Goal: Task Accomplishment & Management: Complete application form

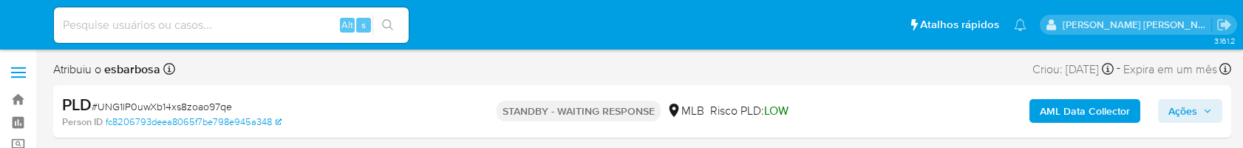
select select "10"
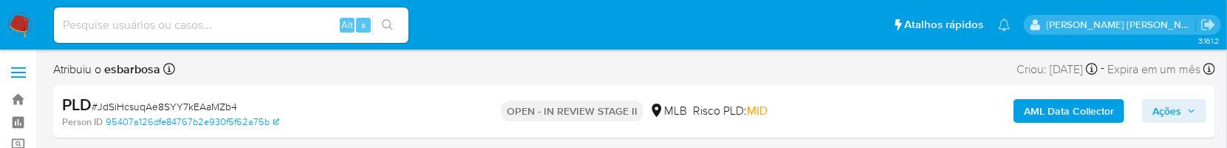
select select "10"
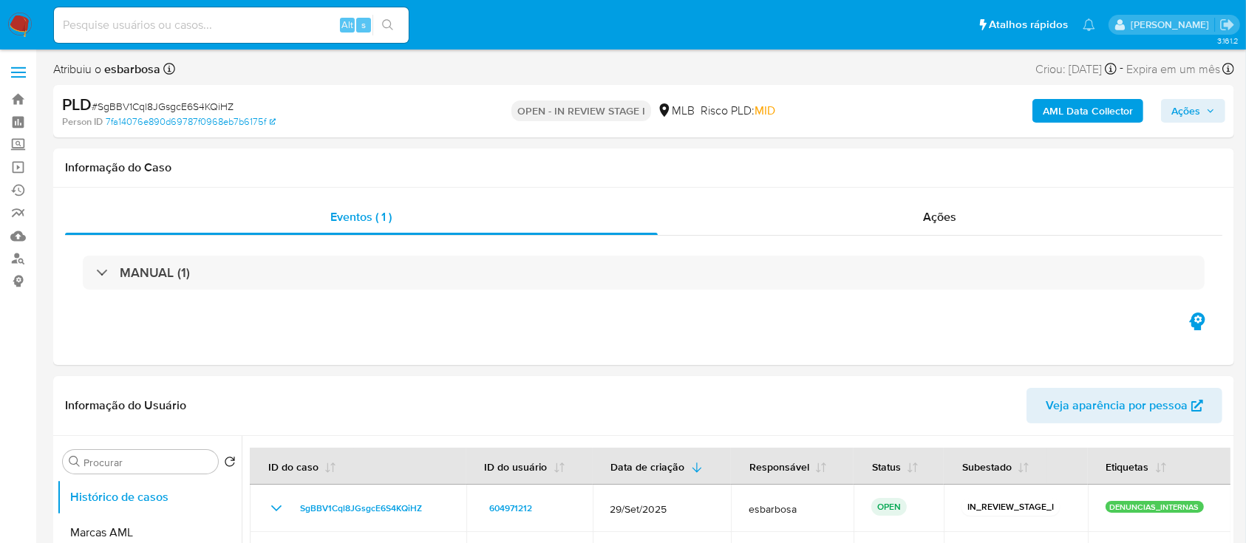
select select "10"
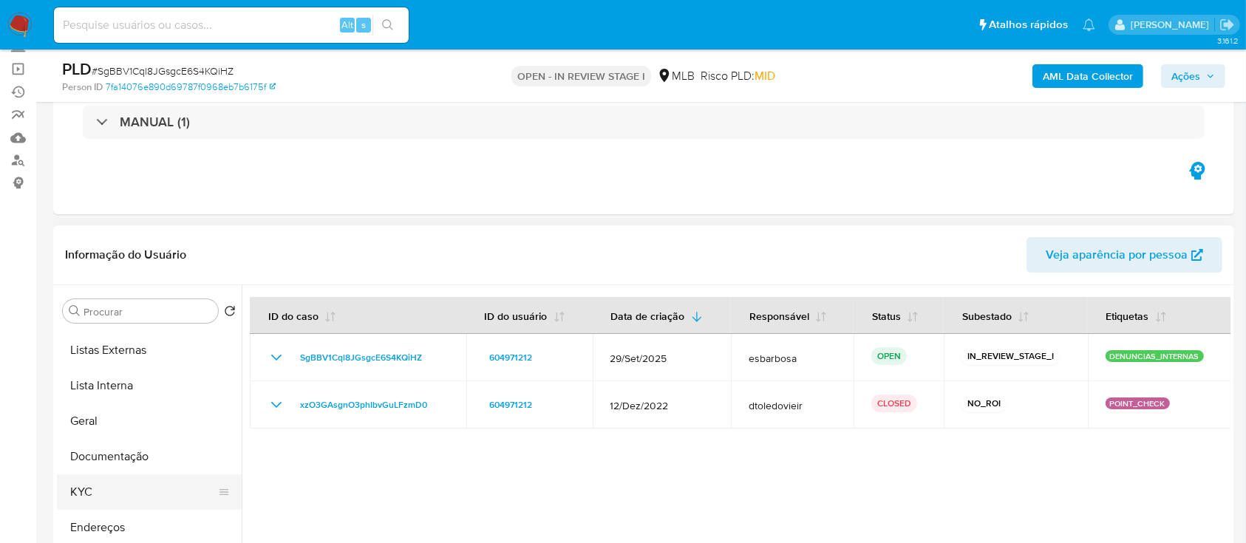
scroll to position [98, 0]
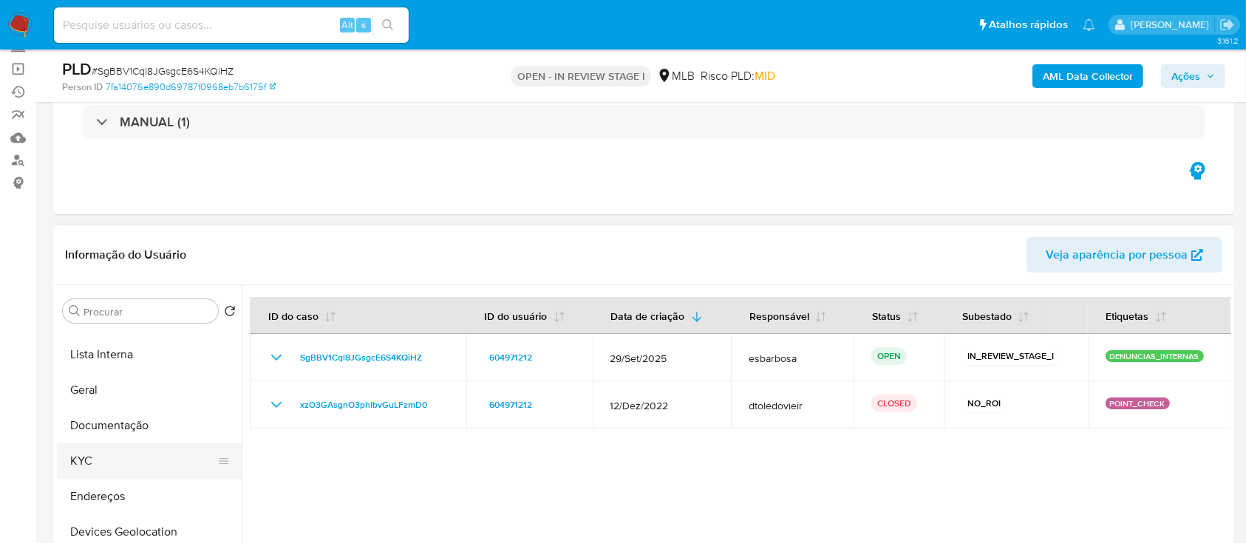
click at [116, 453] on button "KYC" at bounding box center [143, 460] width 173 height 35
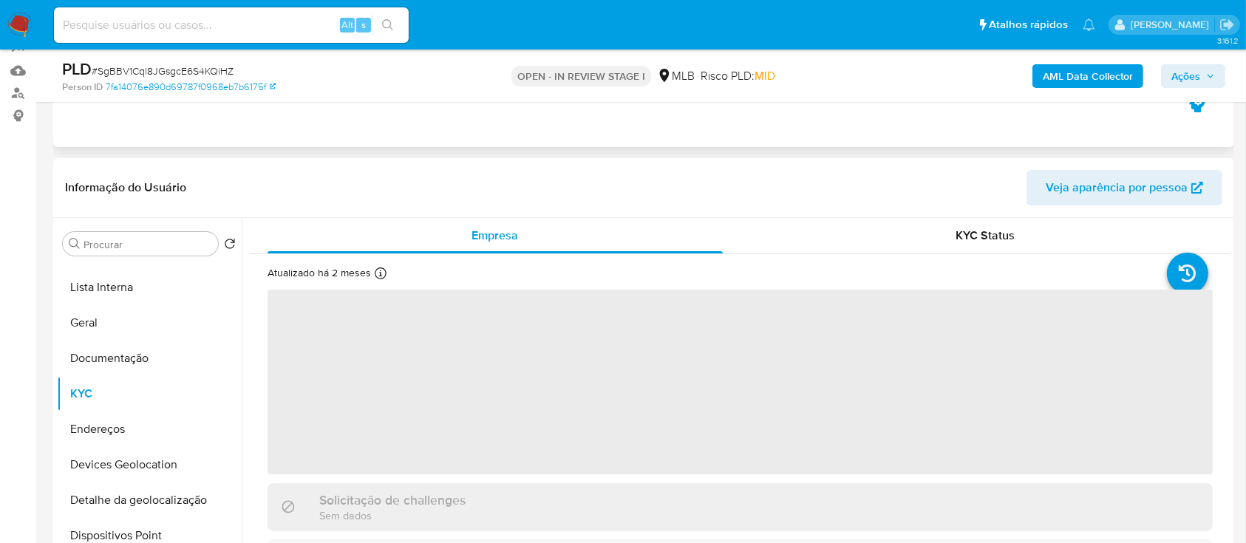
scroll to position [197, 0]
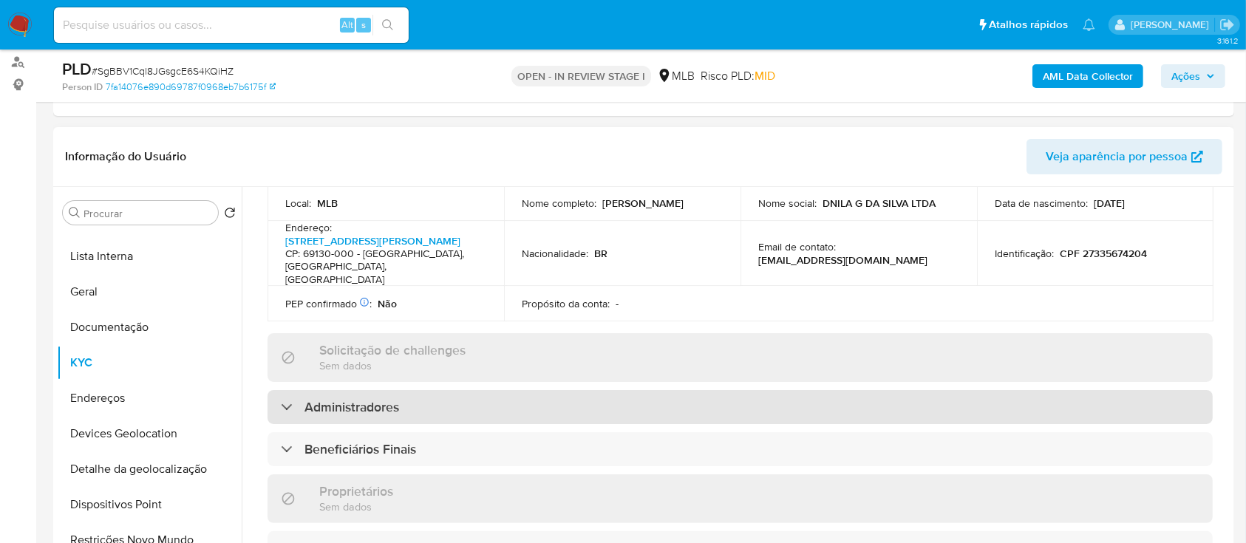
click at [417, 390] on div "Administradores" at bounding box center [739, 407] width 945 height 34
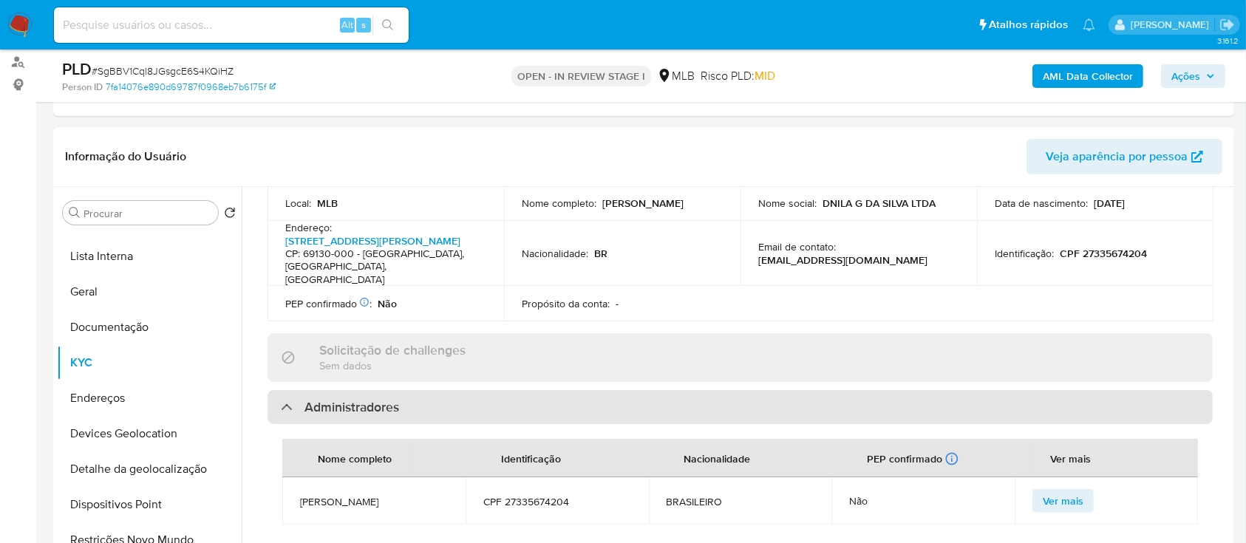
scroll to position [591, 0]
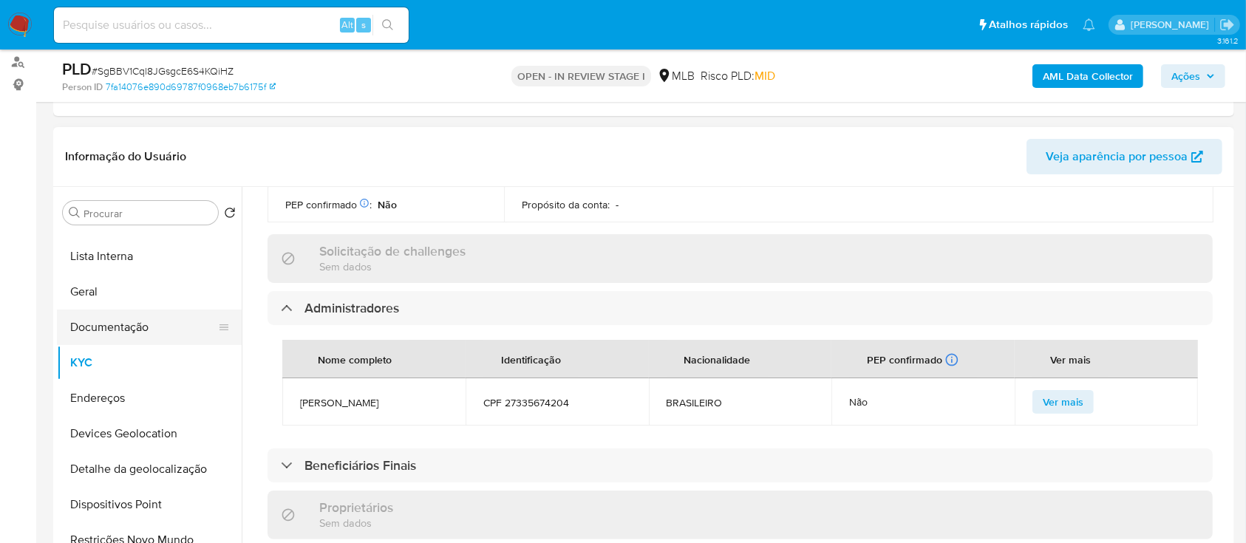
click at [109, 333] on button "Documentação" at bounding box center [143, 327] width 173 height 35
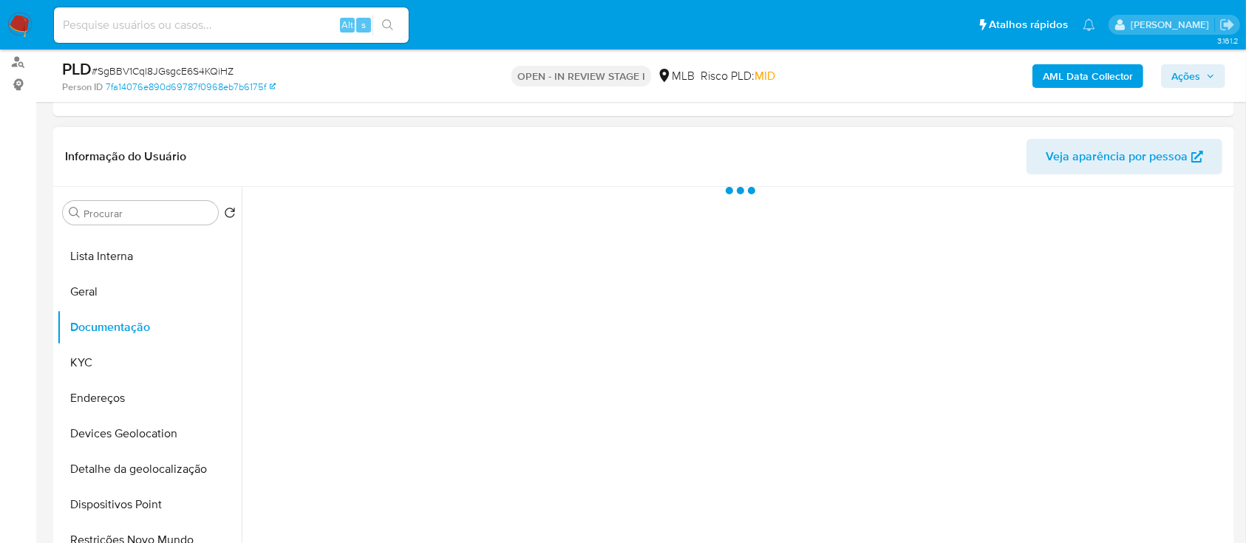
scroll to position [0, 0]
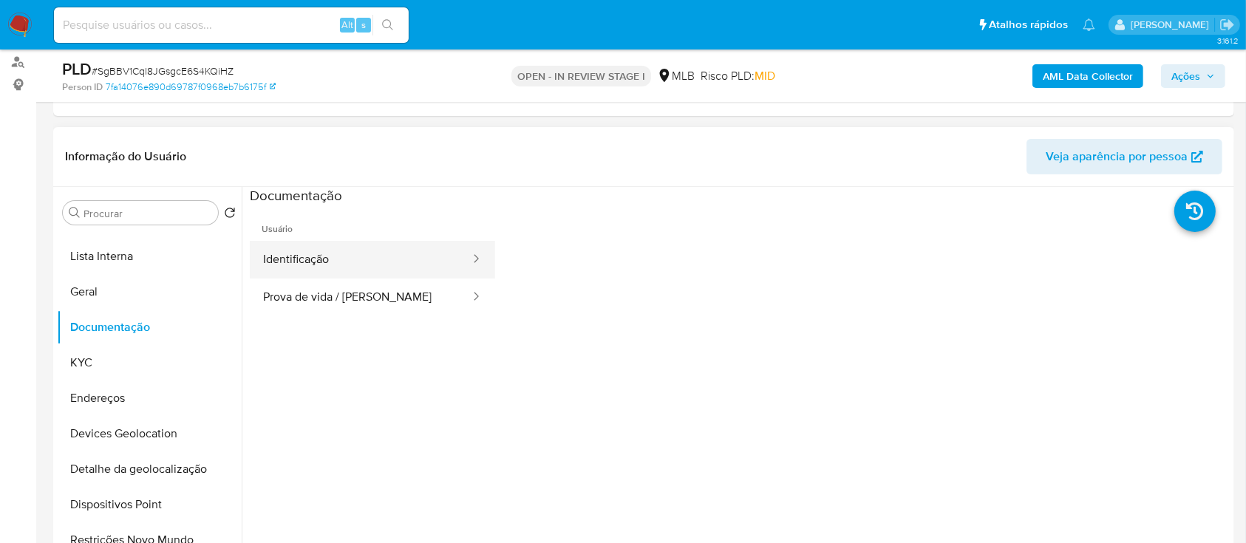
click at [353, 246] on button "Identificação" at bounding box center [361, 260] width 222 height 38
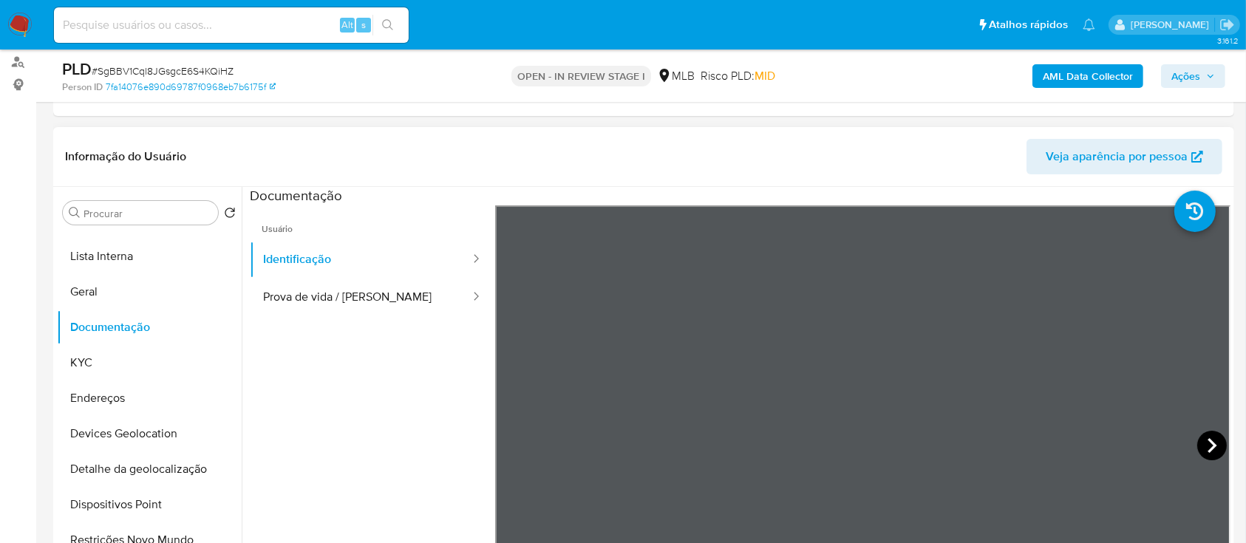
click at [1211, 439] on icon at bounding box center [1212, 446] width 30 height 30
click at [318, 298] on button "Prova de vida / Selfie" at bounding box center [361, 298] width 222 height 38
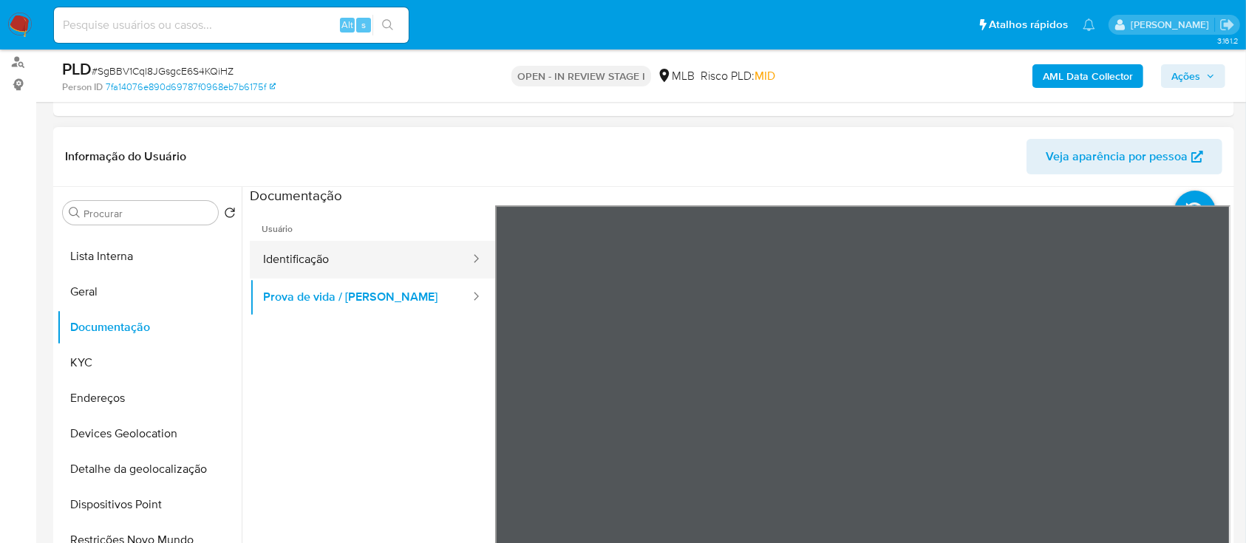
click at [268, 266] on button "Identificação" at bounding box center [361, 260] width 222 height 38
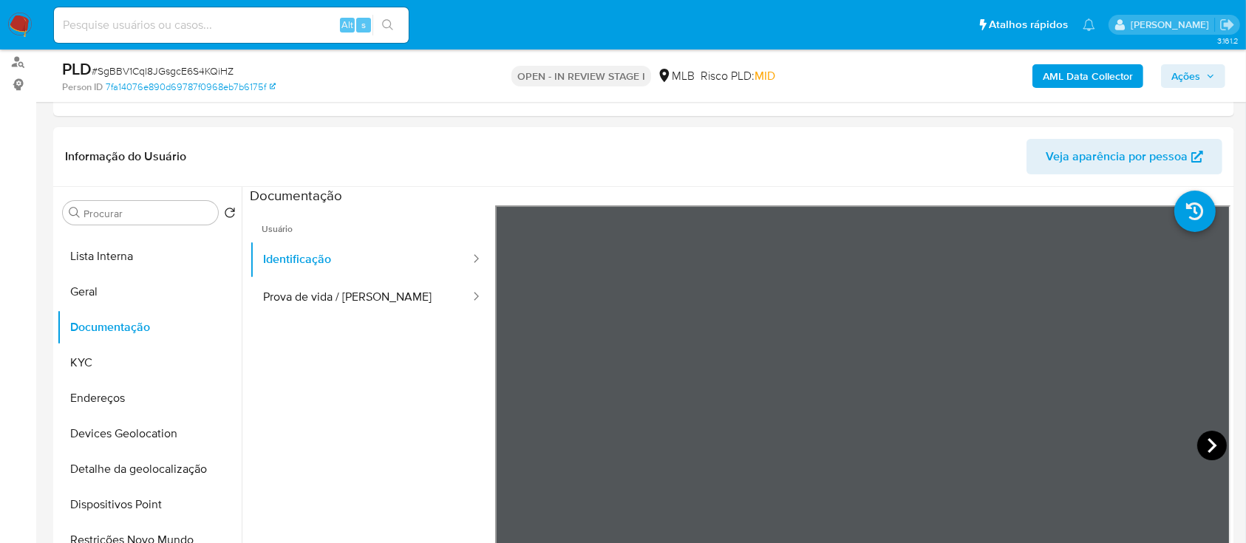
click at [1197, 437] on icon at bounding box center [1212, 446] width 30 height 30
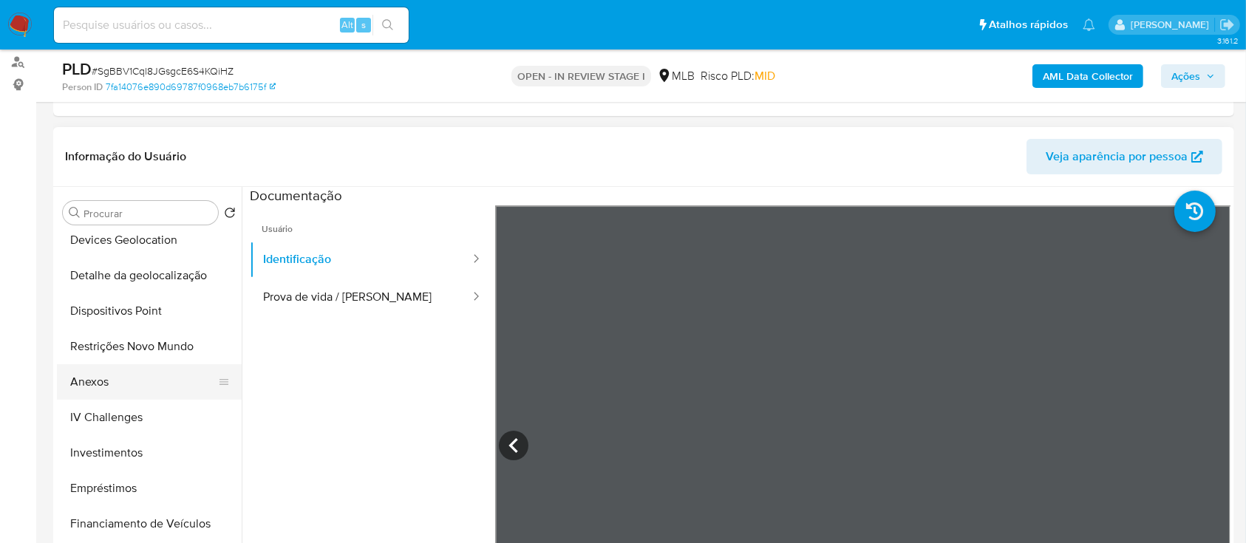
scroll to position [296, 0]
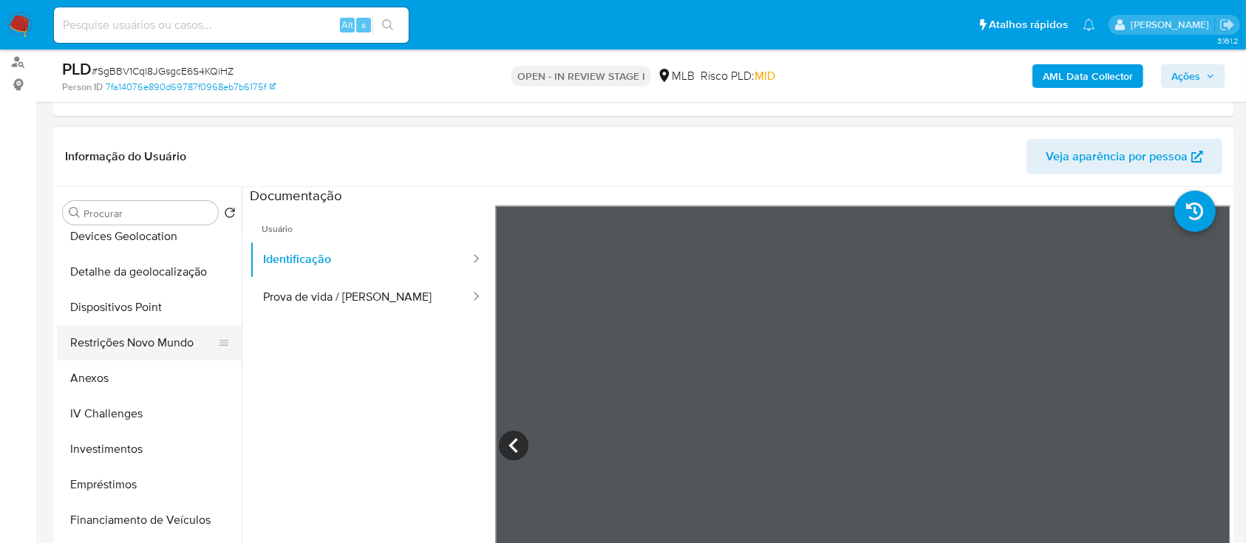
click at [136, 339] on button "Restrições Novo Mundo" at bounding box center [143, 342] width 173 height 35
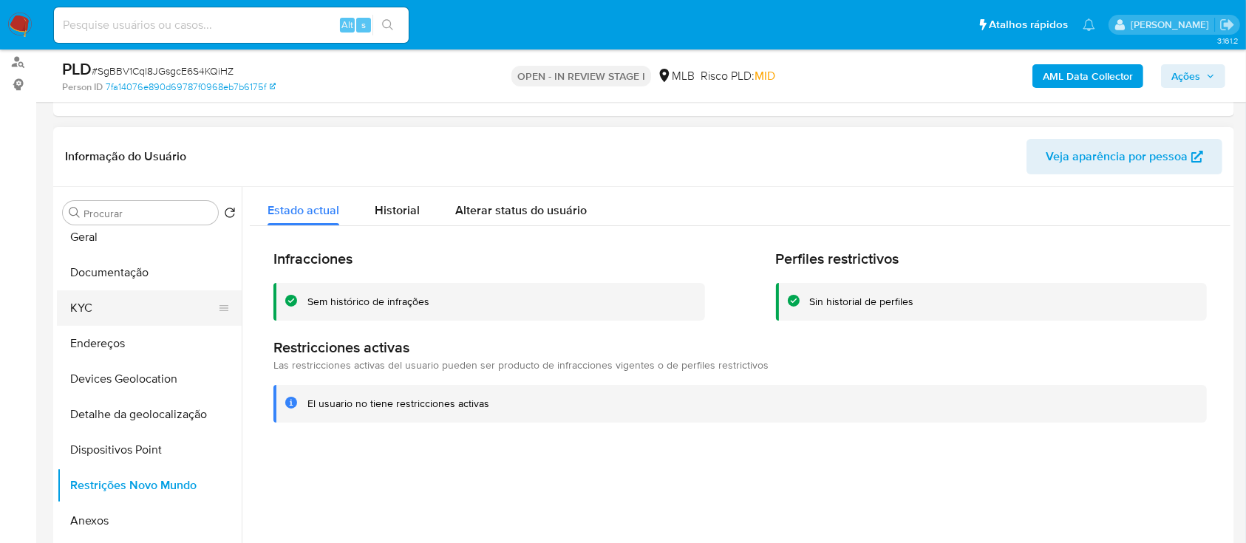
scroll to position [98, 0]
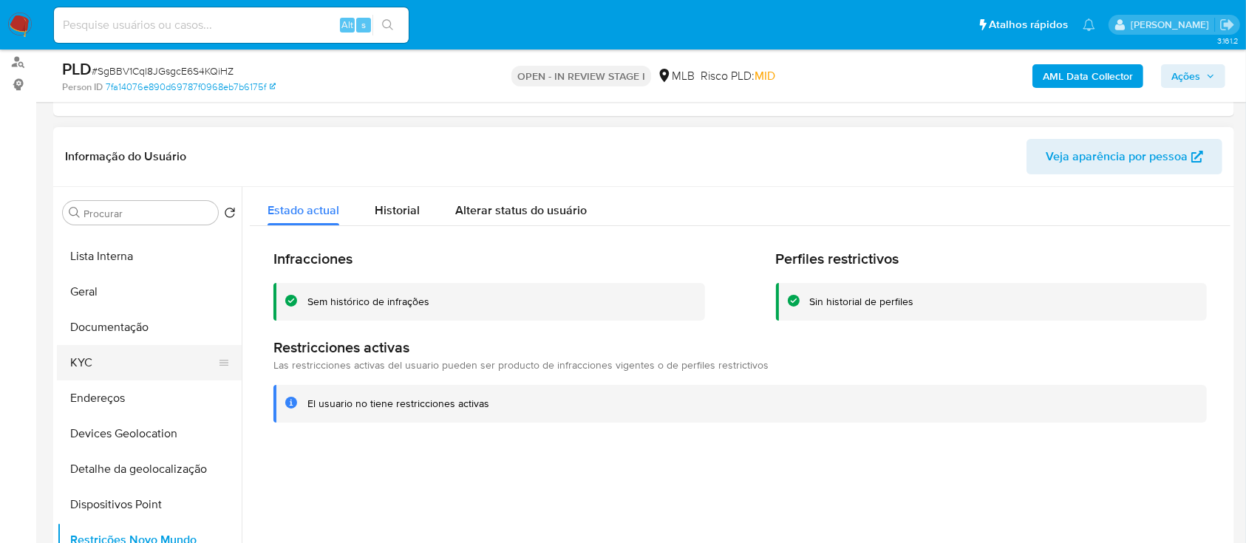
click at [103, 366] on button "KYC" at bounding box center [143, 362] width 173 height 35
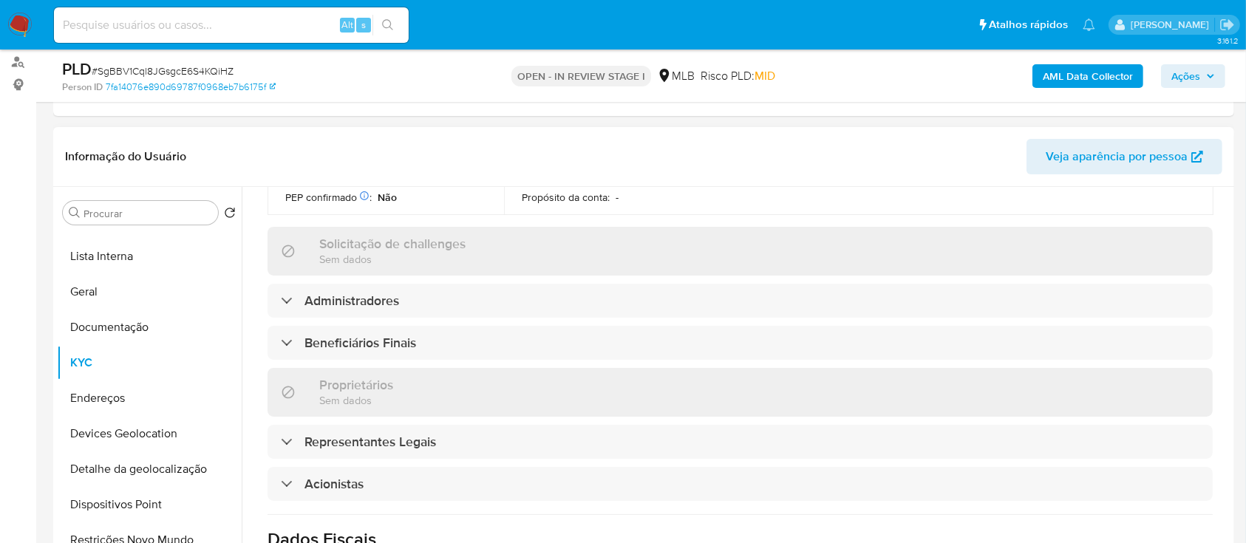
scroll to position [591, 0]
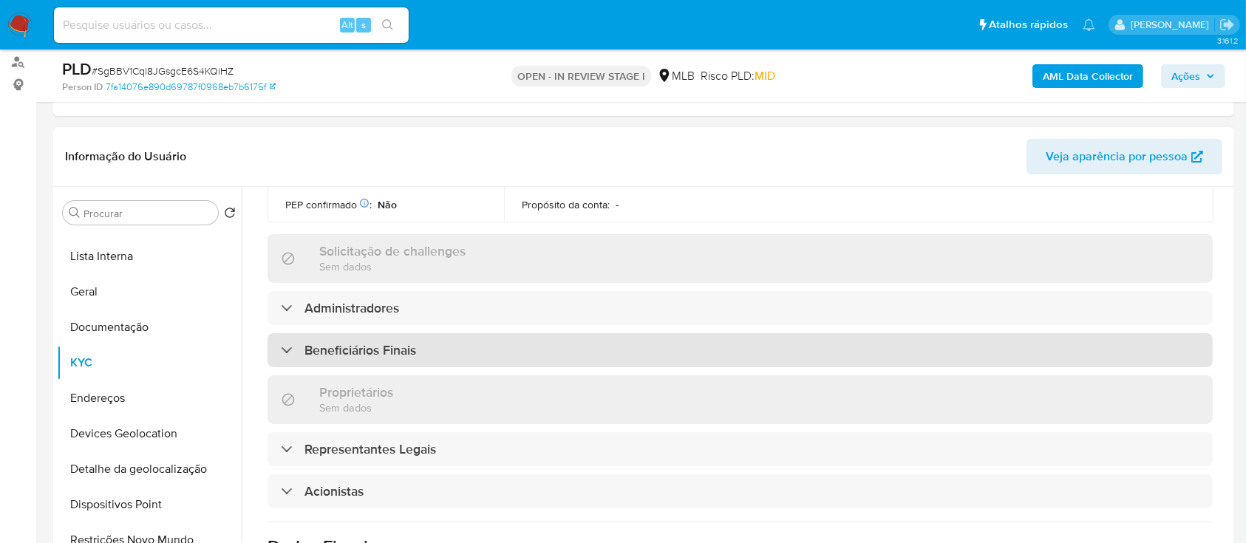
click at [373, 342] on h3 "Beneficiários Finais" at bounding box center [360, 350] width 112 height 16
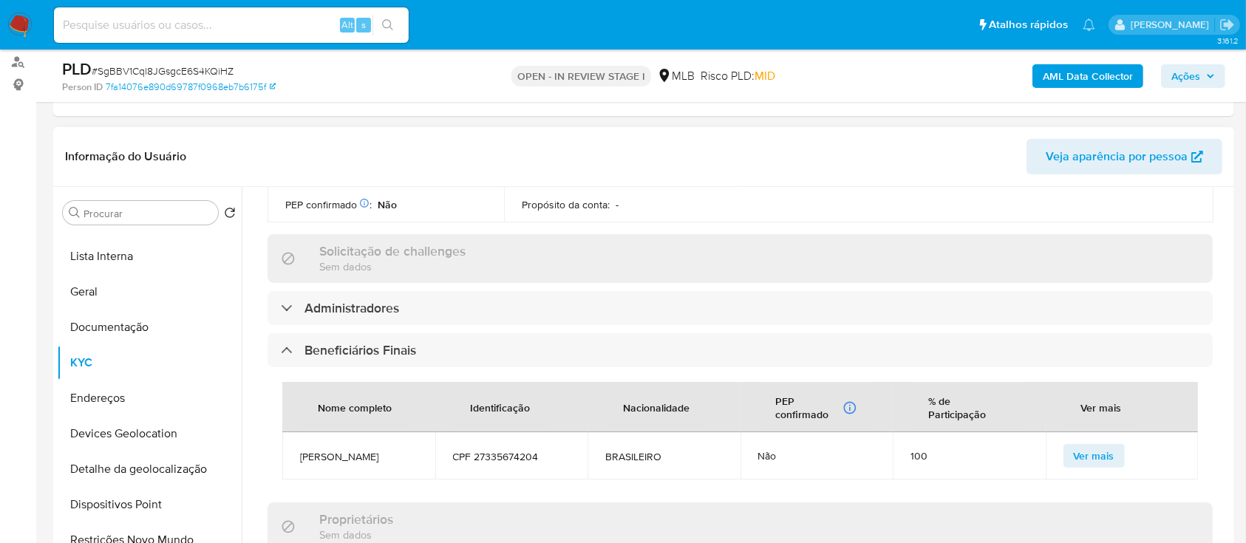
drag, startPoint x: 414, startPoint y: 429, endPoint x: 299, endPoint y: 438, distance: 114.9
click at [299, 438] on td "DNILA GOMES DA SILVA" at bounding box center [358, 455] width 153 height 47
copy span "DNILA GOMES DA SILVA"
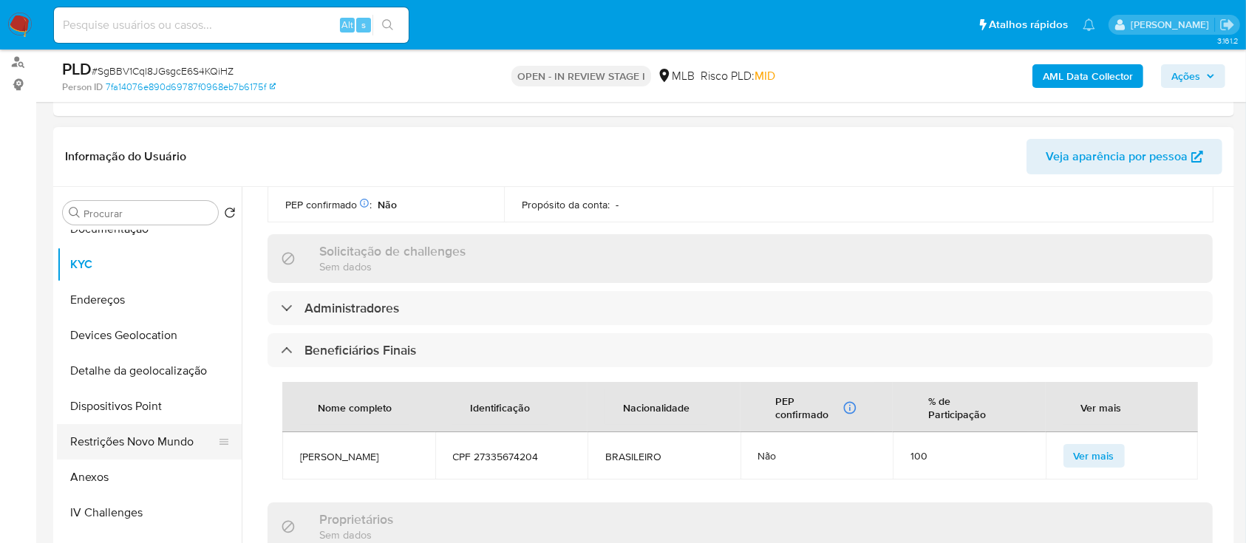
click at [120, 433] on button "Restrições Novo Mundo" at bounding box center [143, 441] width 173 height 35
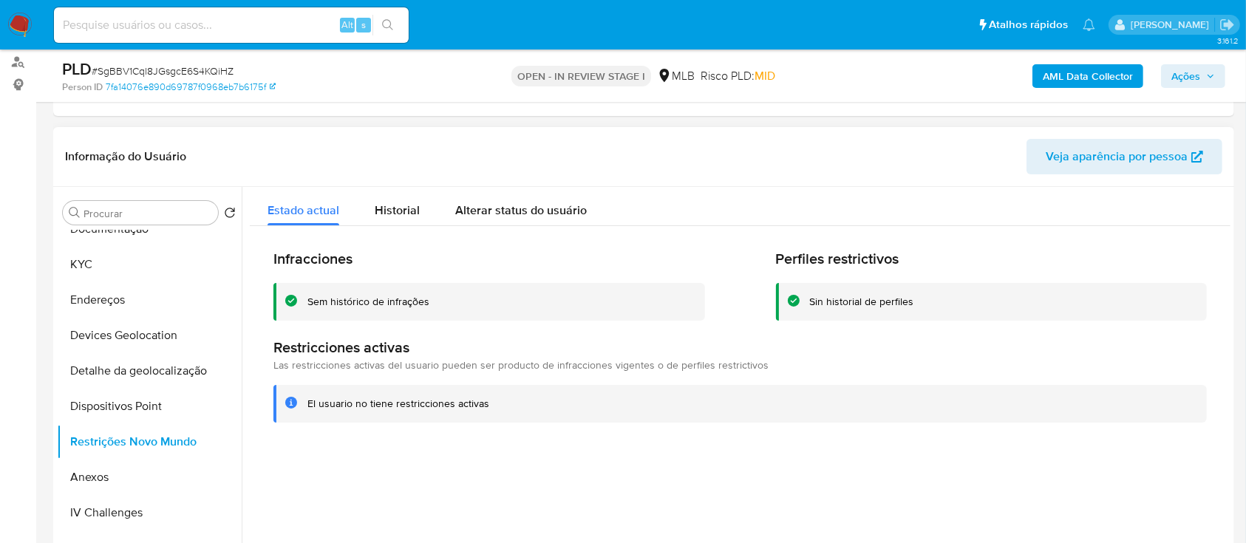
click at [396, 298] on div "Sem histórico de infrações" at bounding box center [368, 302] width 122 height 14
drag, startPoint x: 1185, startPoint y: 75, endPoint x: 807, endPoint y: 78, distance: 378.3
click at [1182, 75] on span "Ações" at bounding box center [1185, 76] width 29 height 24
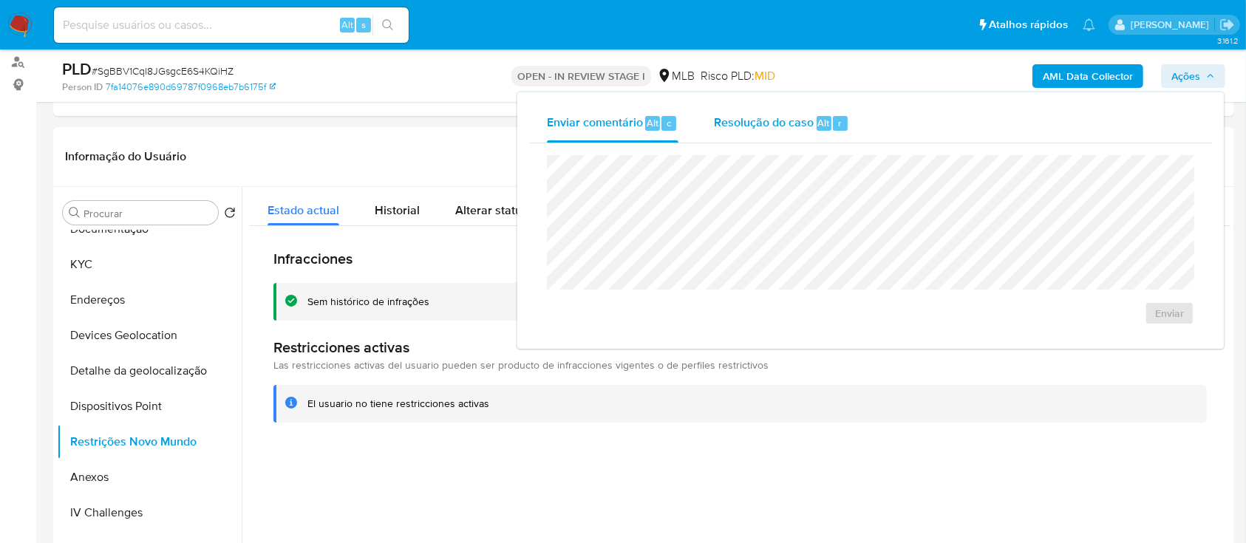
click at [760, 124] on span "Resolução do caso" at bounding box center [764, 122] width 100 height 17
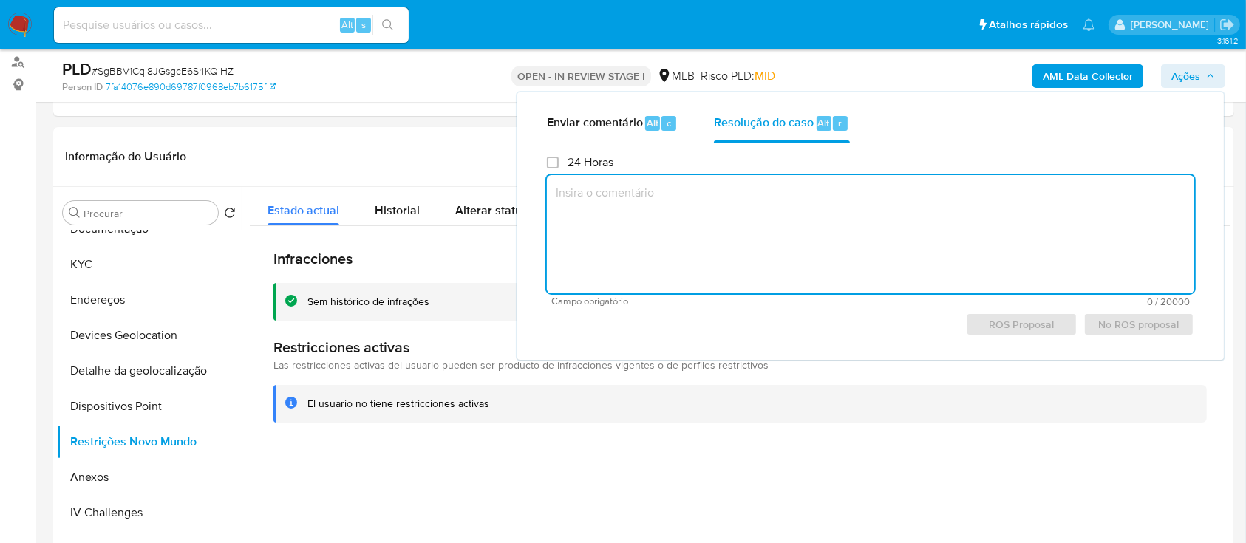
click at [745, 228] on textarea at bounding box center [870, 234] width 647 height 118
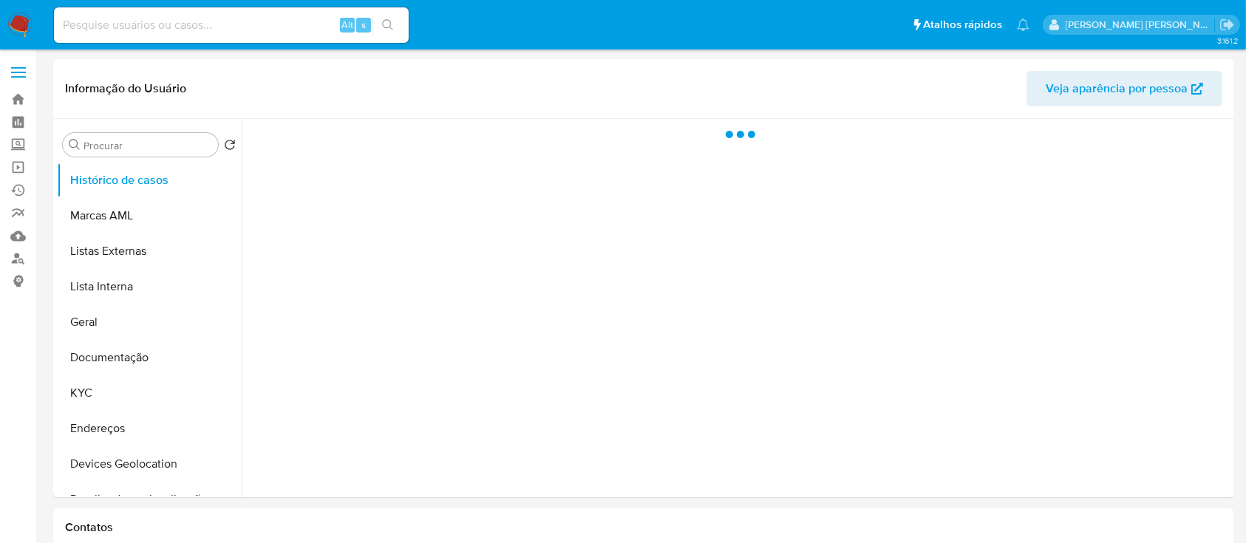
select select "10"
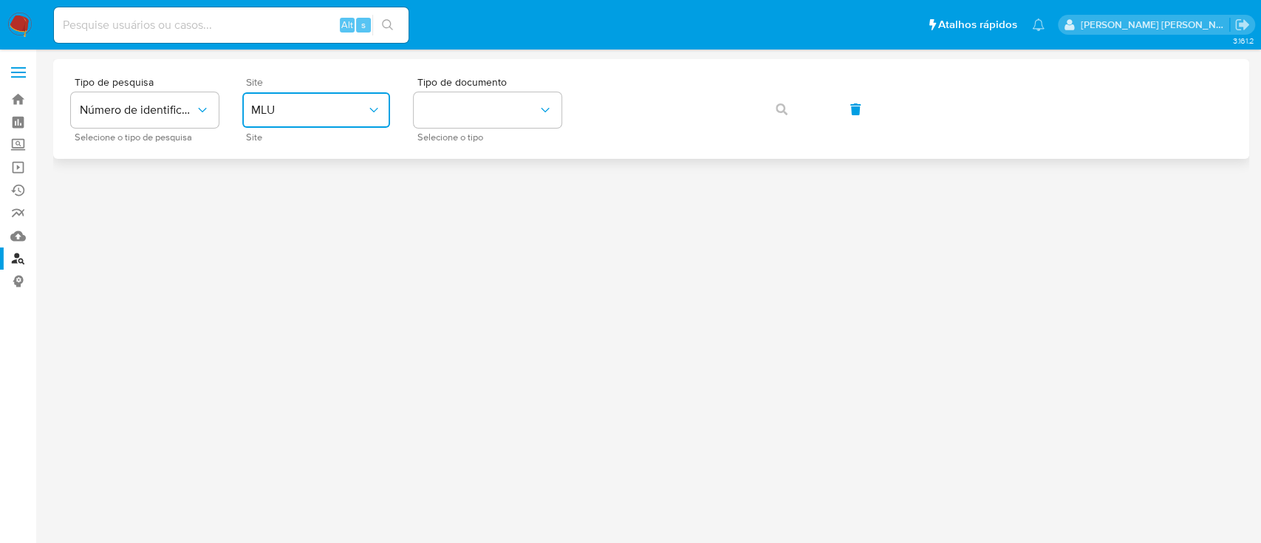
click at [296, 108] on span "MLU" at bounding box center [308, 110] width 115 height 15
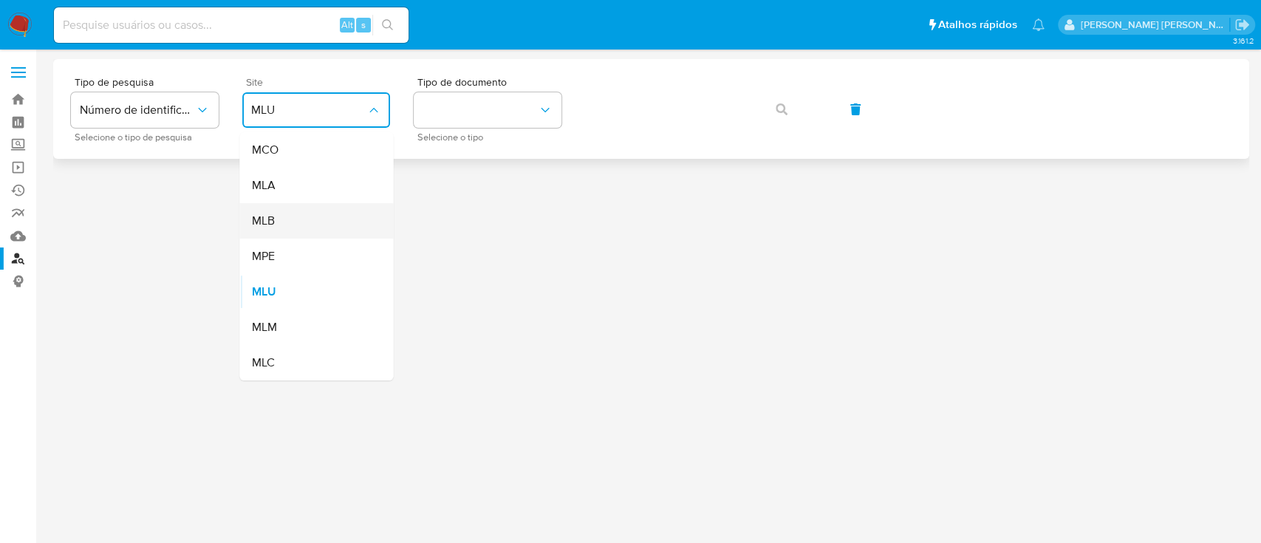
click at [282, 226] on div "MLB" at bounding box center [311, 220] width 121 height 35
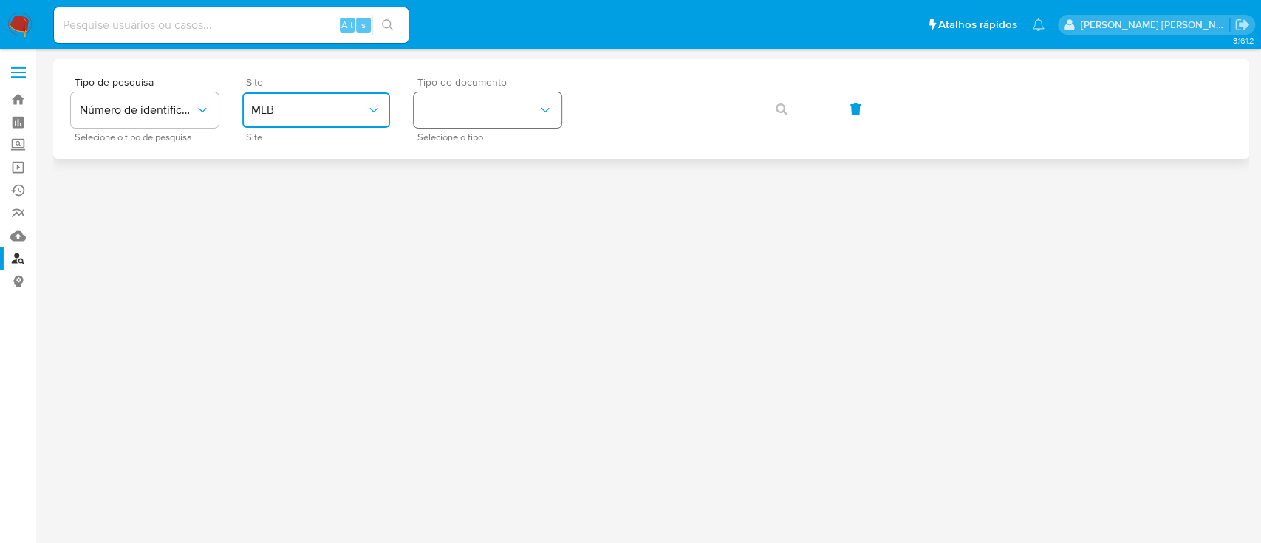
click at [457, 117] on button "identificationType" at bounding box center [488, 109] width 148 height 35
click at [454, 205] on div "CPF CPF" at bounding box center [483, 207] width 121 height 50
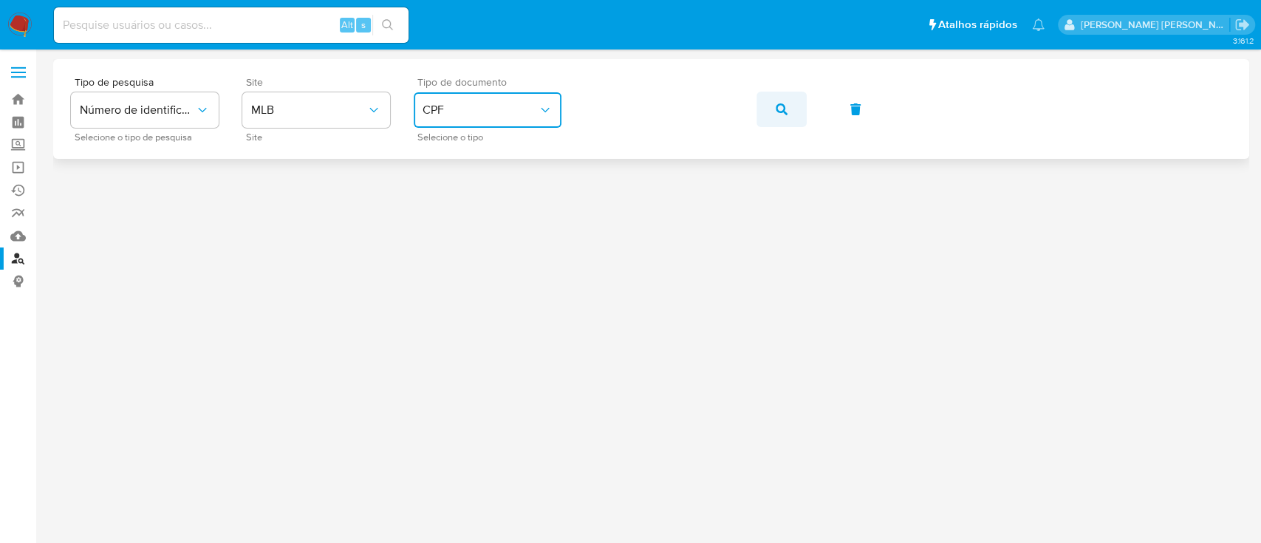
click at [791, 109] on button "button" at bounding box center [782, 109] width 50 height 35
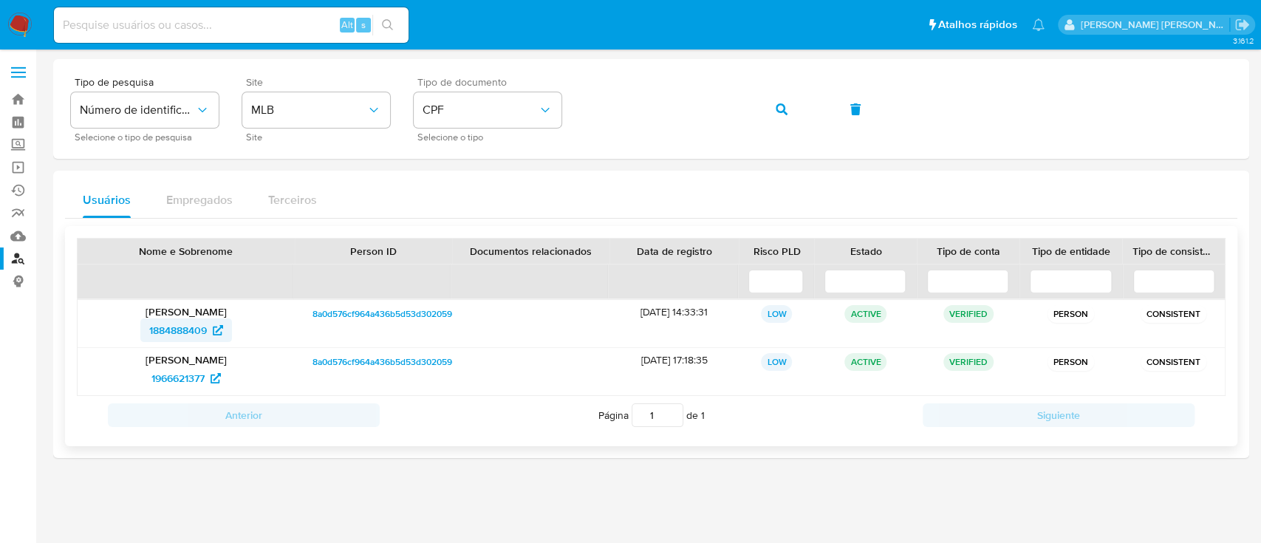
click at [166, 333] on span "1884888409" at bounding box center [178, 330] width 58 height 24
click at [165, 375] on span "1966621377" at bounding box center [177, 378] width 53 height 24
click at [181, 381] on span "1966621377" at bounding box center [177, 378] width 53 height 24
click at [182, 332] on span "1884888409" at bounding box center [178, 330] width 58 height 24
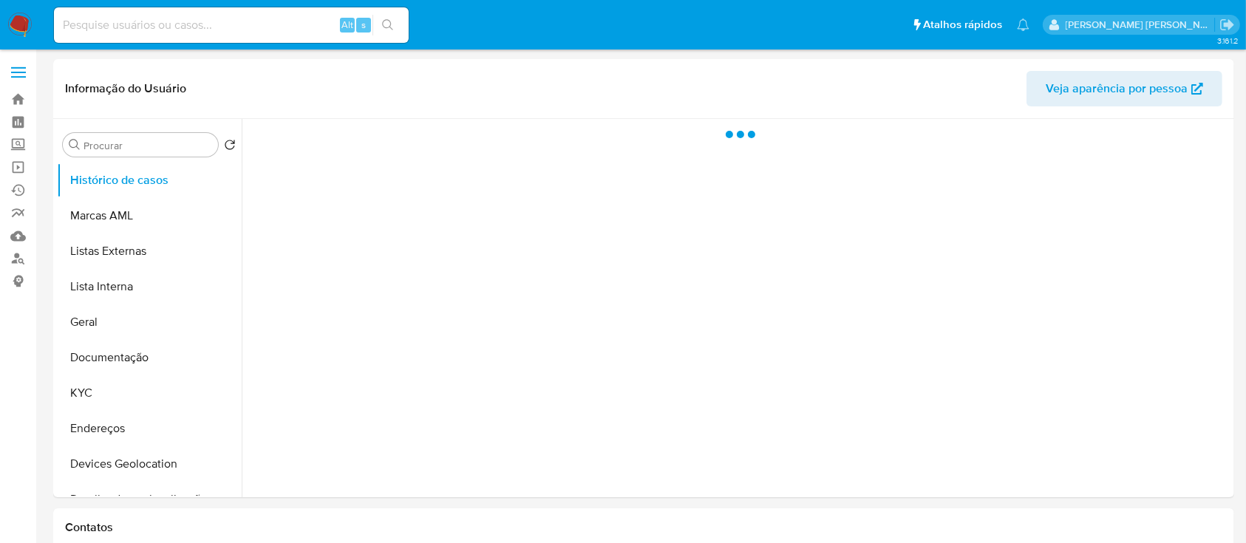
select select "10"
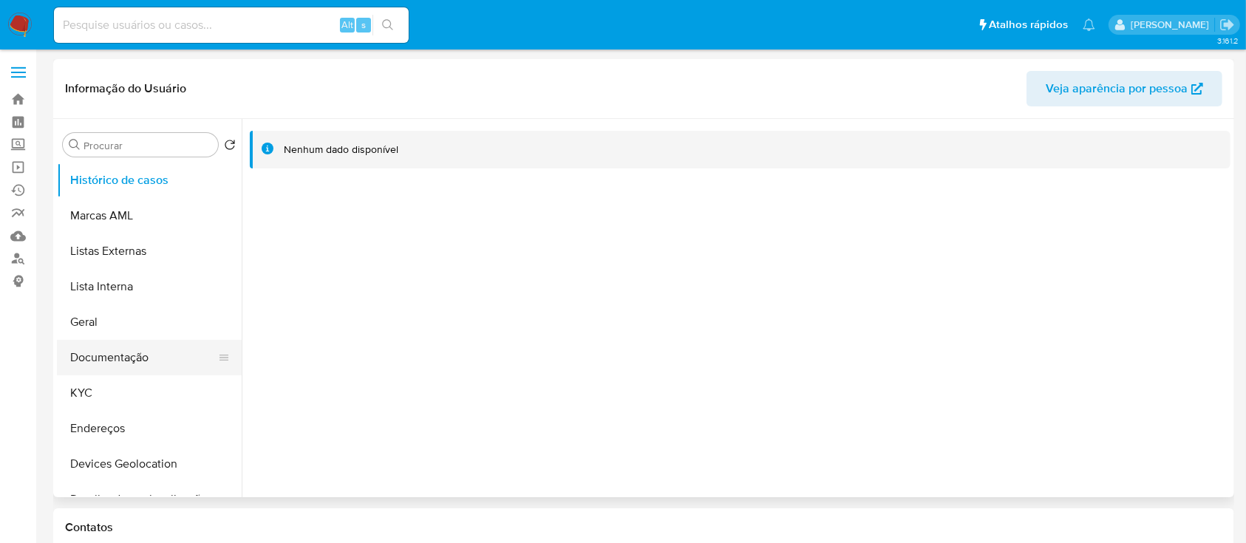
click at [141, 362] on button "Documentação" at bounding box center [143, 357] width 173 height 35
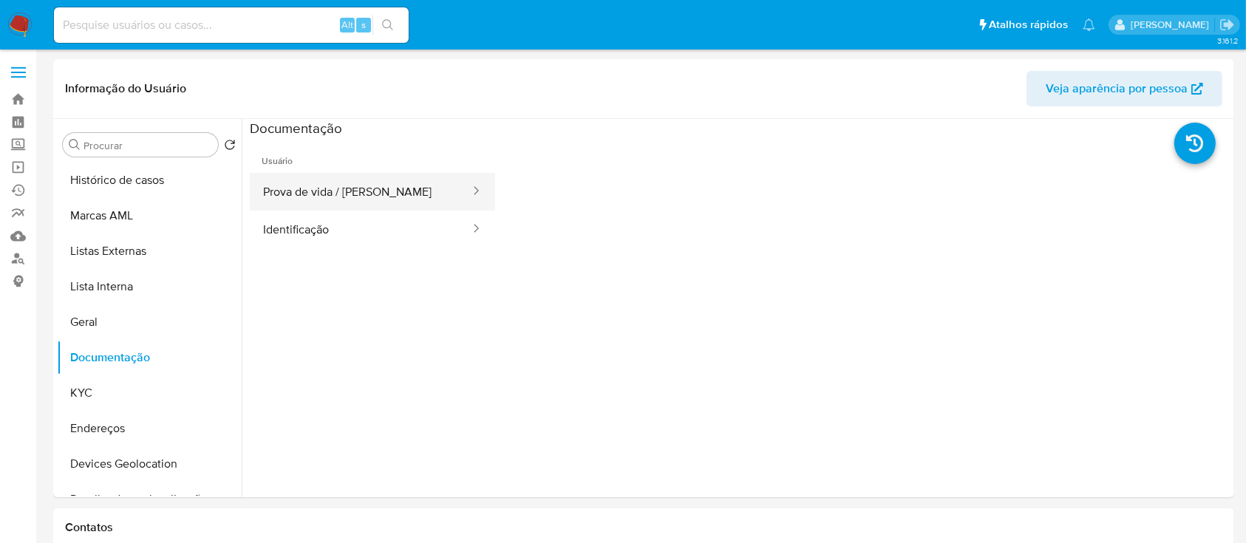
click at [325, 184] on button "Prova de vida / Selfie" at bounding box center [361, 192] width 222 height 38
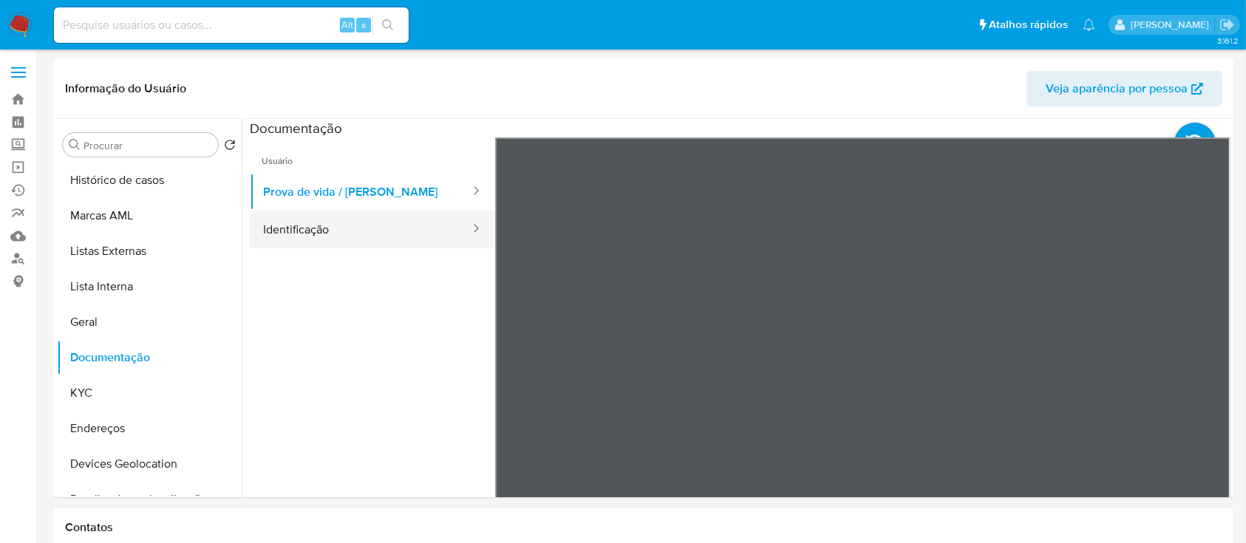
click at [286, 228] on button "Identificação" at bounding box center [361, 230] width 222 height 38
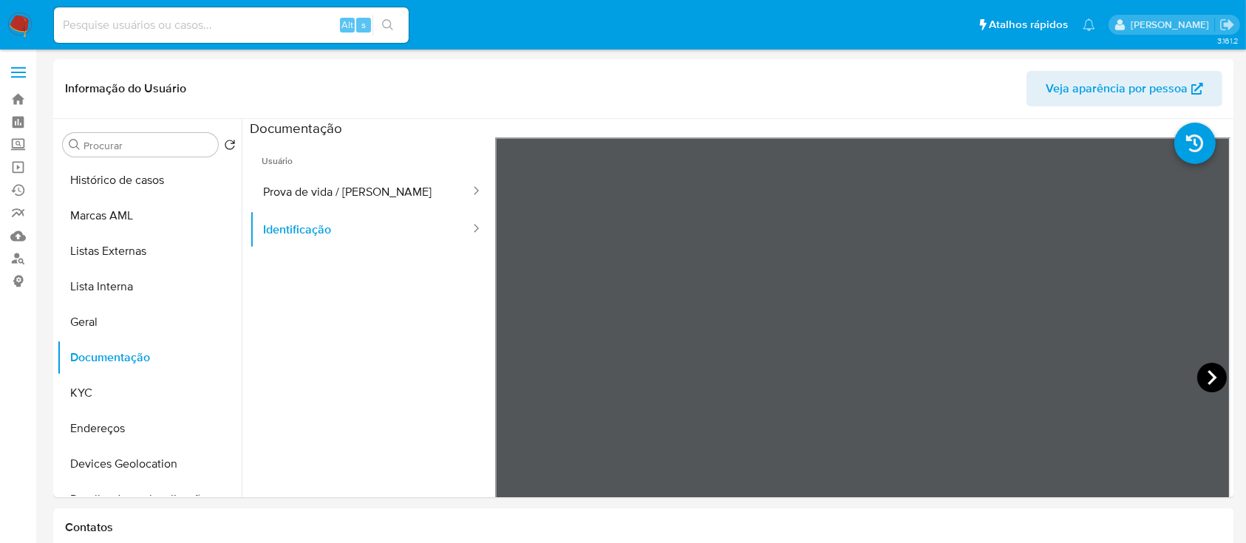
click at [1198, 374] on icon at bounding box center [1212, 378] width 30 height 30
click at [114, 392] on button "KYC" at bounding box center [143, 392] width 173 height 35
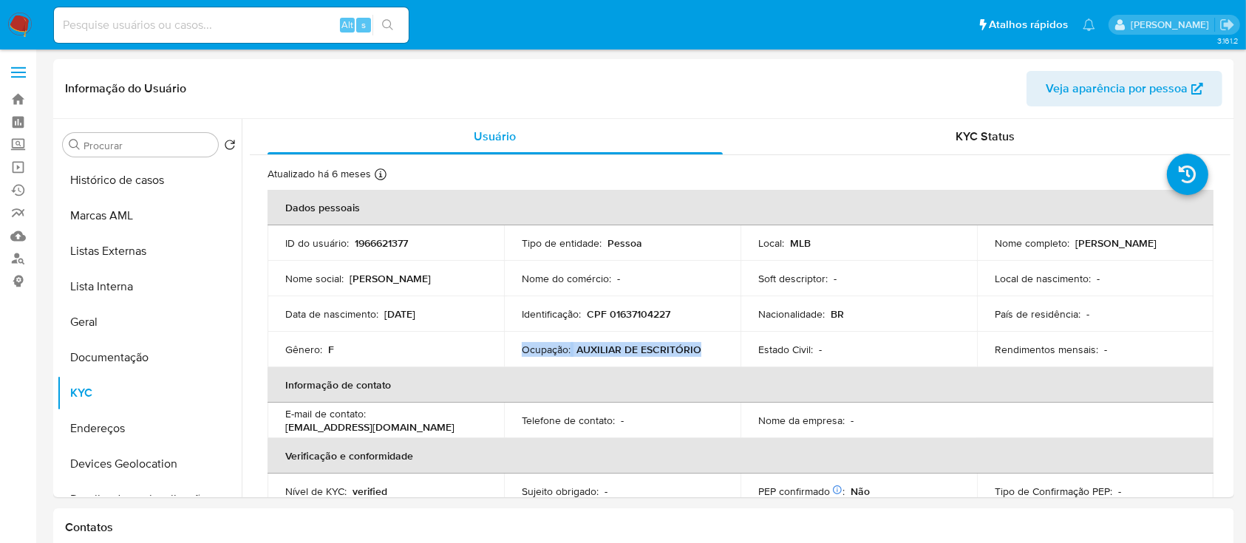
drag, startPoint x: 700, startPoint y: 349, endPoint x: 519, endPoint y: 349, distance: 181.0
click at [519, 349] on td "Ocupação : AUXILIAR DE ESCRITÓRIO" at bounding box center [622, 349] width 236 height 35
copy div "Ocupação : AUXILIAR DE ESCRITÓRIO"
click at [145, 358] on button "Documentação" at bounding box center [143, 357] width 173 height 35
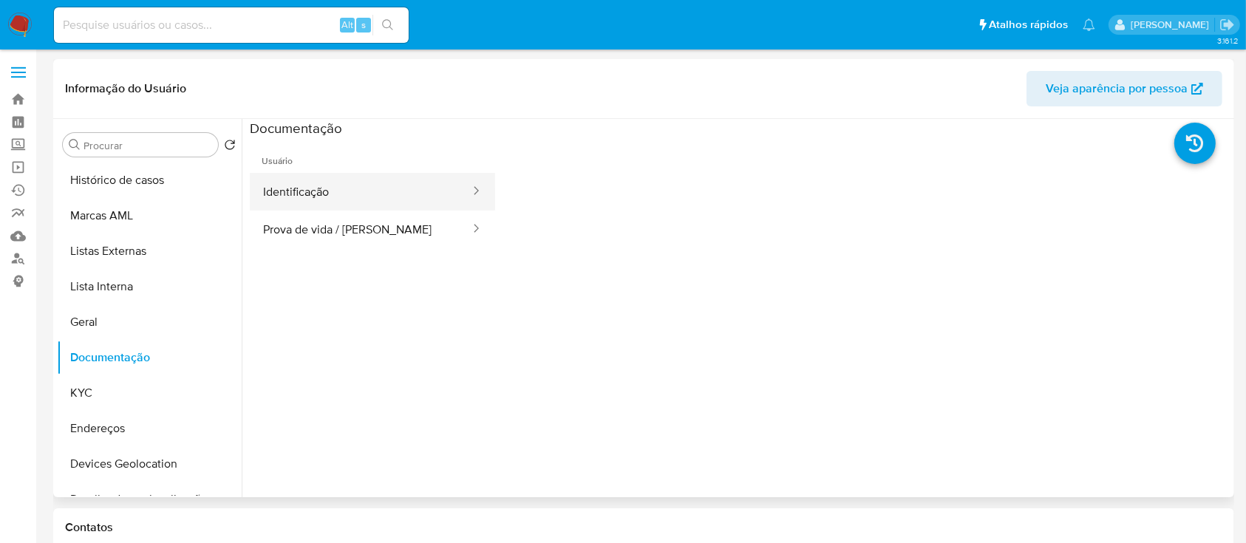
click at [378, 192] on button "Identificação" at bounding box center [361, 192] width 222 height 38
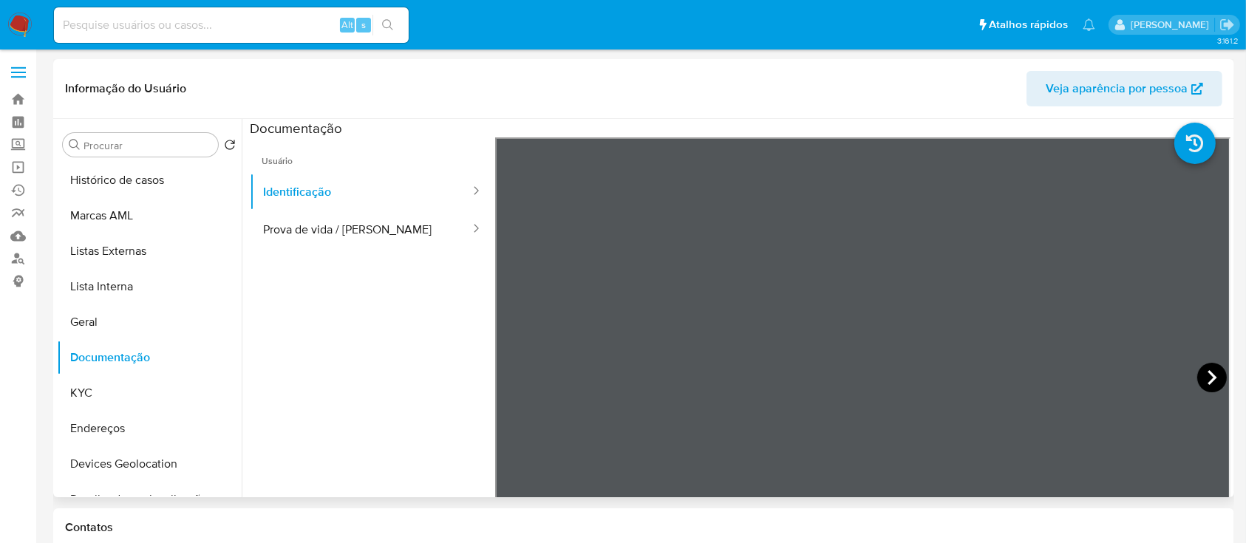
click at [1197, 375] on icon at bounding box center [1212, 378] width 30 height 30
click at [93, 395] on button "KYC" at bounding box center [143, 392] width 173 height 35
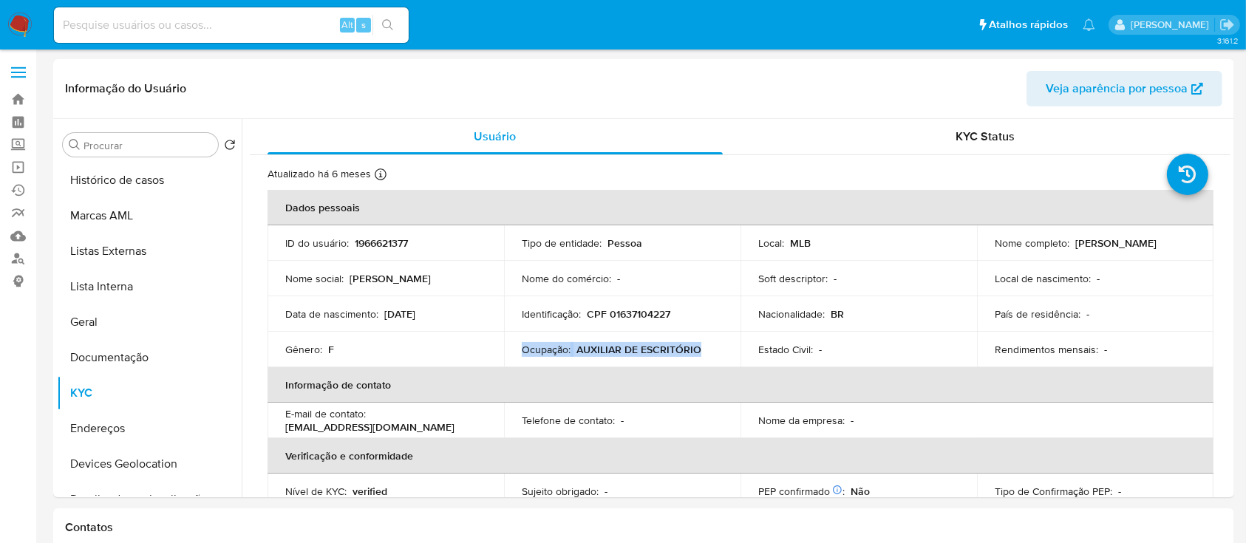
drag, startPoint x: 702, startPoint y: 349, endPoint x: 520, endPoint y: 352, distance: 181.8
click at [522, 352] on div "Ocupação : AUXILIAR DE ESCRITÓRIO" at bounding box center [622, 349] width 201 height 13
copy div "Ocupação : AUXILIAR DE ESCRITÓRIO"
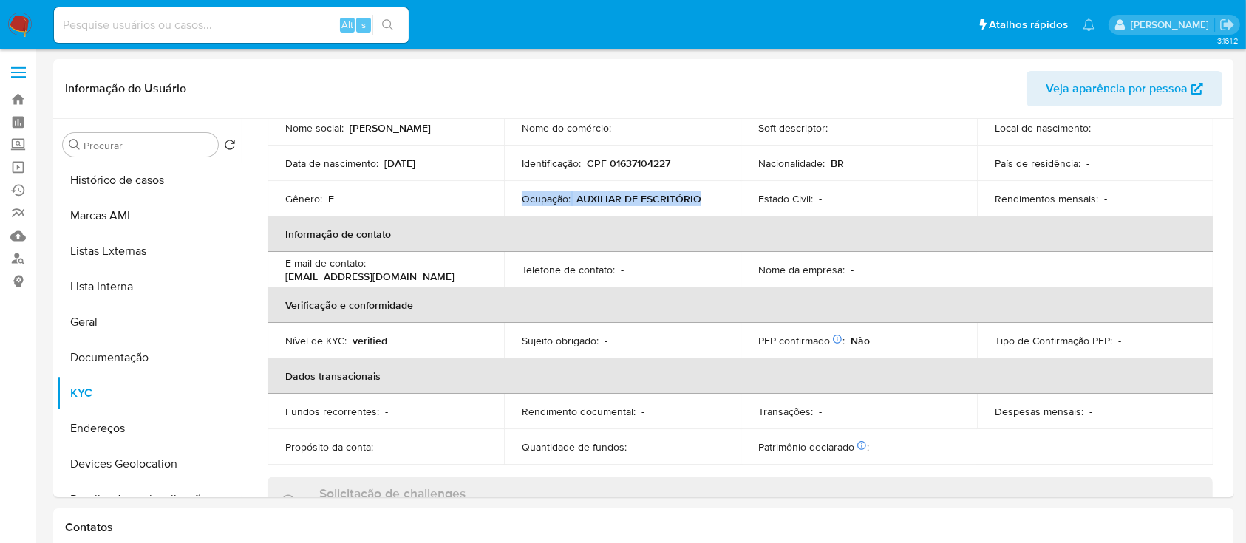
scroll to position [197, 0]
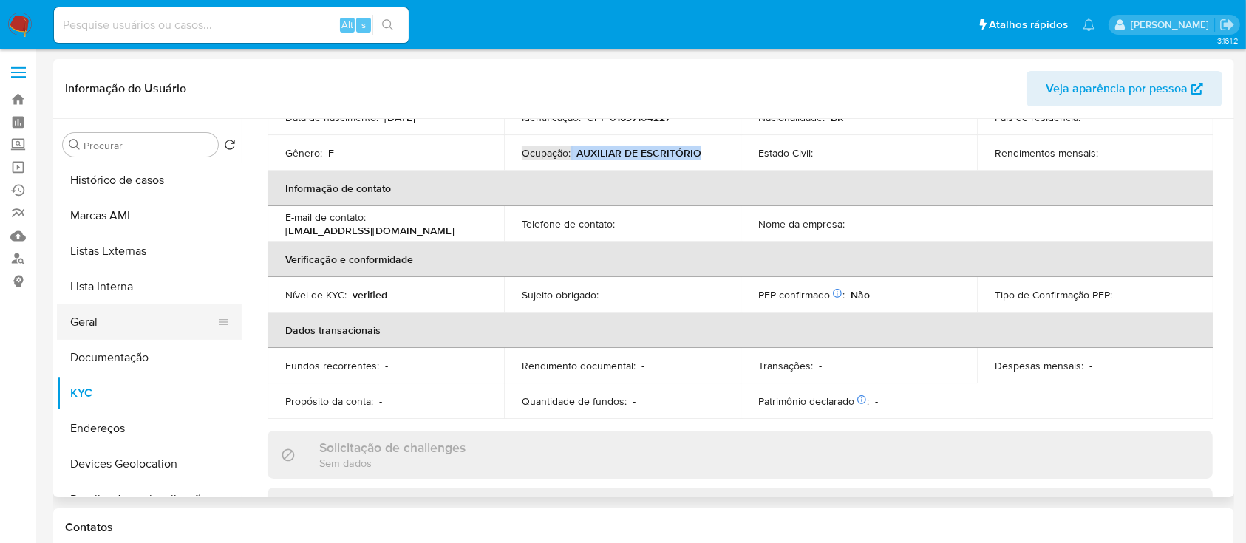
click at [123, 322] on button "Geral" at bounding box center [143, 321] width 173 height 35
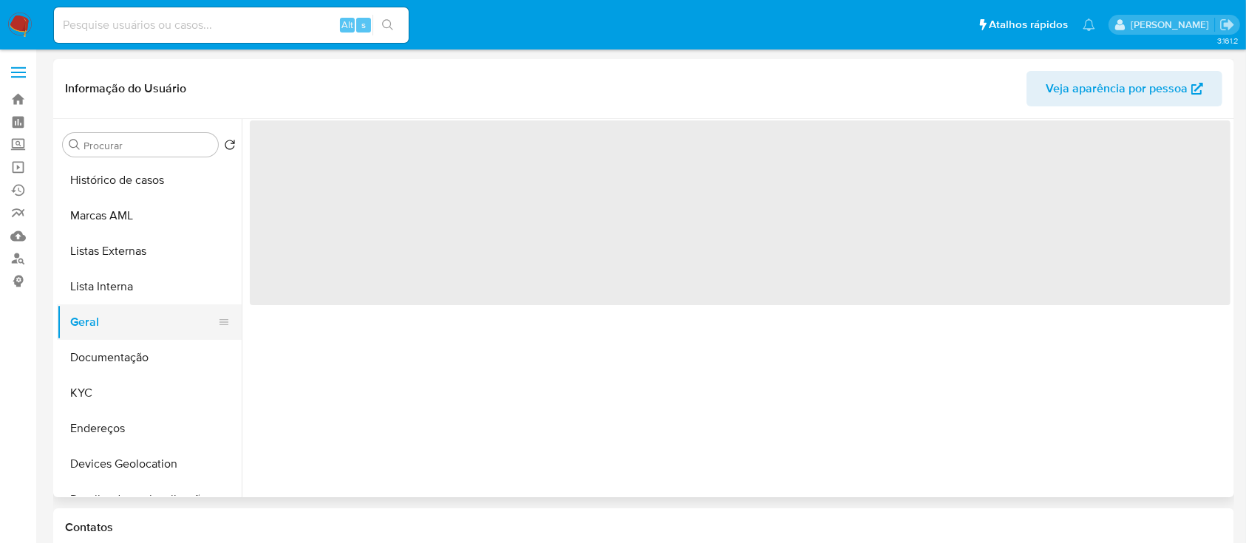
scroll to position [0, 0]
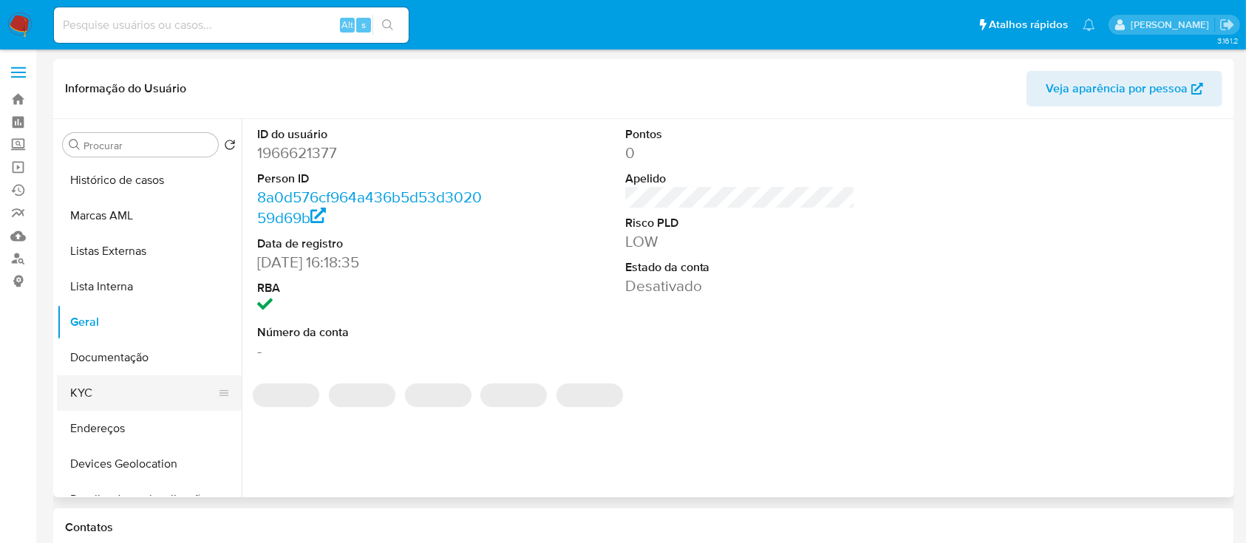
click at [93, 392] on button "KYC" at bounding box center [143, 392] width 173 height 35
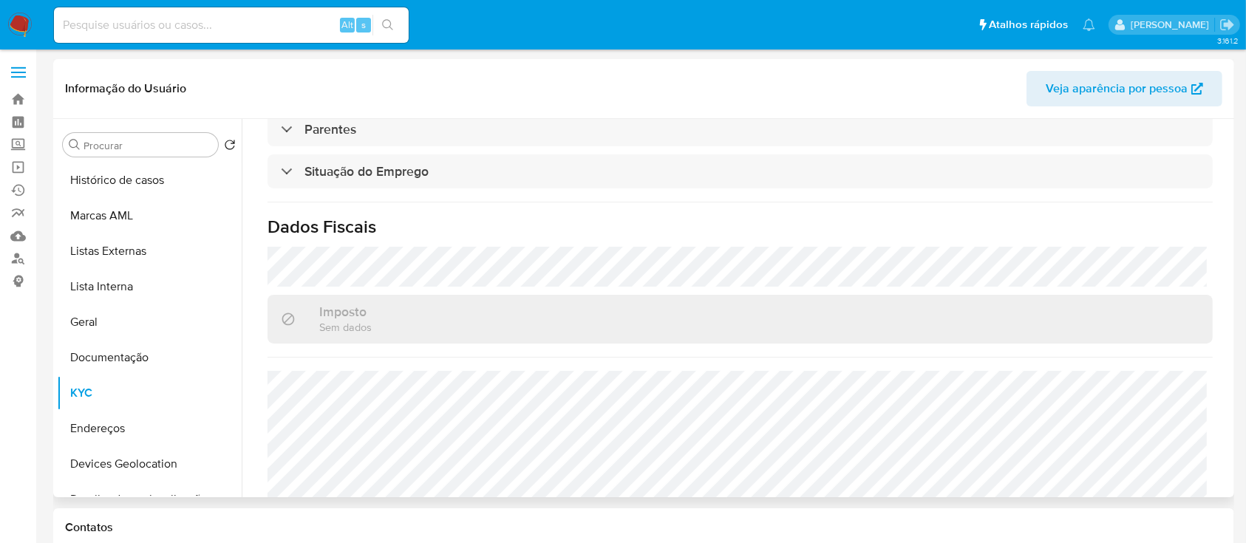
scroll to position [643, 0]
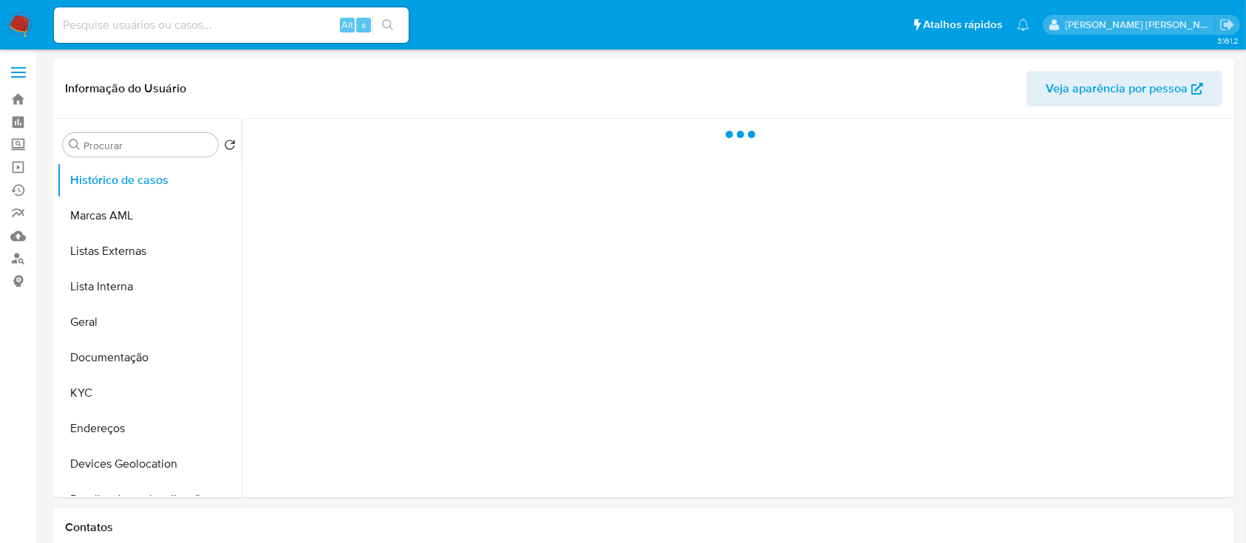
select select "10"
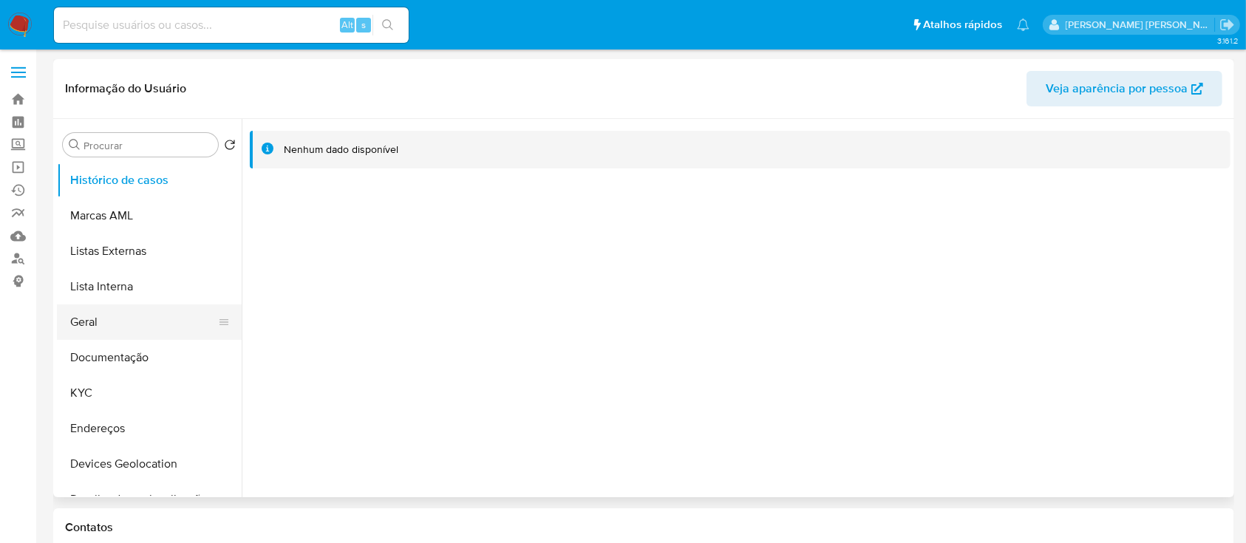
click at [95, 318] on button "Geral" at bounding box center [143, 321] width 173 height 35
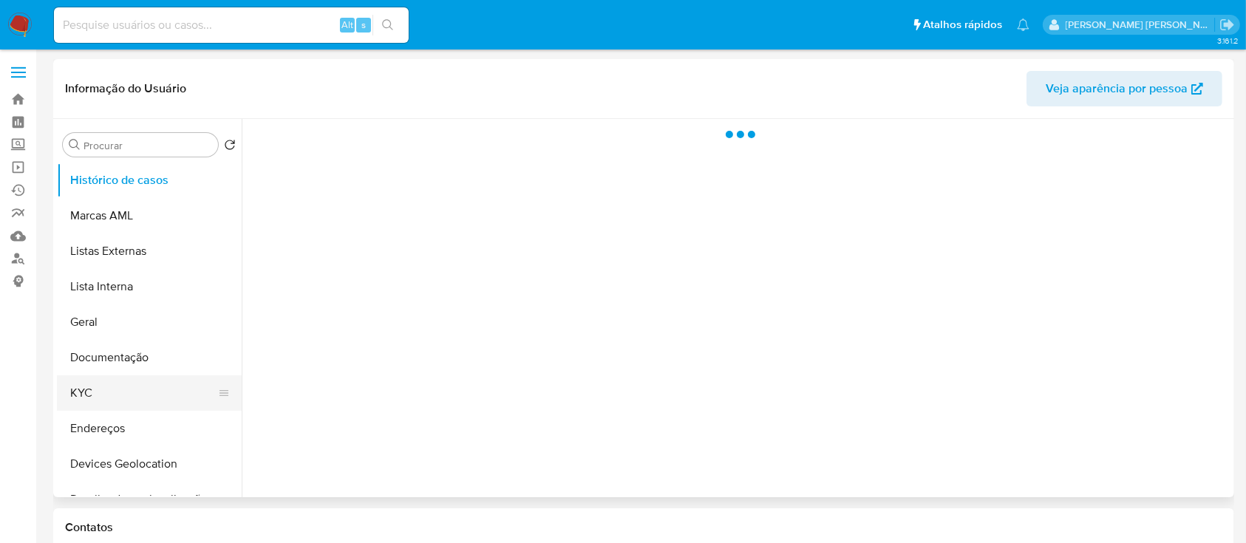
select select "10"
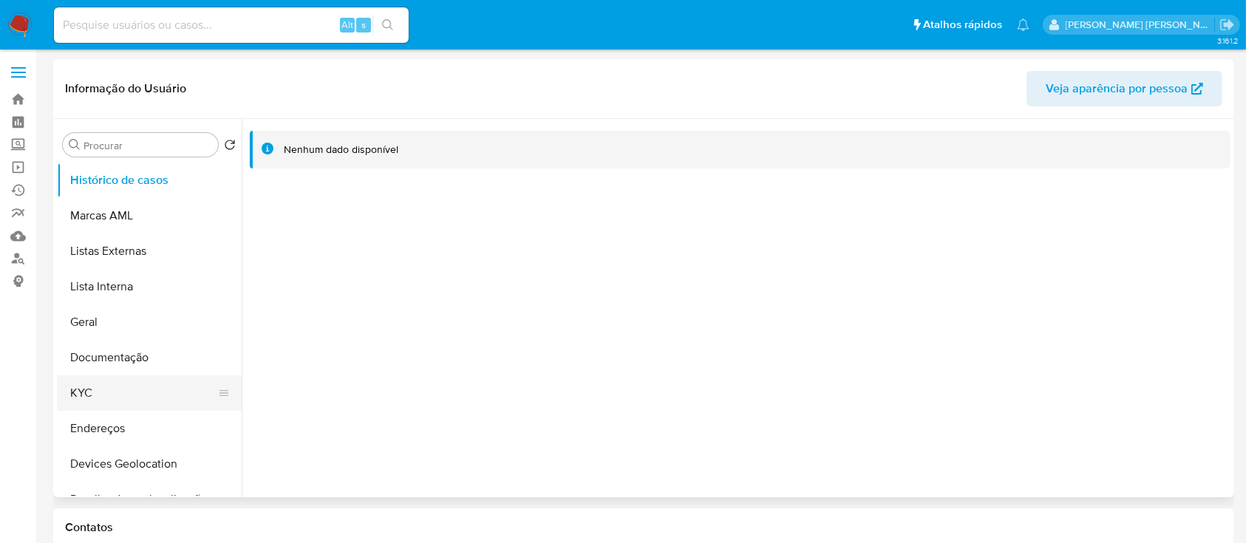
click at [121, 395] on button "KYC" at bounding box center [143, 392] width 173 height 35
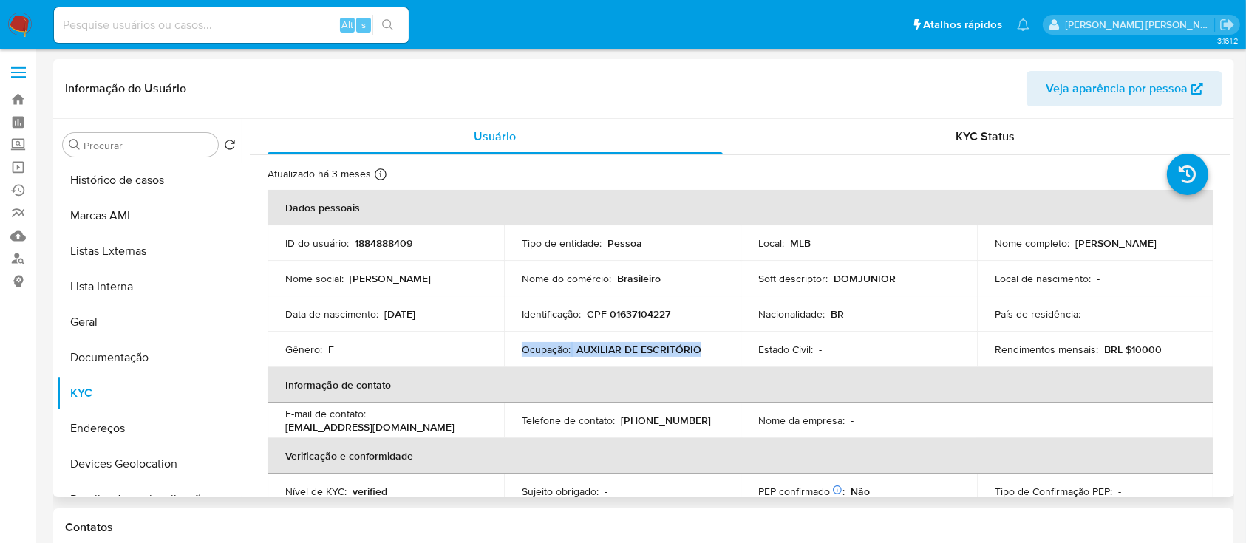
drag, startPoint x: 699, startPoint y: 350, endPoint x: 518, endPoint y: 349, distance: 181.0
click at [518, 349] on td "Ocupação : AUXILIAR DE ESCRITÓRIO" at bounding box center [622, 349] width 236 height 35
copy div "Ocupação : AUXILIAR DE ESCRITÓRIO"
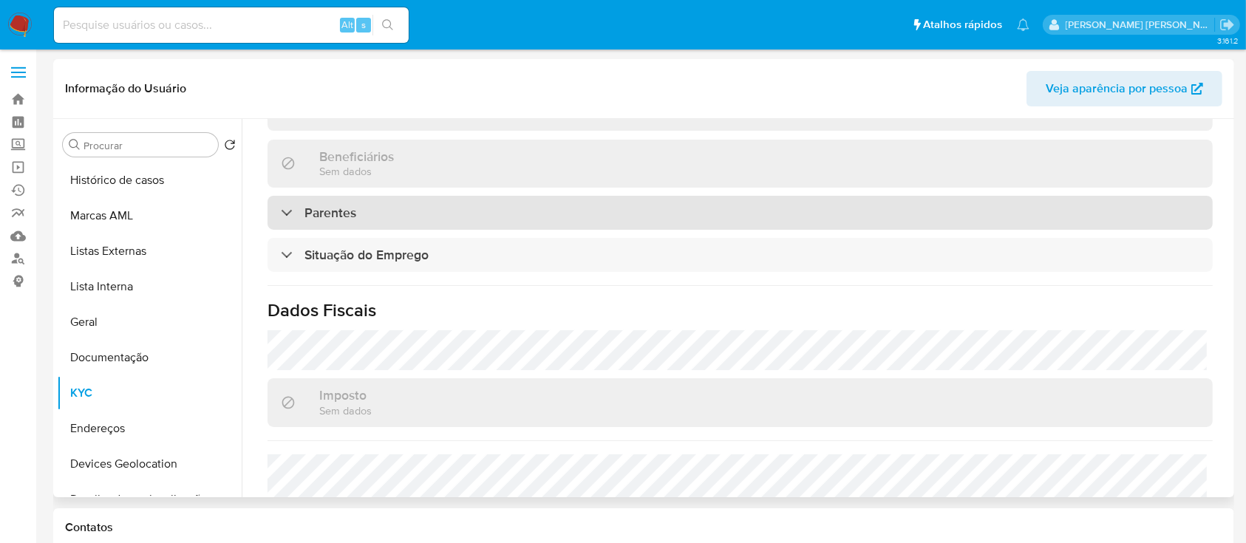
scroll to position [643, 0]
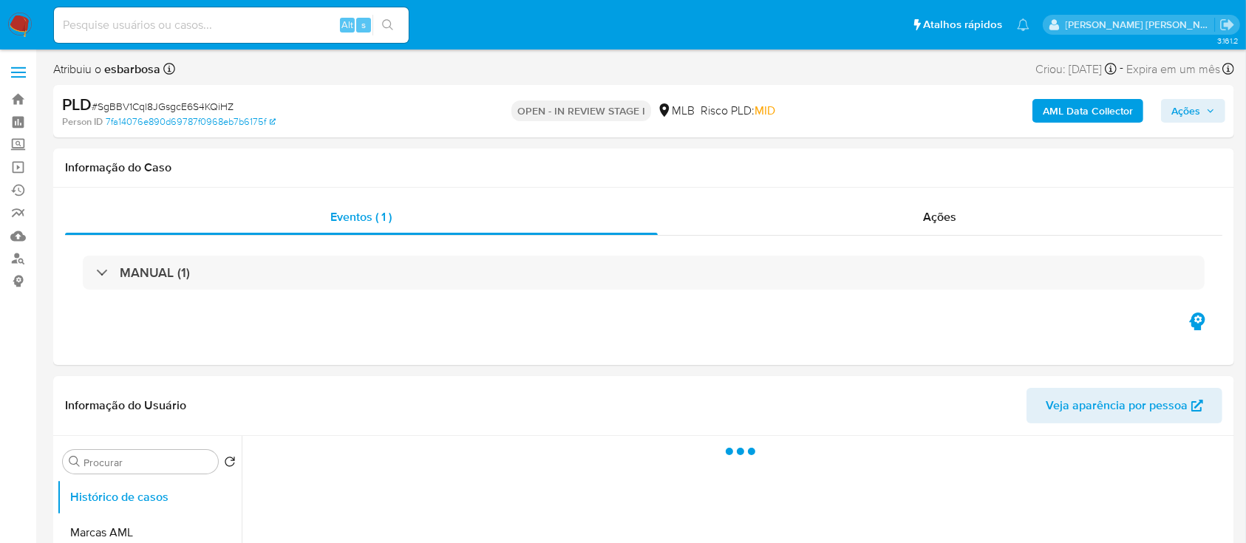
select select "10"
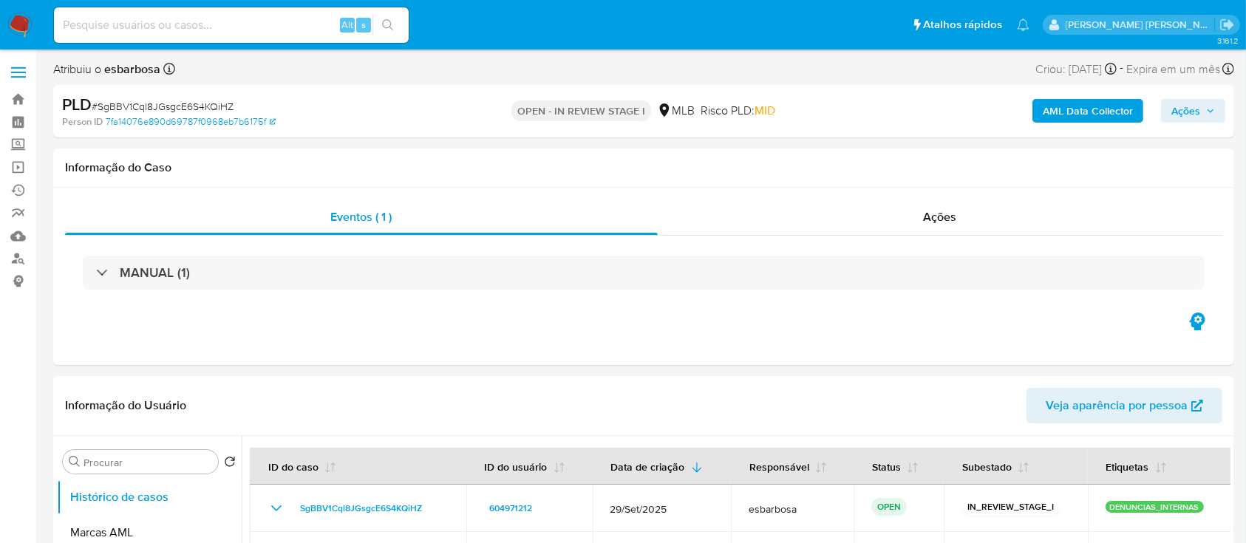
click at [1189, 105] on span "Ações" at bounding box center [1185, 111] width 29 height 24
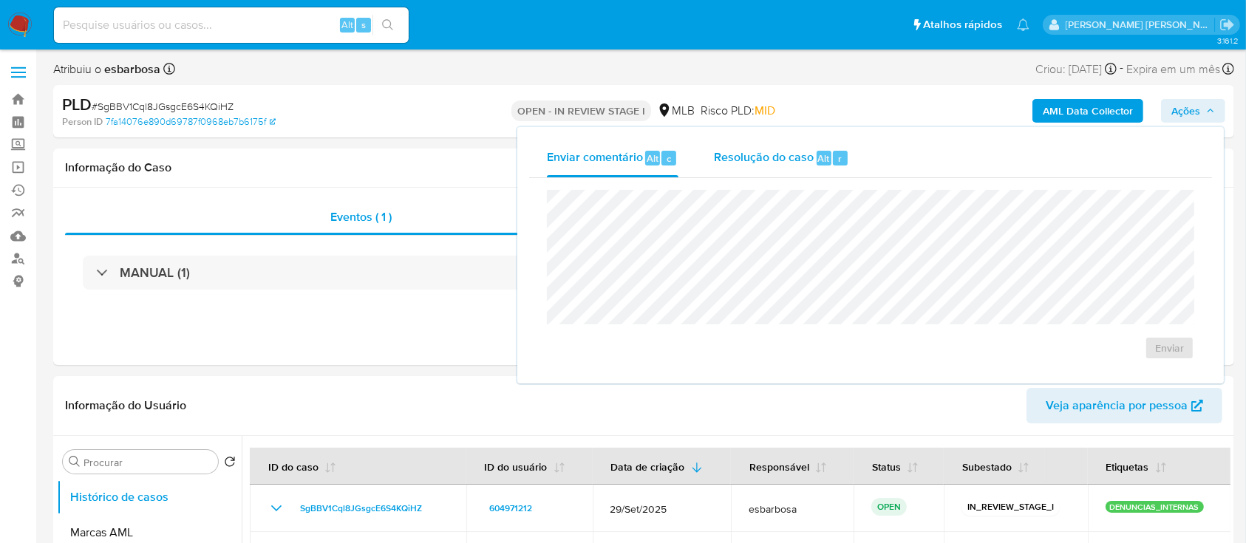
click at [728, 160] on span "Resolução do caso" at bounding box center [764, 157] width 100 height 17
click at [743, 235] on textarea at bounding box center [870, 270] width 646 height 118
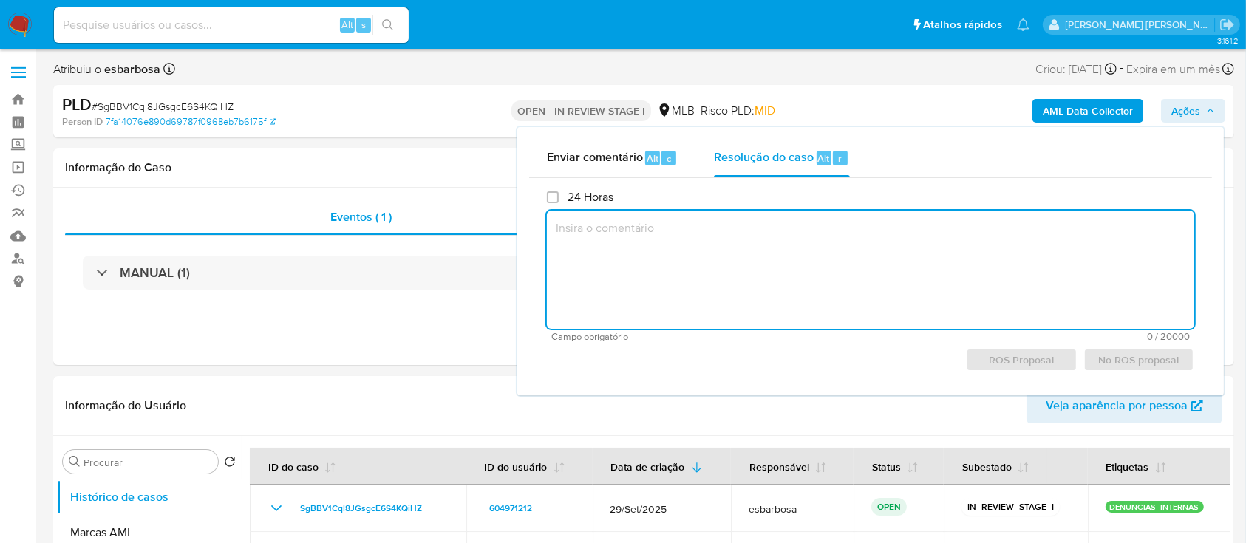
paste textarea "Fatos relevantes concluídos pelo analista: Cliente empresa, localizada em URUCA…"
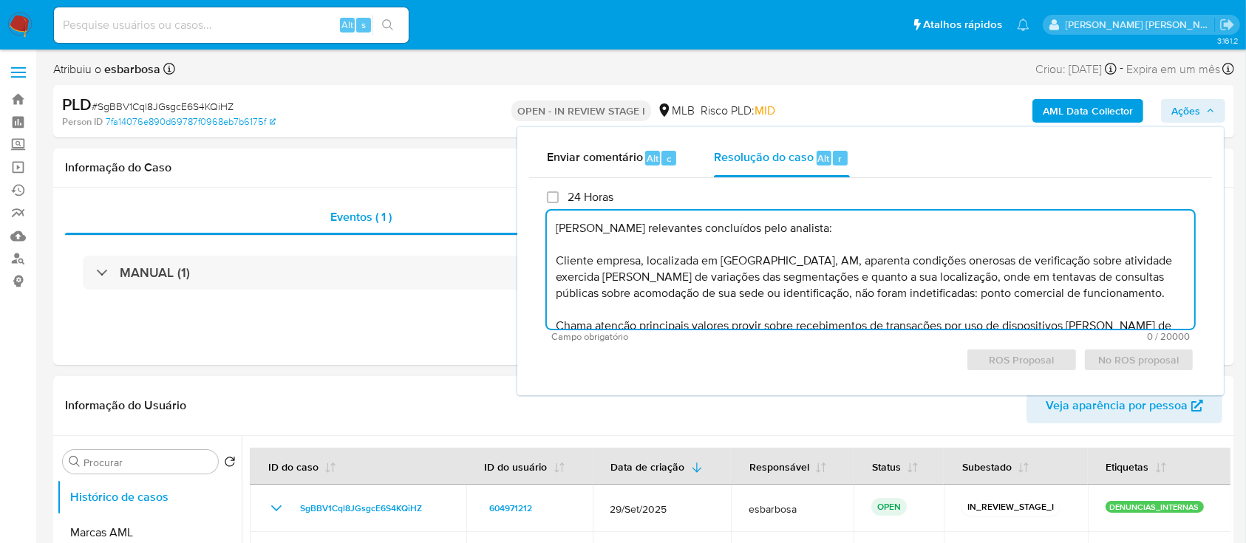
scroll to position [118, 0]
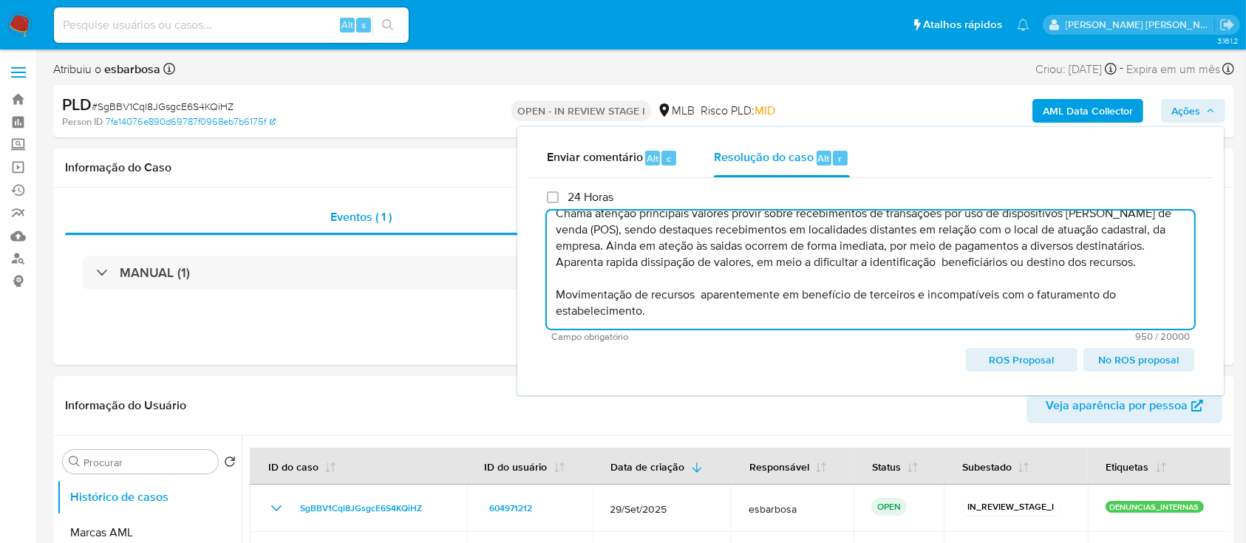
type textarea "Fatos relevantes concluídos pelo analista: Cliente empresa, localizada em URUCA…"
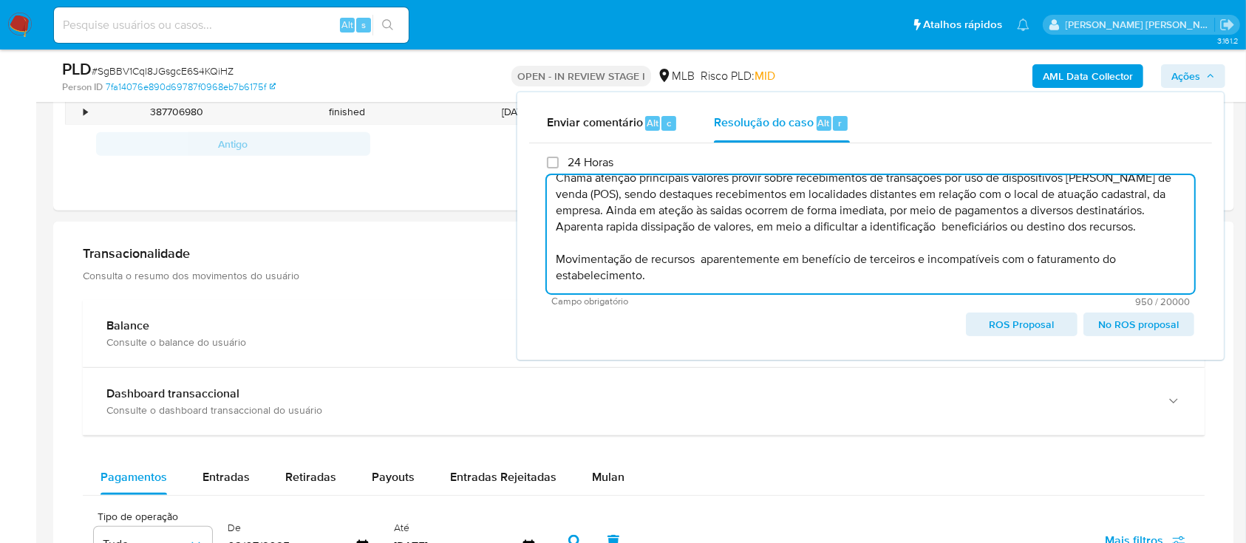
scroll to position [985, 0]
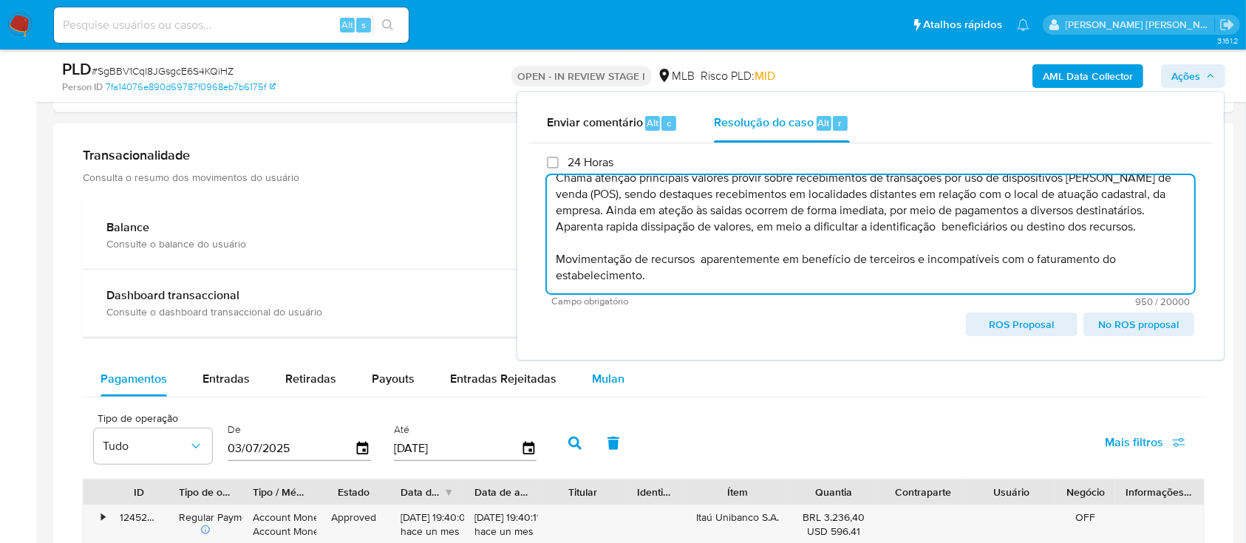
click at [604, 383] on span "Mulan" at bounding box center [608, 378] width 33 height 17
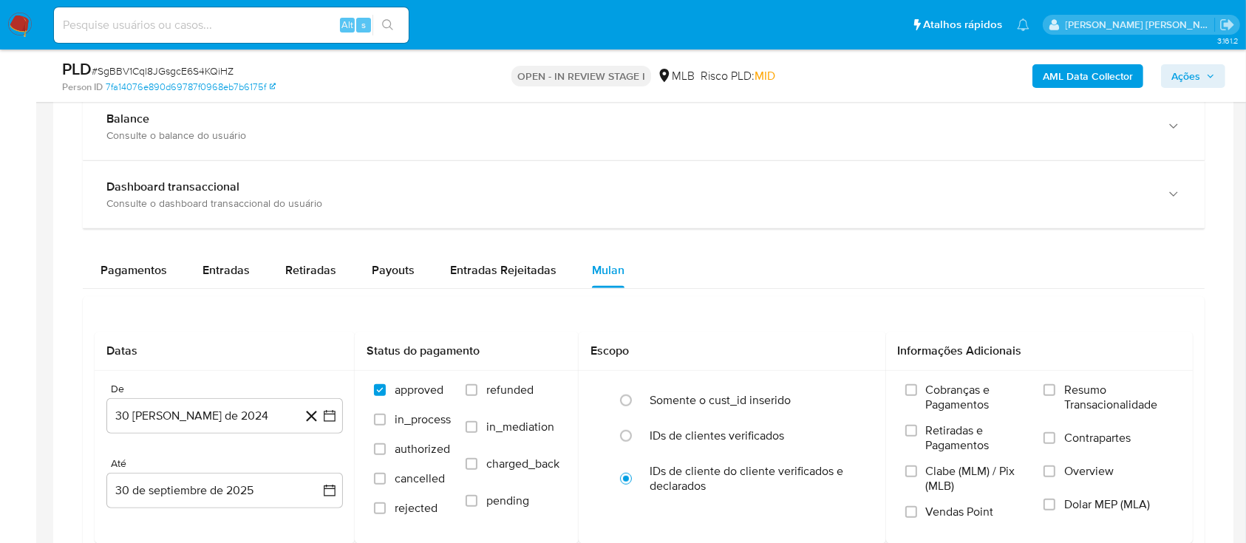
scroll to position [1182, 0]
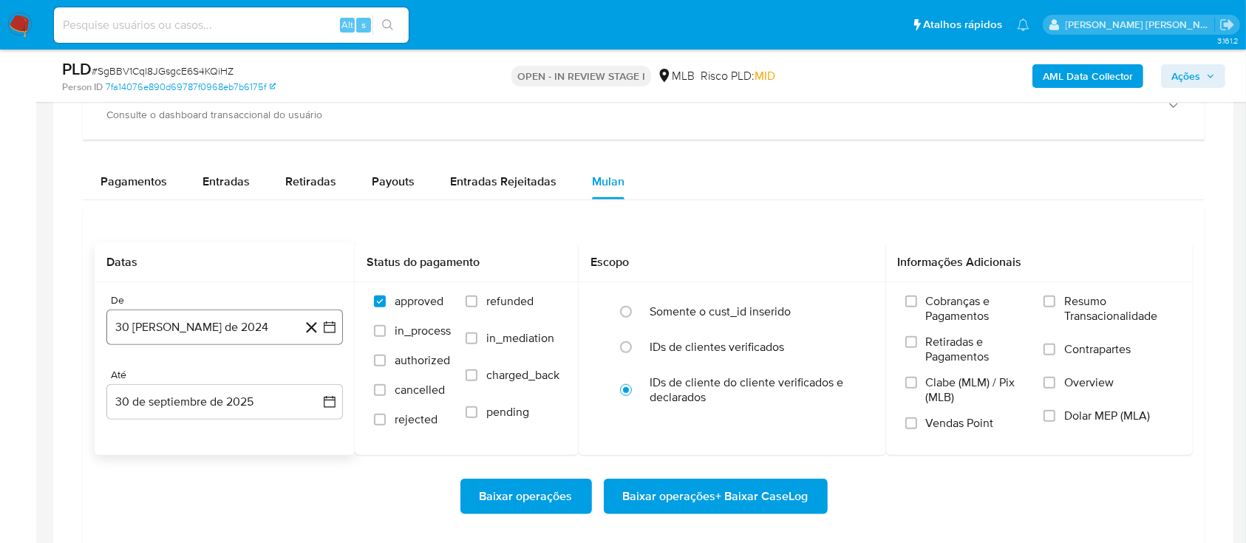
click at [263, 325] on button "30 de agosto de 2024" at bounding box center [224, 327] width 236 height 35
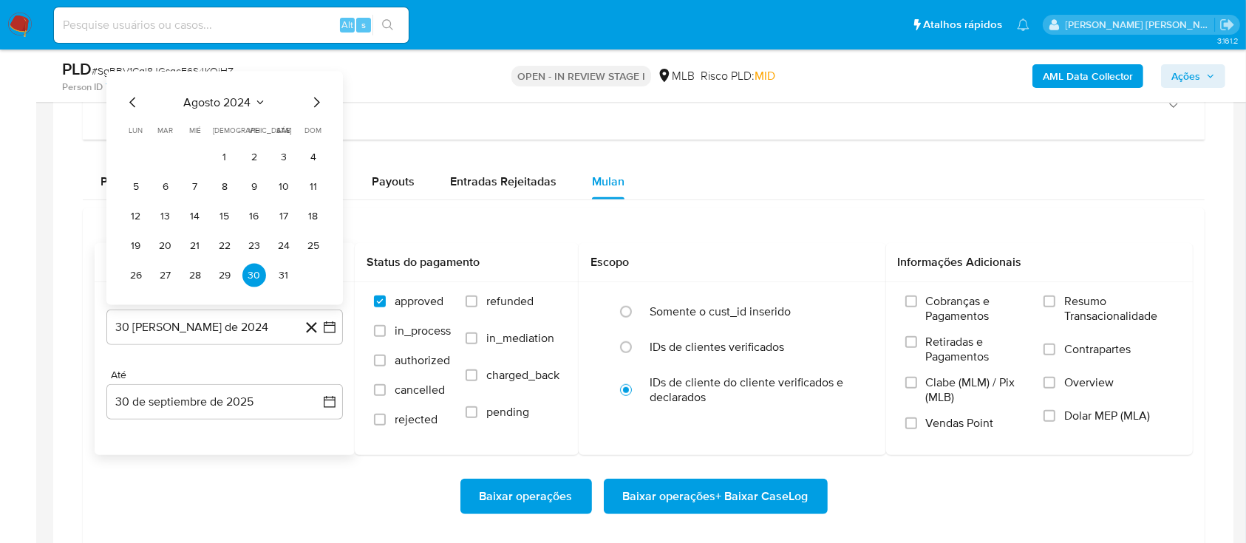
click at [223, 100] on span "agosto 2024" at bounding box center [217, 102] width 67 height 15
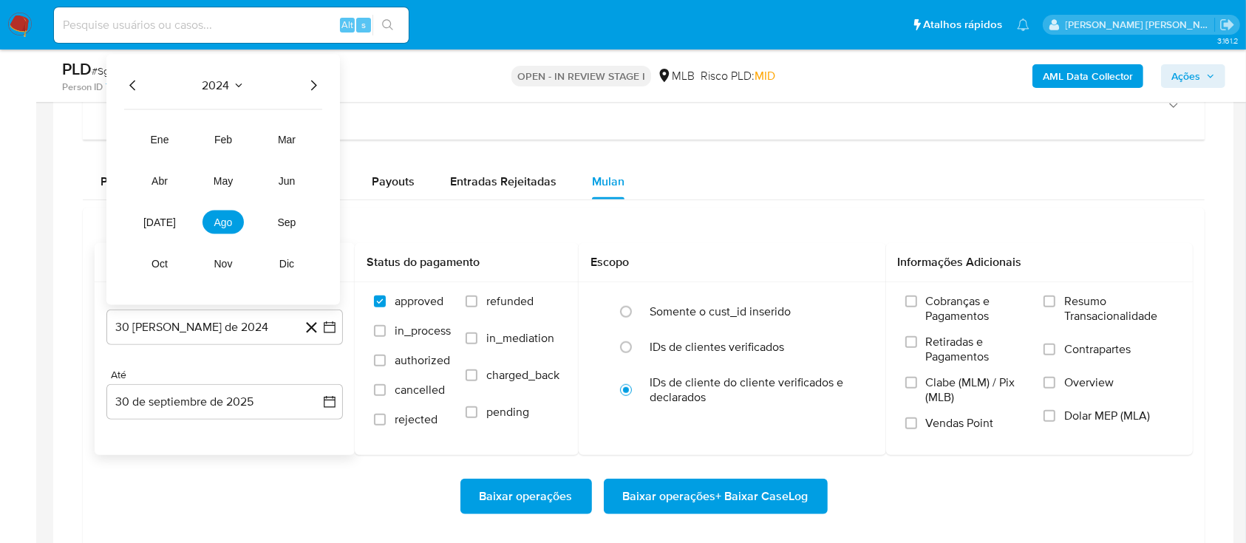
click at [310, 86] on icon "Año siguiente" at bounding box center [313, 86] width 18 height 18
click at [216, 223] on span "ago" at bounding box center [223, 222] width 18 height 12
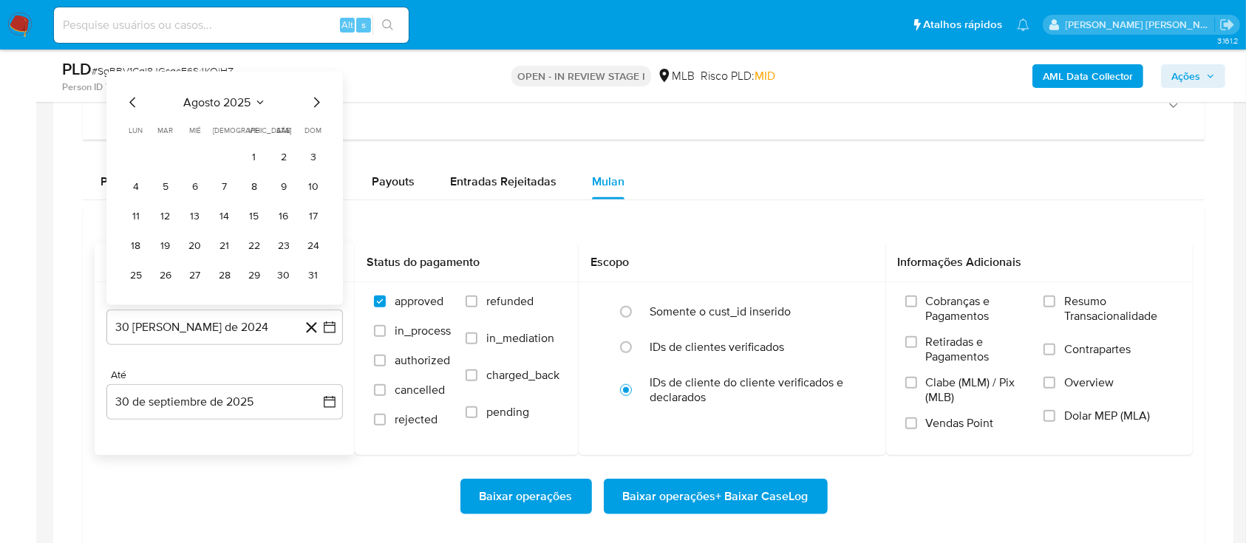
click at [253, 159] on button "1" at bounding box center [254, 158] width 24 height 24
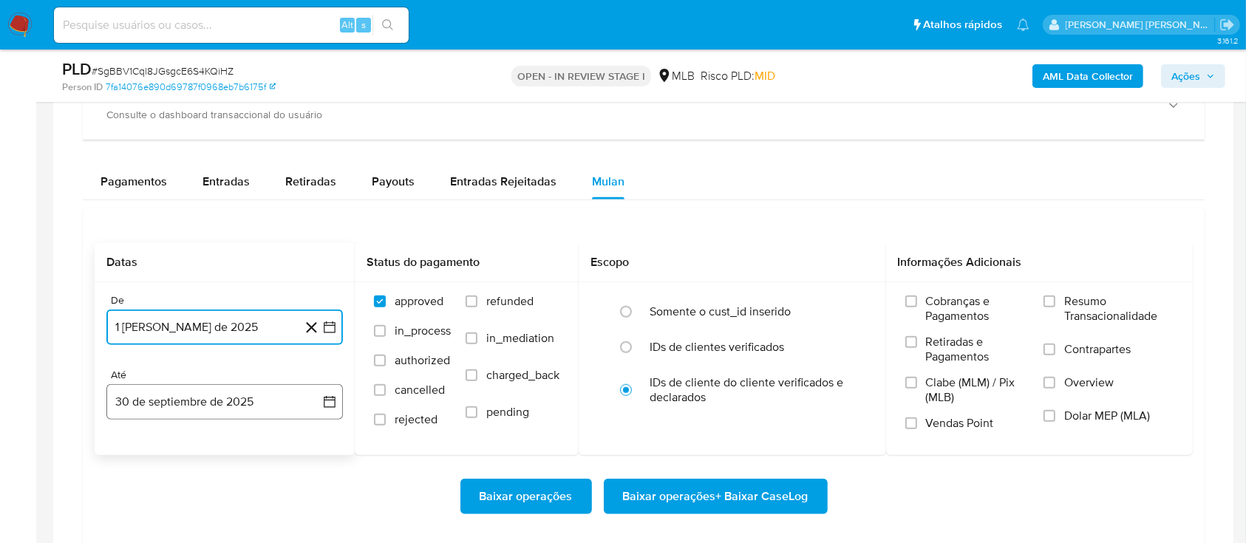
click at [255, 405] on button "30 de septiembre de 2025" at bounding box center [224, 401] width 236 height 35
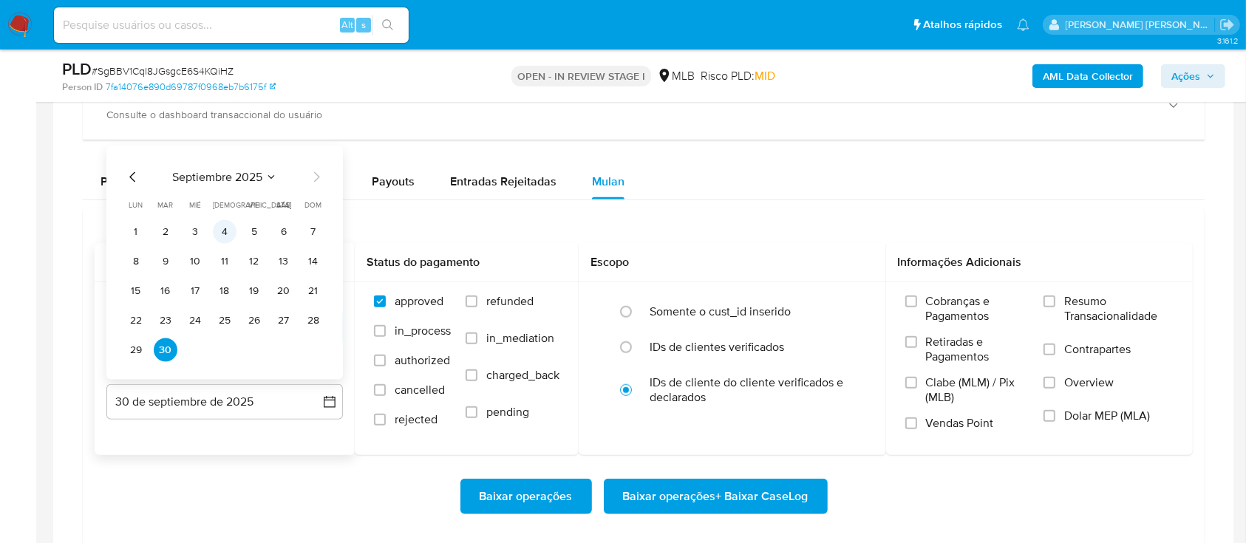
click at [225, 233] on button "4" at bounding box center [225, 232] width 24 height 24
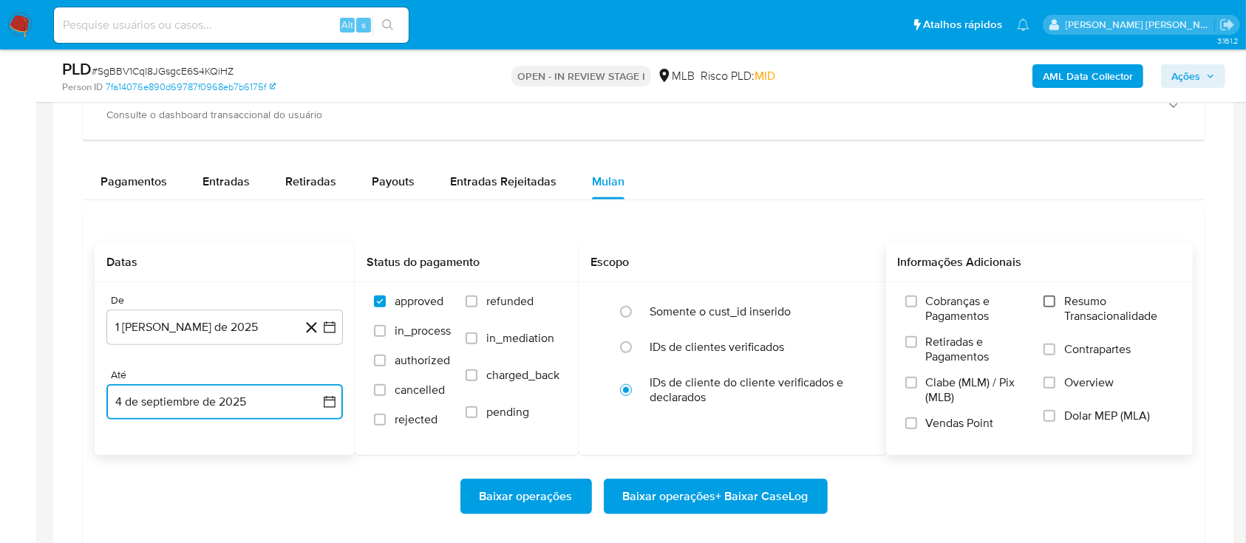
click at [1055, 303] on input "Resumo Transacionalidade" at bounding box center [1049, 302] width 12 height 12
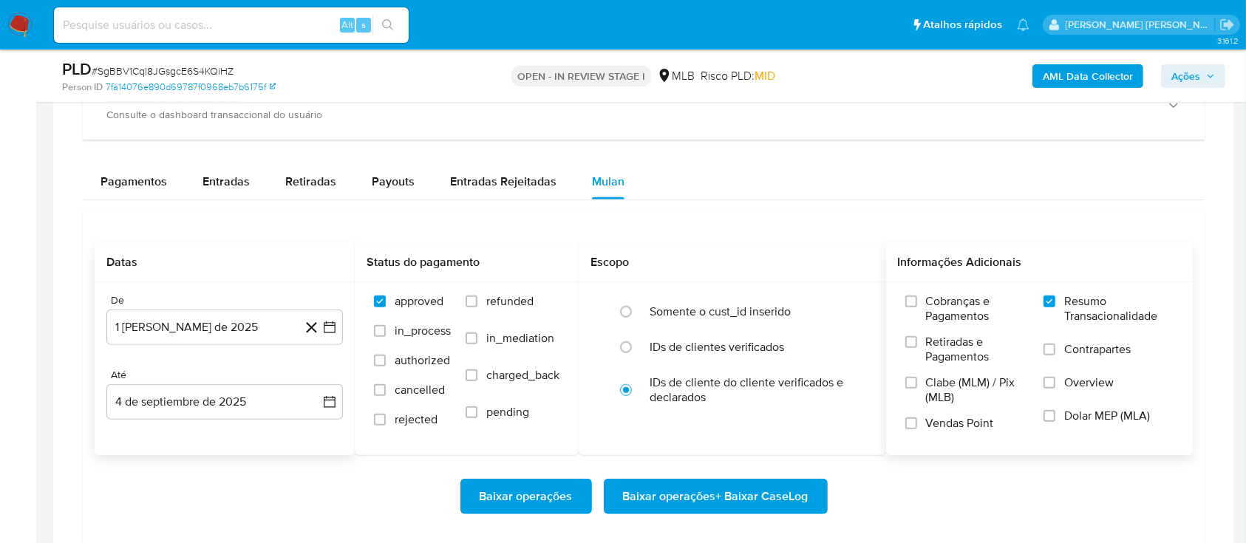
click at [1055, 352] on span at bounding box center [1049, 350] width 12 height 12
click at [1055, 352] on input "Contrapartes" at bounding box center [1049, 350] width 12 height 12
click at [912, 423] on input "Vendas Point" at bounding box center [911, 423] width 12 height 12
click at [733, 491] on span "Baixar operações + Baixar CaseLog" at bounding box center [715, 496] width 185 height 33
click at [1175, 76] on span "Ações" at bounding box center [1185, 76] width 29 height 24
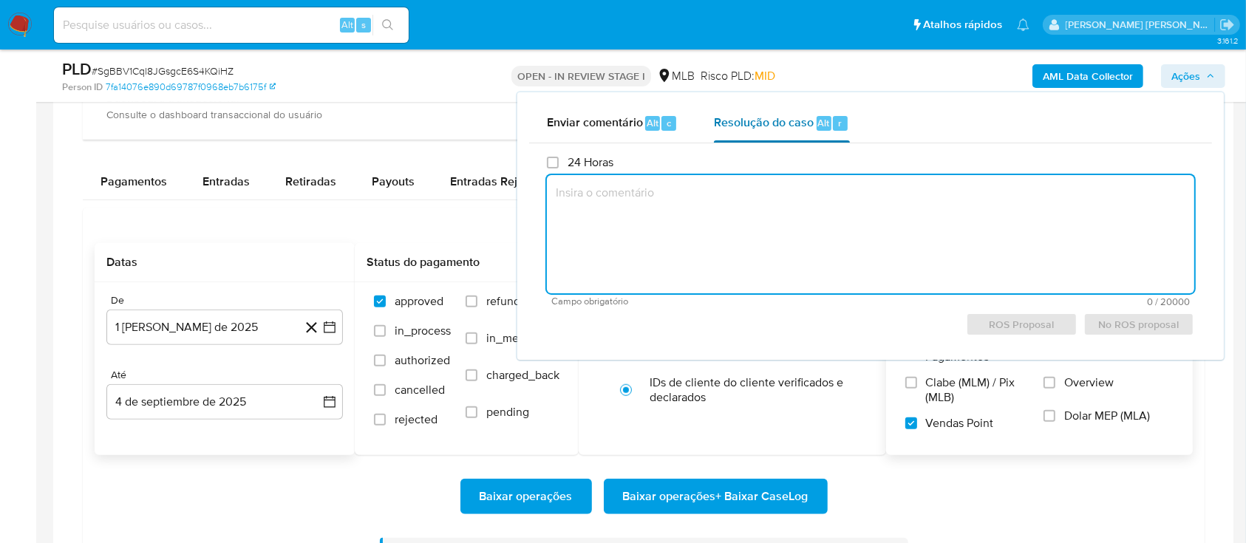
click at [760, 123] on span "Resolução do caso" at bounding box center [764, 122] width 100 height 17
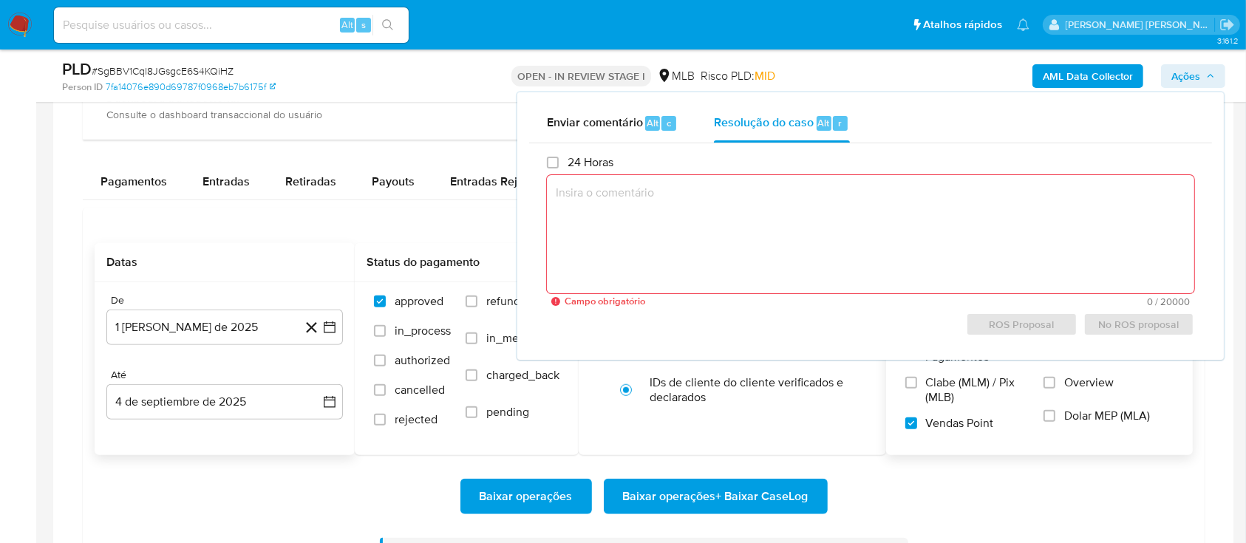
click at [718, 239] on textarea at bounding box center [870, 234] width 647 height 118
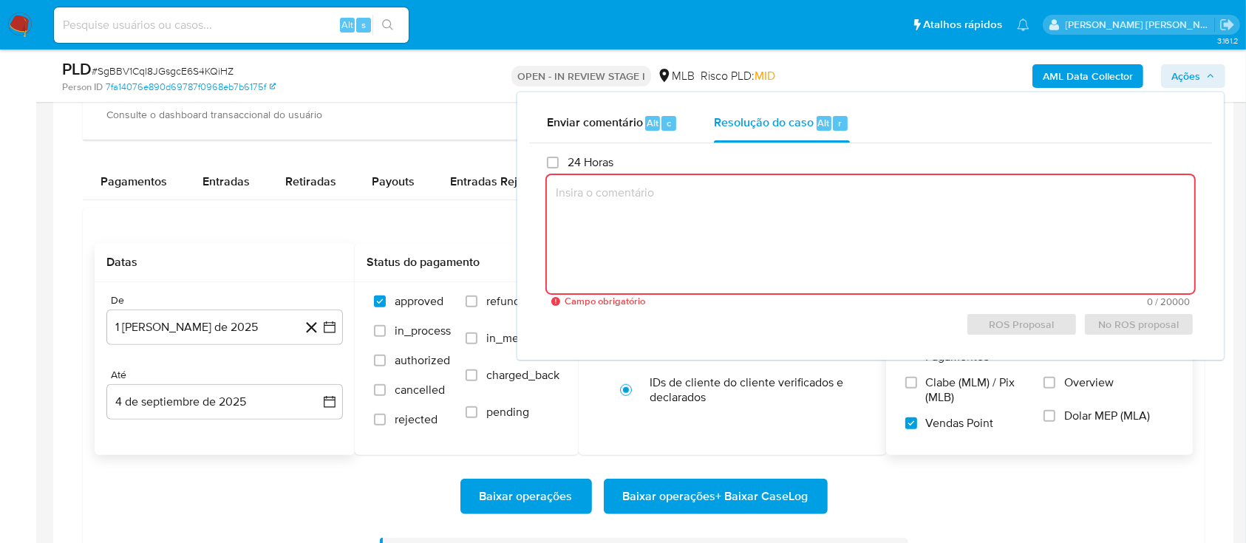
paste textarea "-------------------------------------------------------------------------------…"
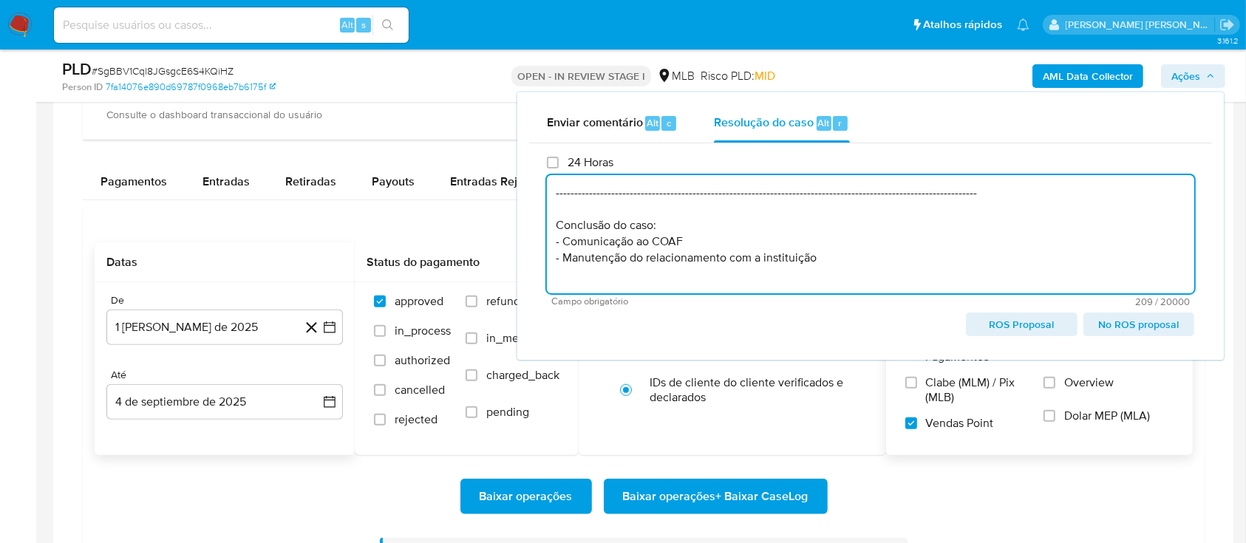
click at [555, 188] on textarea "-------------------------------------------------------------------------------…" at bounding box center [870, 234] width 647 height 118
paste textarea "Fatos relevantes concluídos pelo analista: Cliente empresa, localizada em URUCA…"
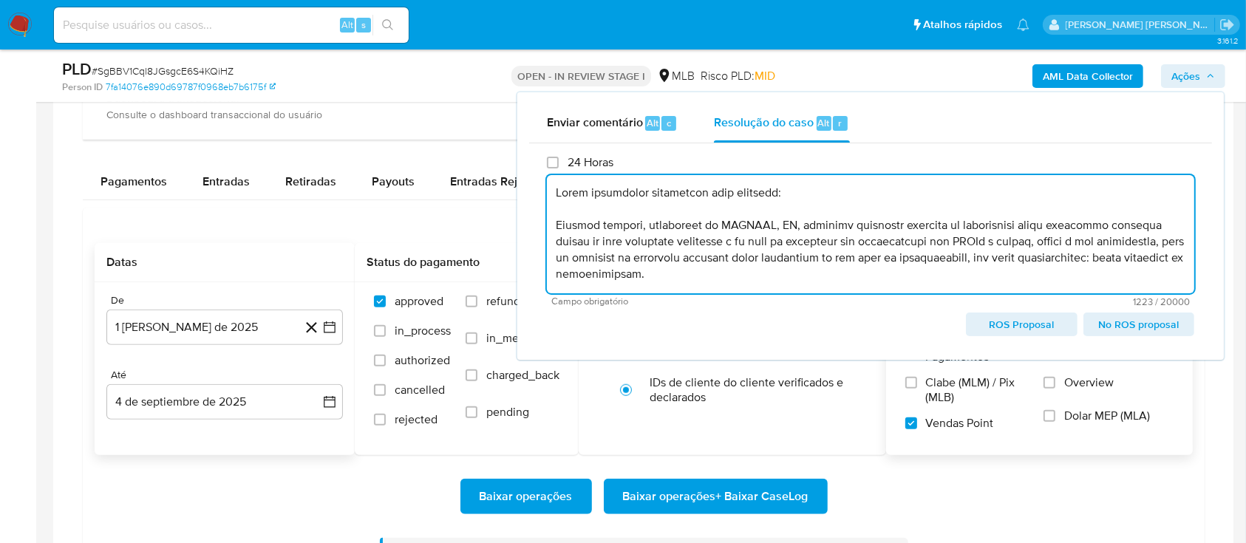
scroll to position [151, 0]
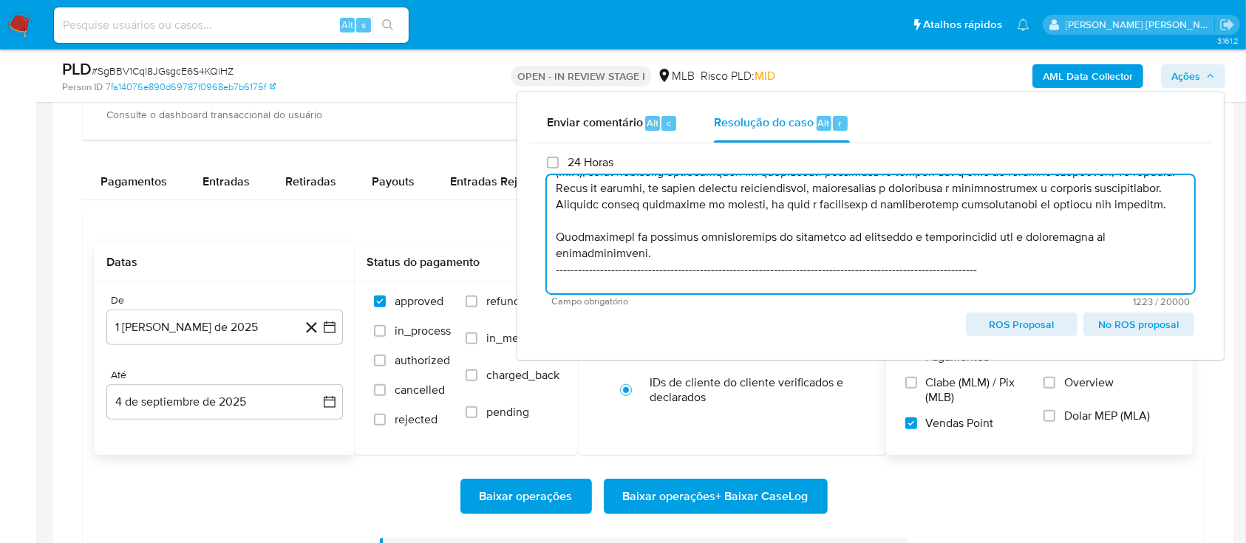
type textarea "Fatos relevantes concluídos pelo analista: Cliente empresa, localizada em URUCA…"
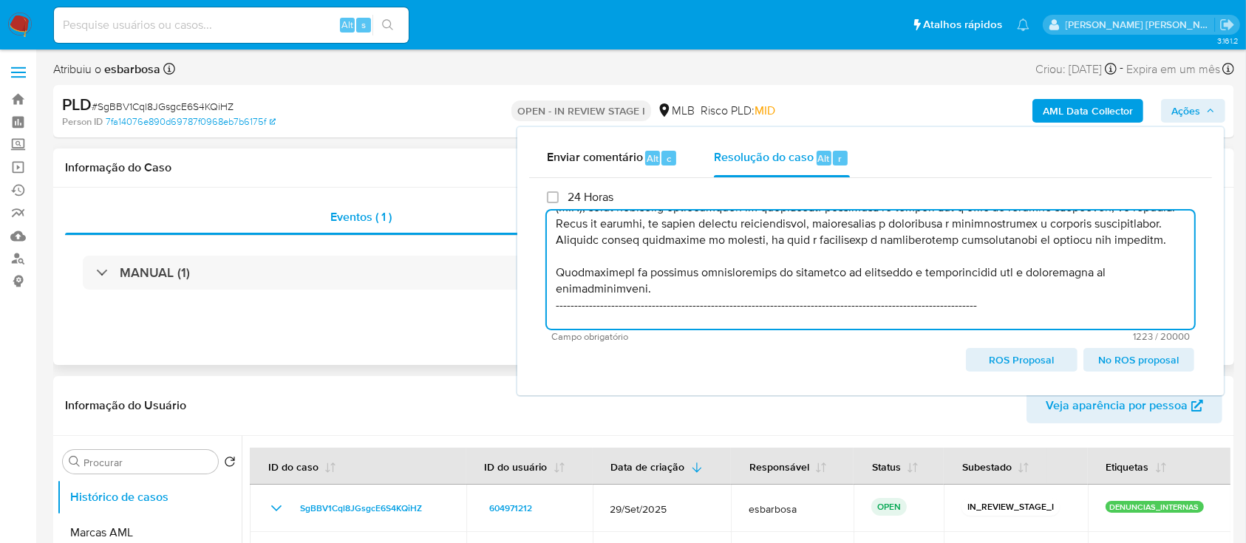
scroll to position [197, 0]
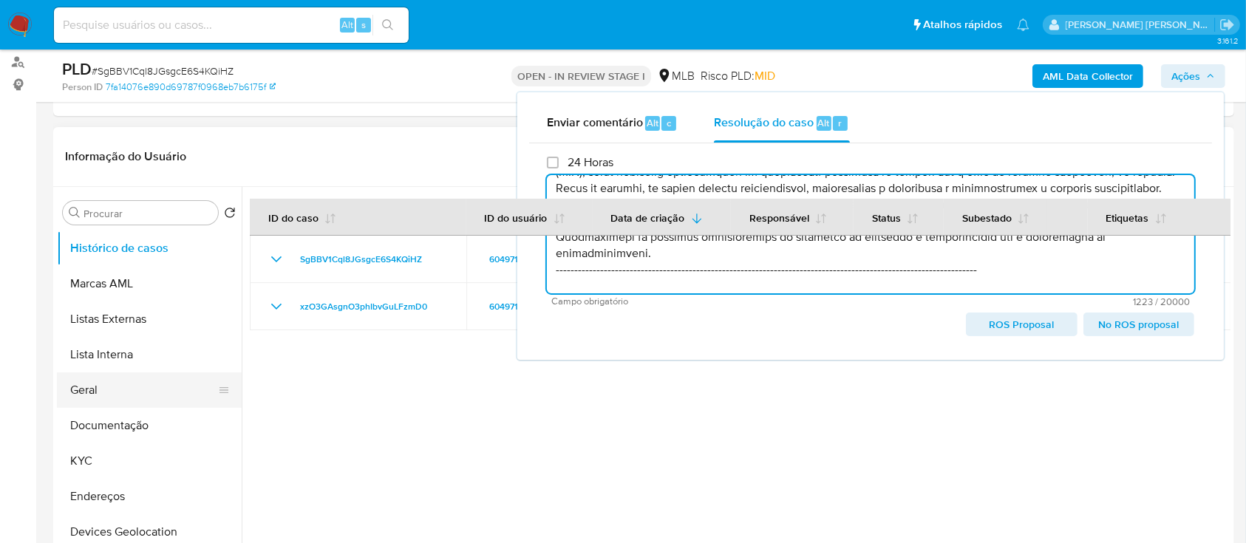
click at [98, 387] on button "Geral" at bounding box center [143, 389] width 173 height 35
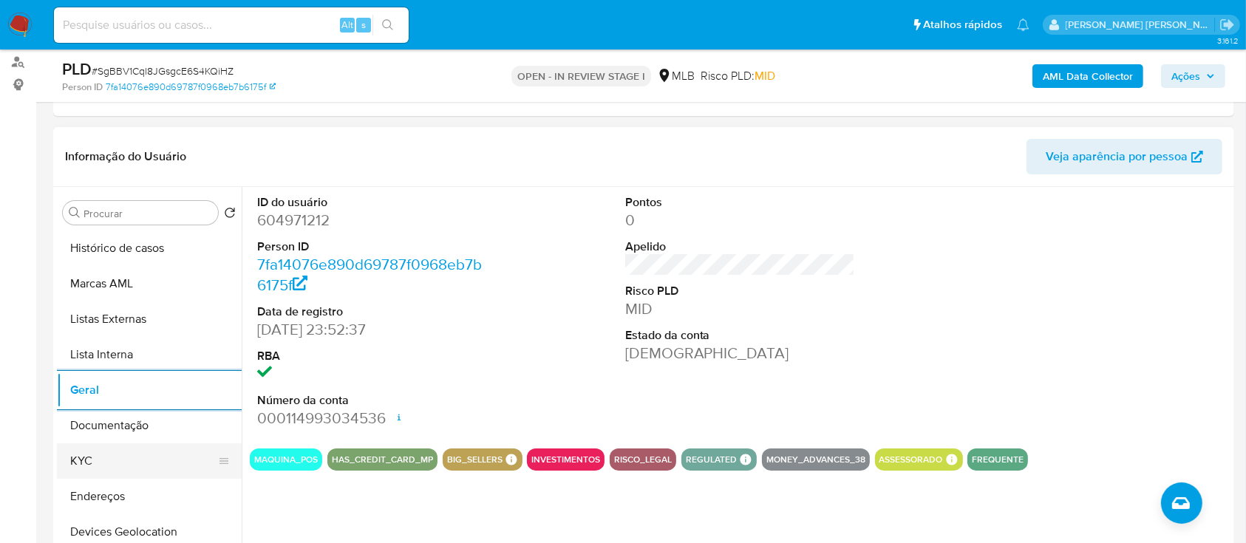
click at [98, 464] on button "KYC" at bounding box center [143, 460] width 173 height 35
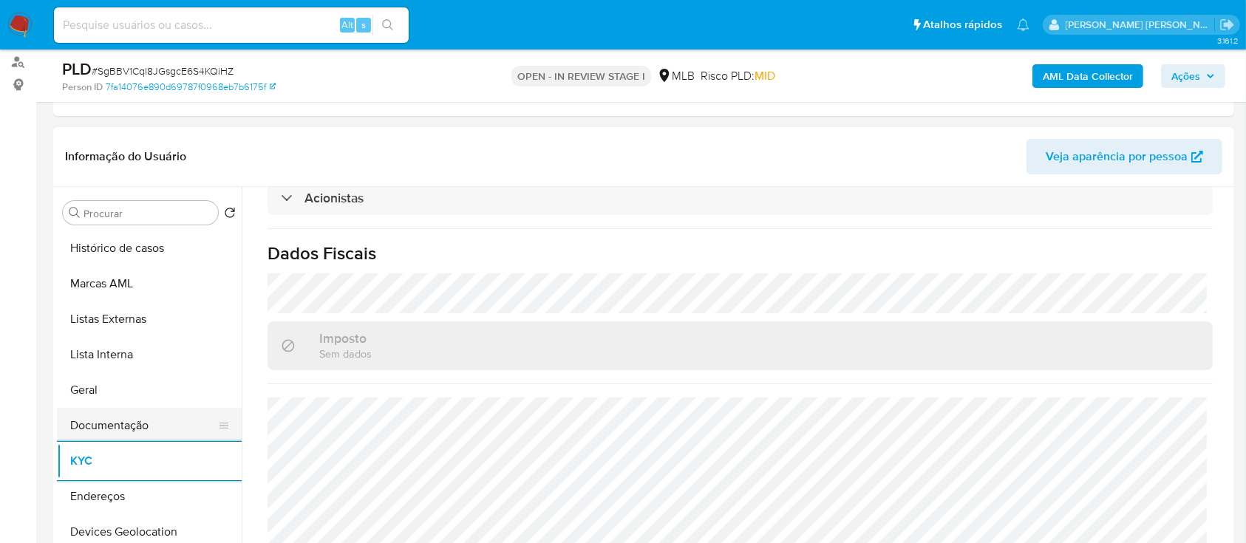
scroll to position [98, 0]
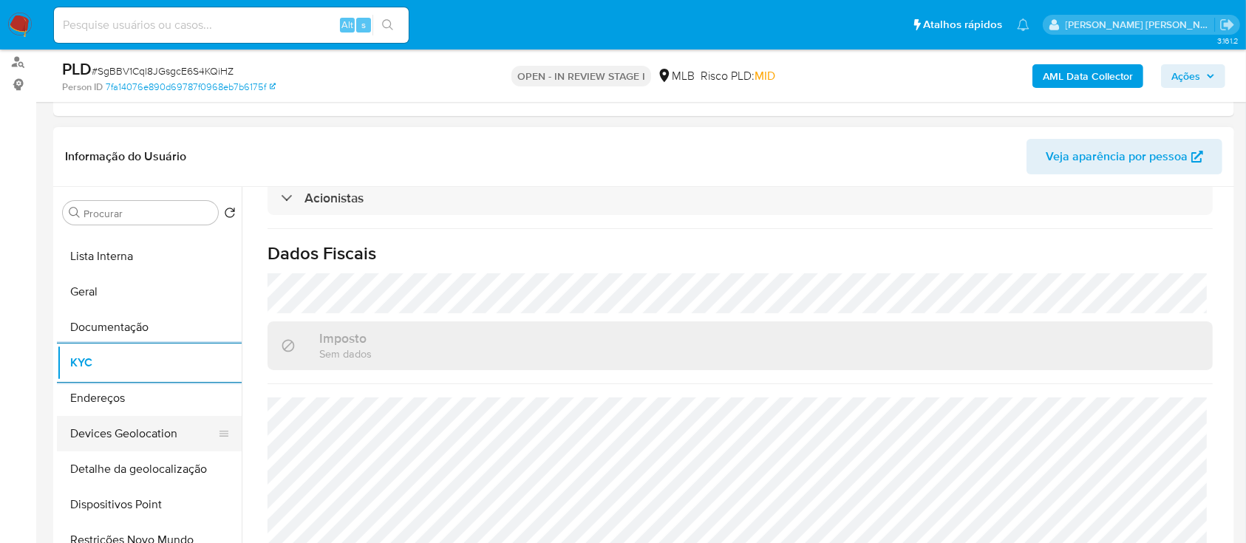
click at [143, 429] on button "Devices Geolocation" at bounding box center [143, 433] width 173 height 35
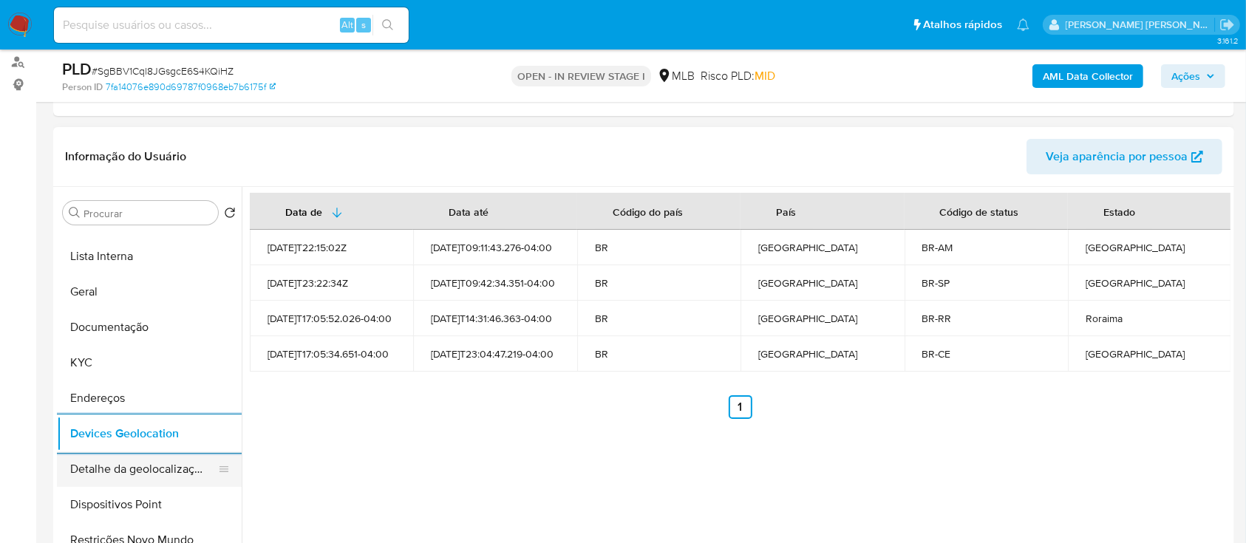
scroll to position [197, 0]
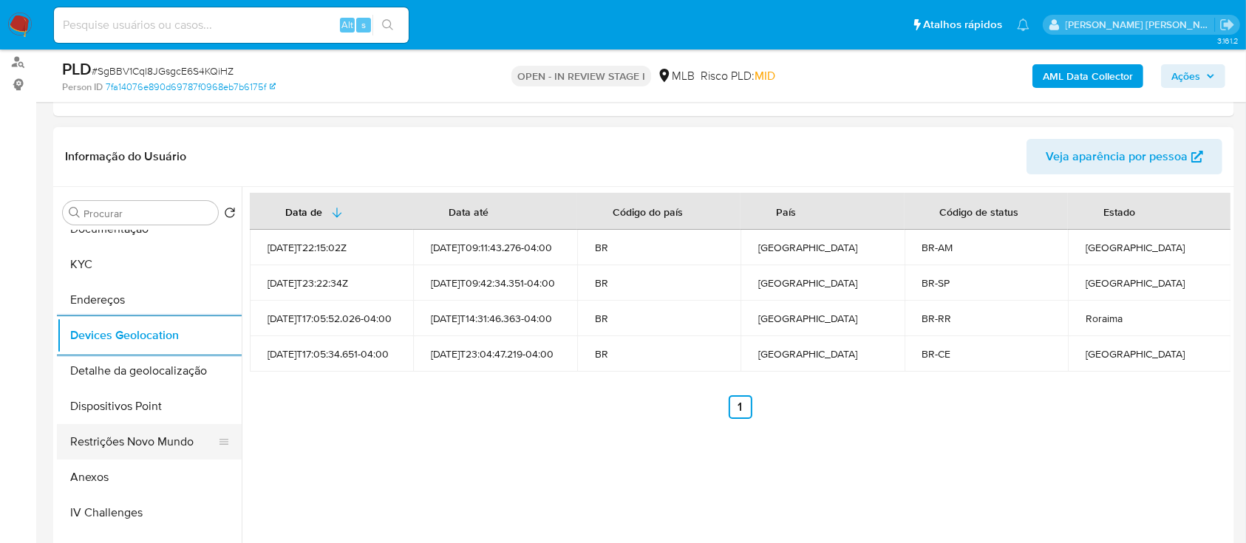
click at [163, 437] on button "Restrições Novo Mundo" at bounding box center [143, 441] width 173 height 35
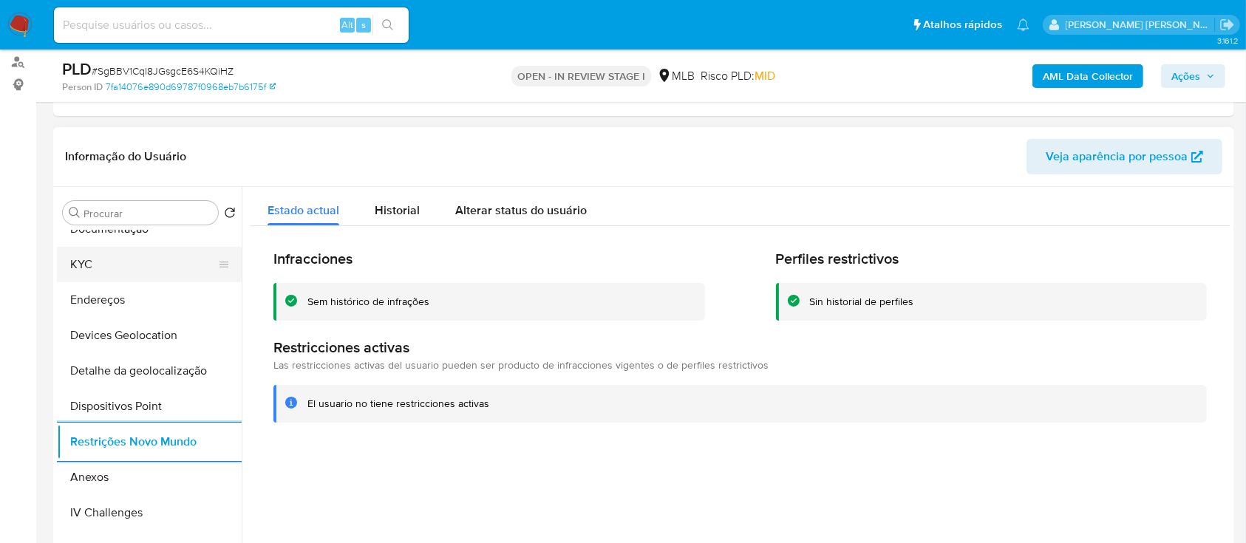
click at [141, 274] on button "KYC" at bounding box center [143, 264] width 173 height 35
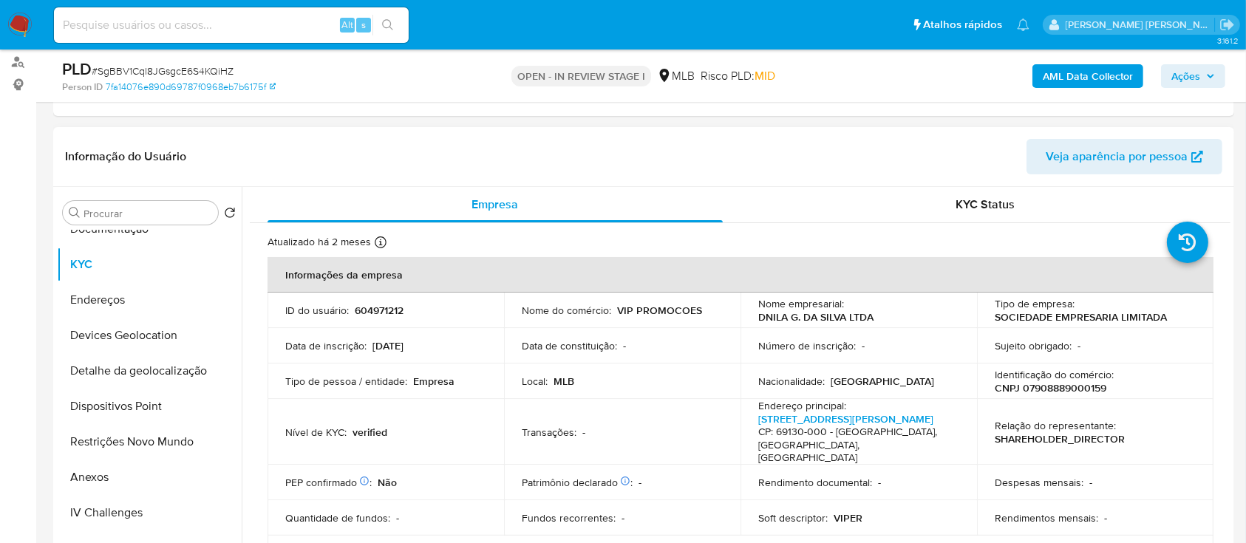
click at [1054, 390] on p "CNPJ 07908889000159" at bounding box center [1050, 387] width 112 height 13
copy p "07908889000159"
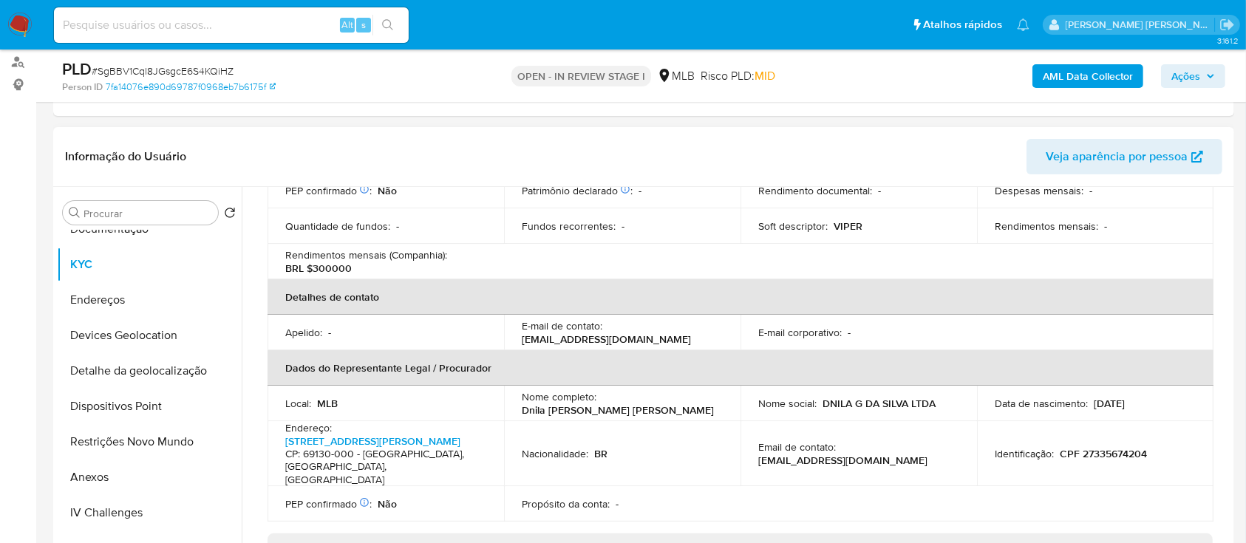
scroll to position [296, 0]
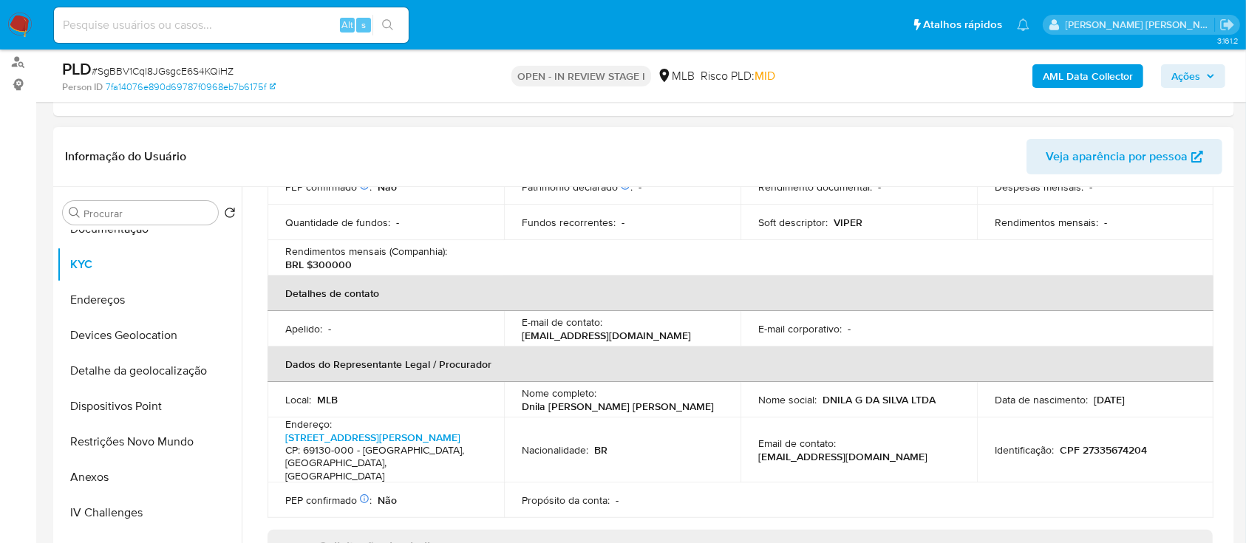
click at [1093, 443] on p "CPF 27335674204" at bounding box center [1102, 449] width 87 height 13
copy p "27335674204"
click at [1190, 73] on span "Ações" at bounding box center [1185, 76] width 29 height 24
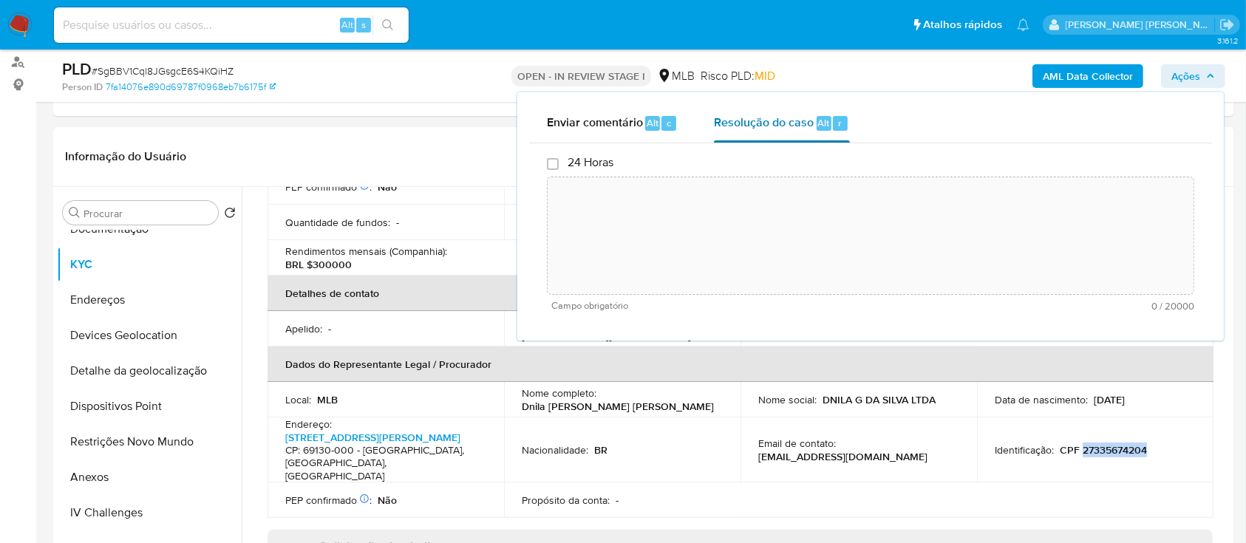
click at [739, 129] on span "Resolução do caso" at bounding box center [764, 122] width 100 height 17
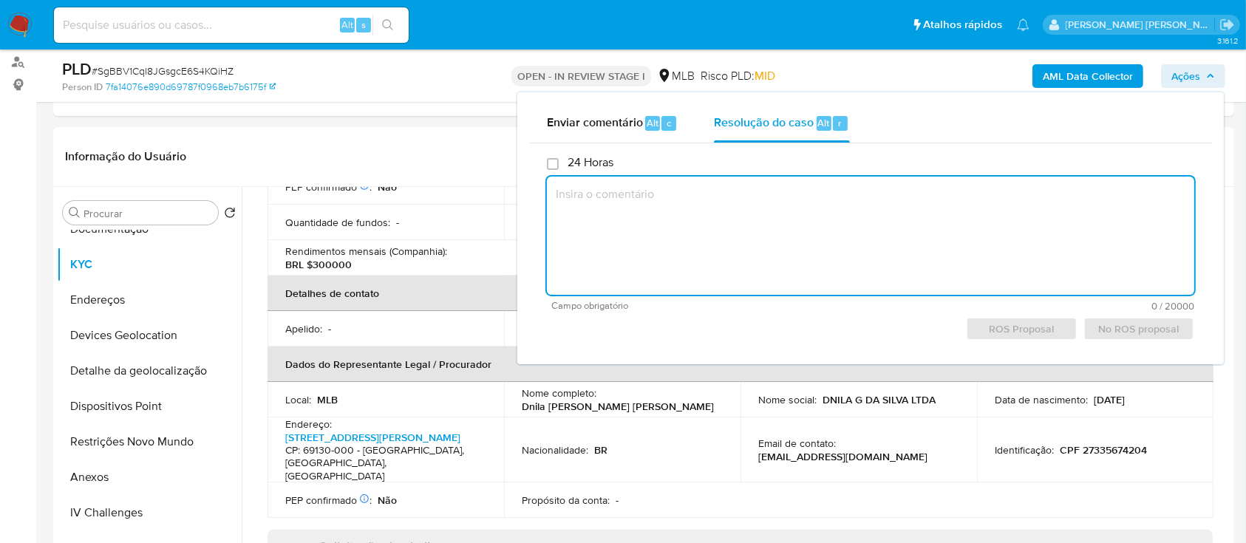
click at [754, 228] on textarea at bounding box center [870, 236] width 647 height 118
paste textarea "Fatos relevantes concluídos pelo analista: Cliente empresa, localizada em URUCA…"
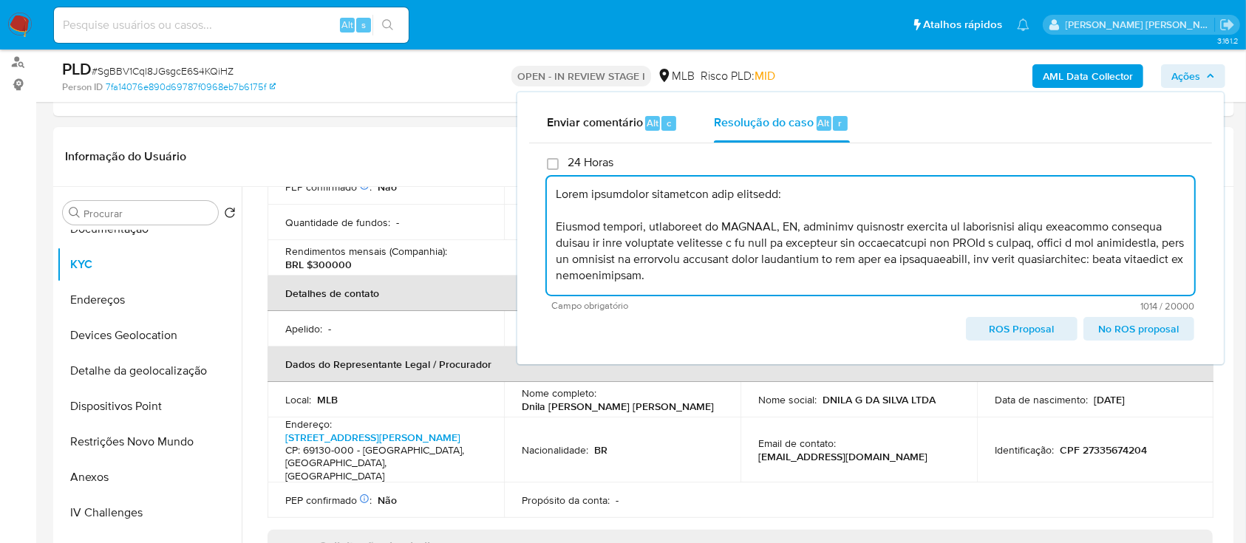
scroll to position [151, 0]
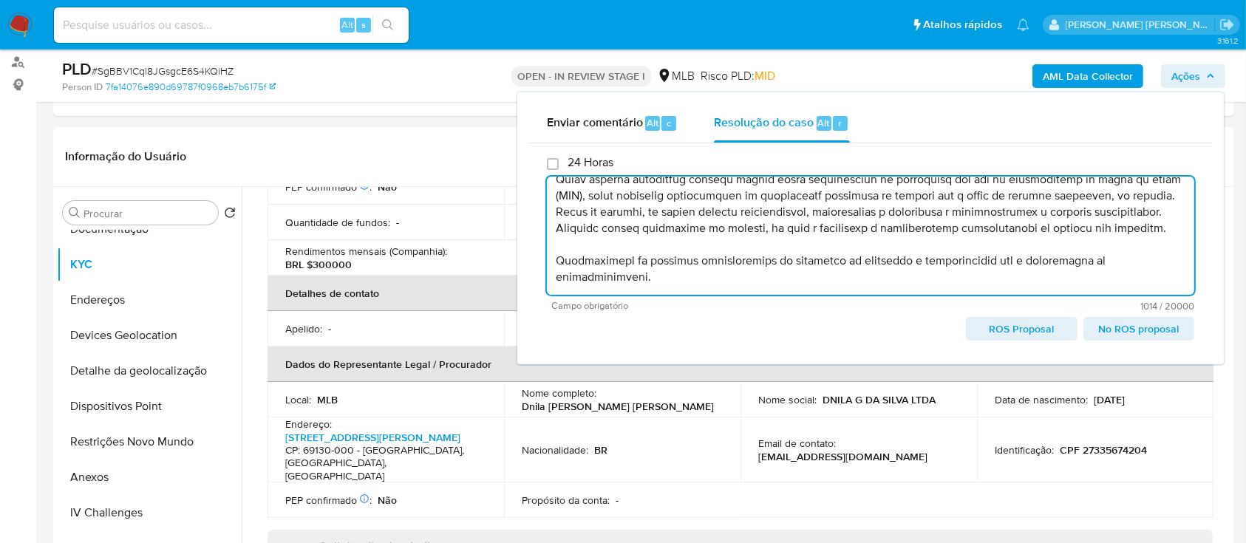
paste textarea "-------------------------------------------------------------------------------…"
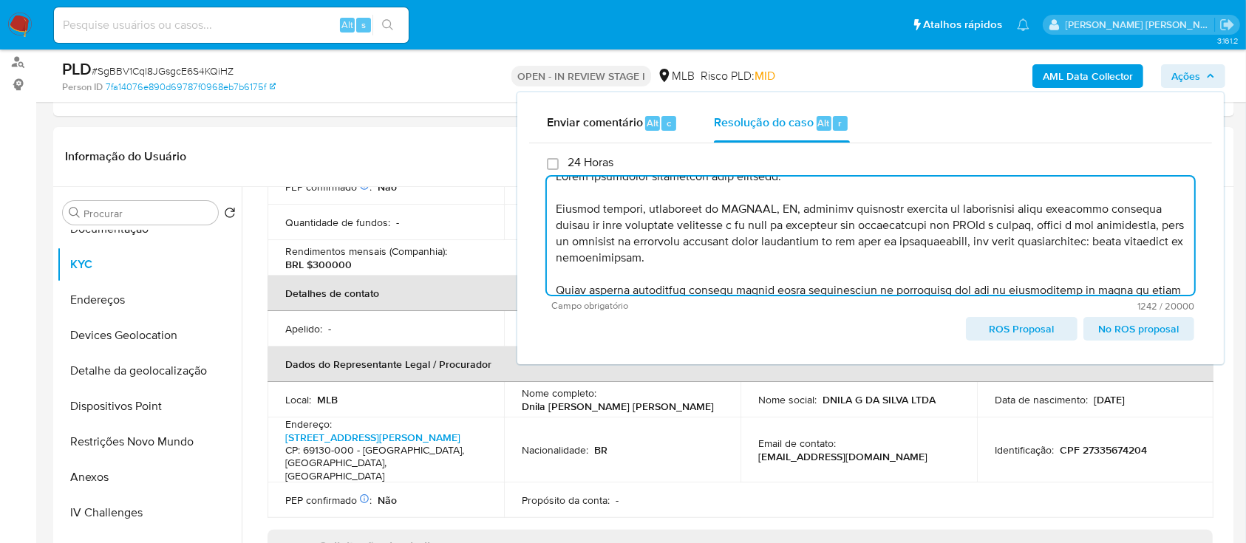
scroll to position [0, 0]
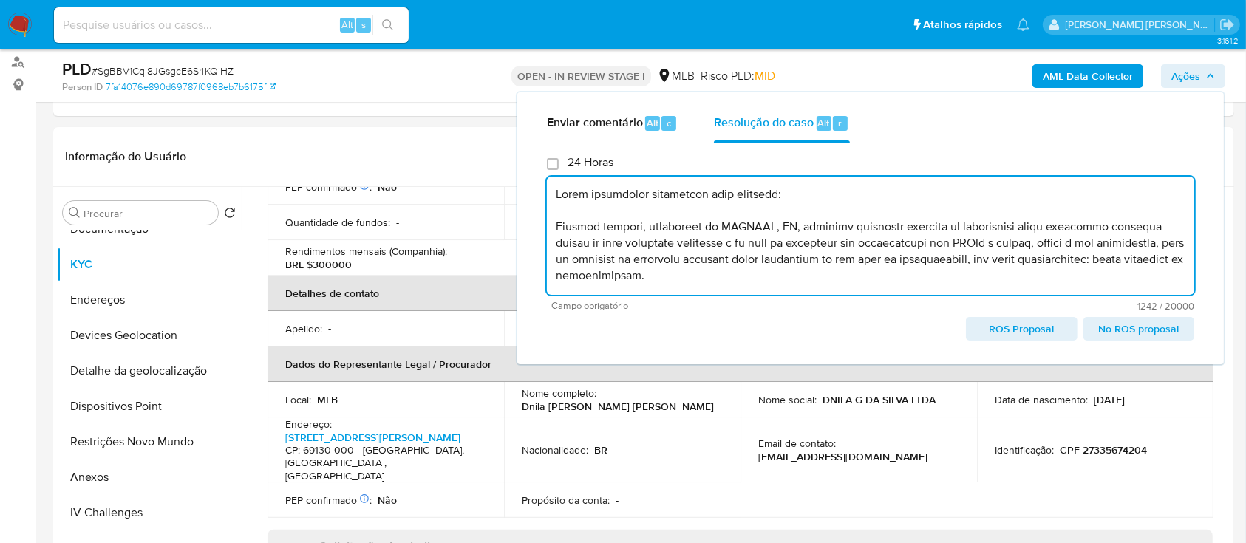
type textarea "Fatos relevantes concluídos pelo analista: Cliente empresa, localizada em URUCA…"
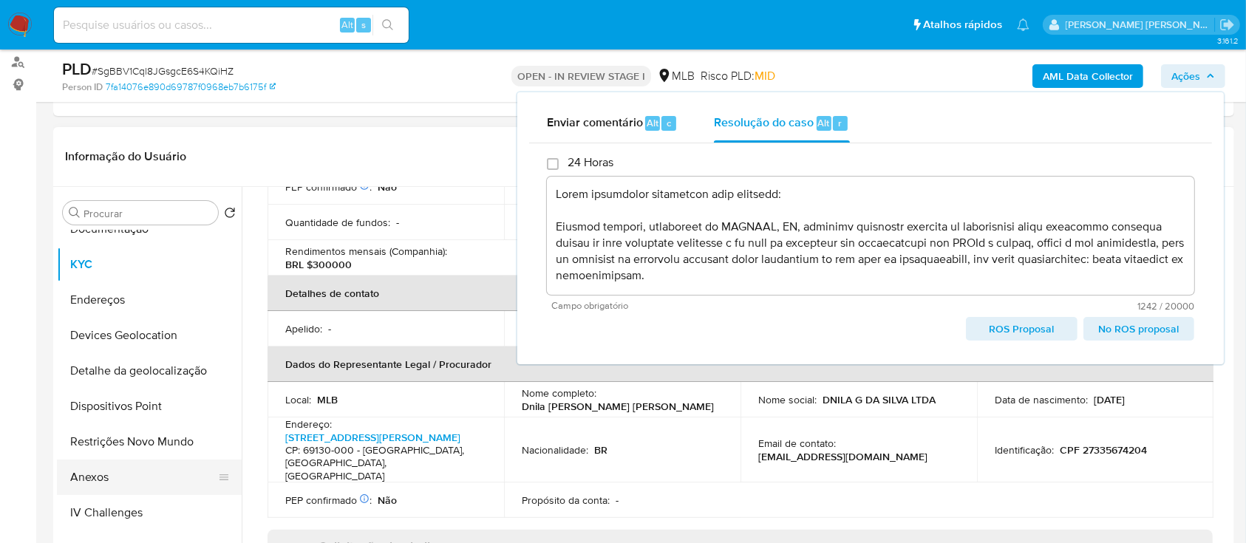
click at [101, 478] on button "Anexos" at bounding box center [143, 477] width 173 height 35
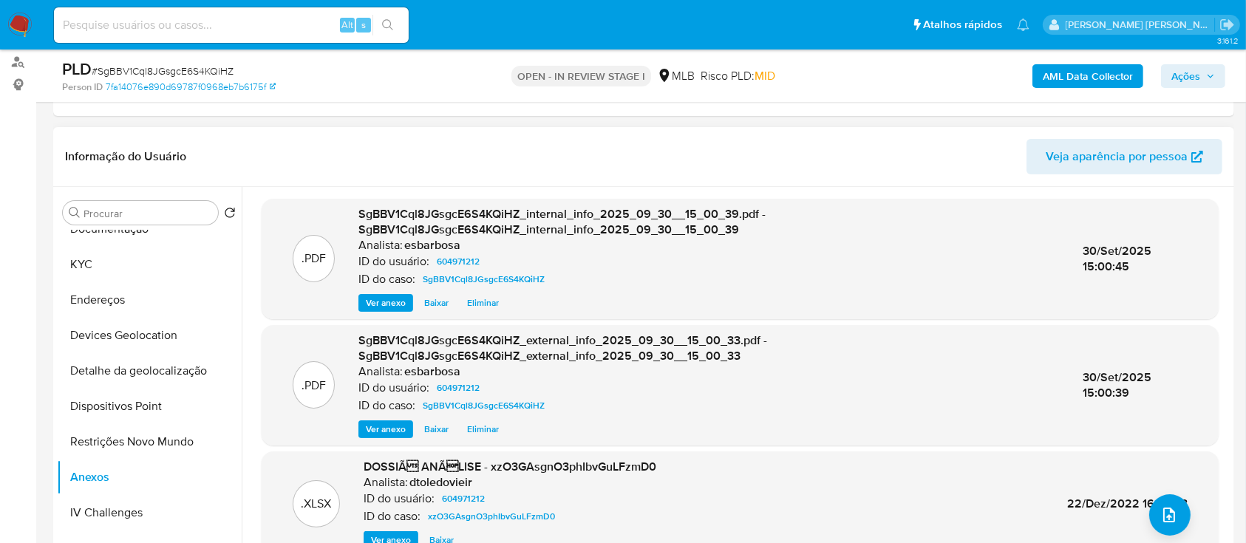
click at [903, 143] on header "Informação do Usuário Veja aparência por pessoa" at bounding box center [643, 156] width 1157 height 35
click at [1173, 514] on button "upload-file" at bounding box center [1169, 514] width 41 height 41
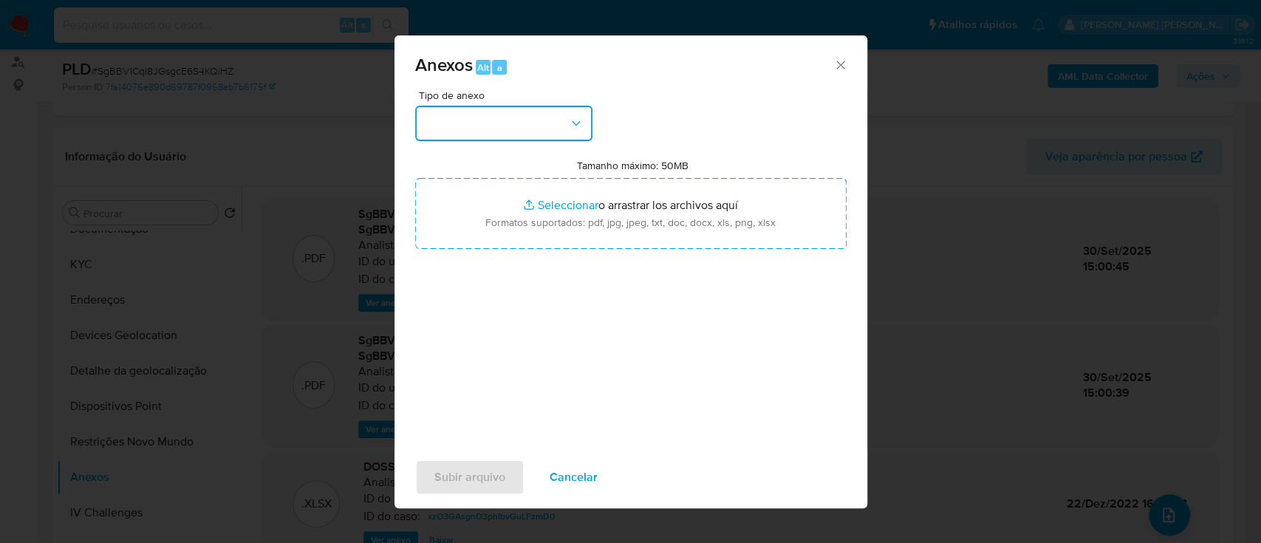
click at [483, 136] on button "button" at bounding box center [503, 123] width 177 height 35
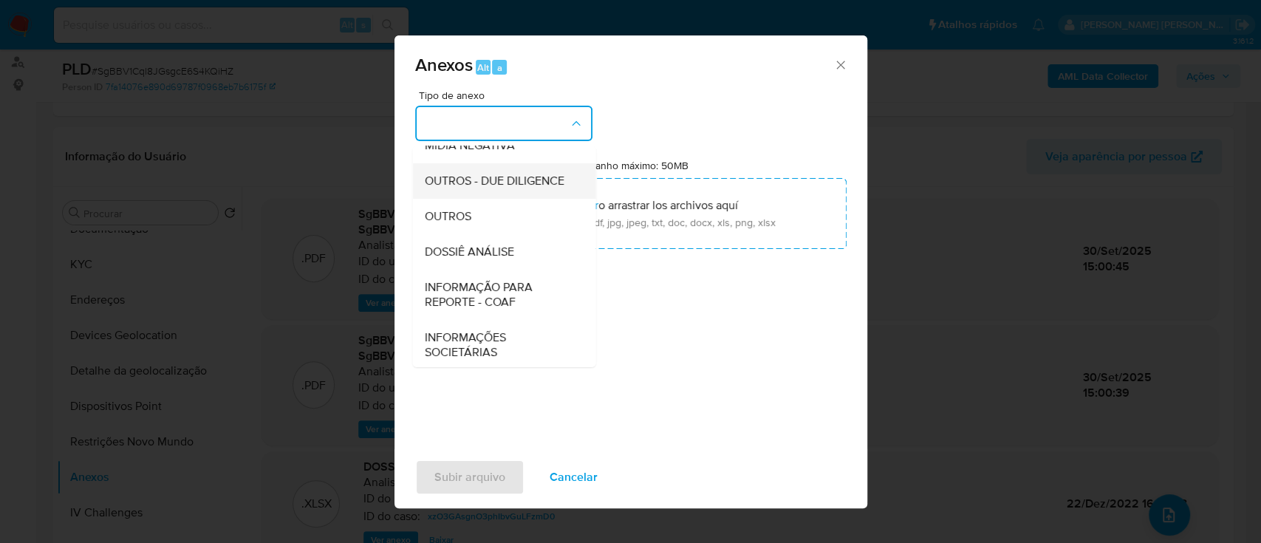
scroll to position [197, 0]
click at [455, 233] on div "OUTROS" at bounding box center [499, 214] width 151 height 35
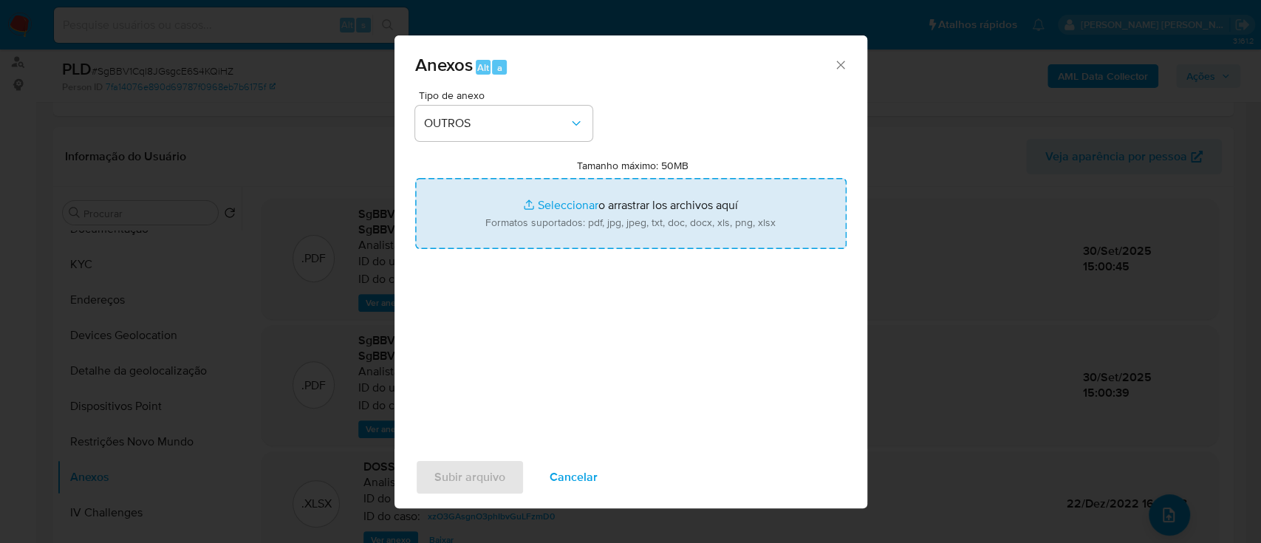
click at [559, 204] on input "Tamanho máximo: 50MB Seleccionar archivos" at bounding box center [630, 213] width 431 height 71
type input "C:\fakepath\Mulan 604971212_2025_09_29_16_44_32.xlsx"
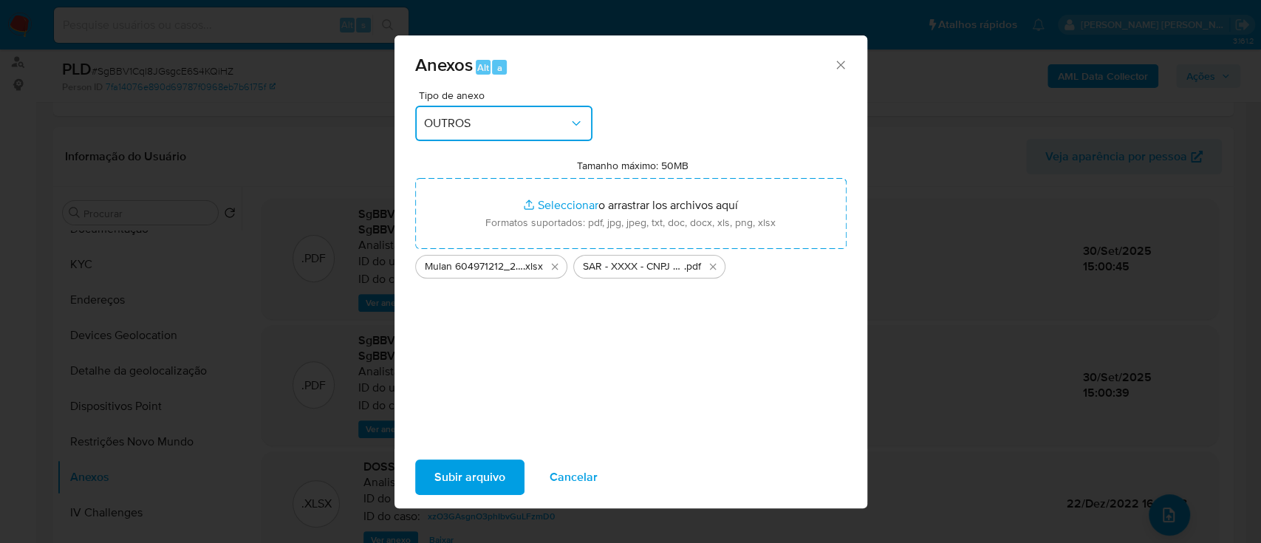
click at [473, 117] on span "OUTROS" at bounding box center [496, 123] width 145 height 15
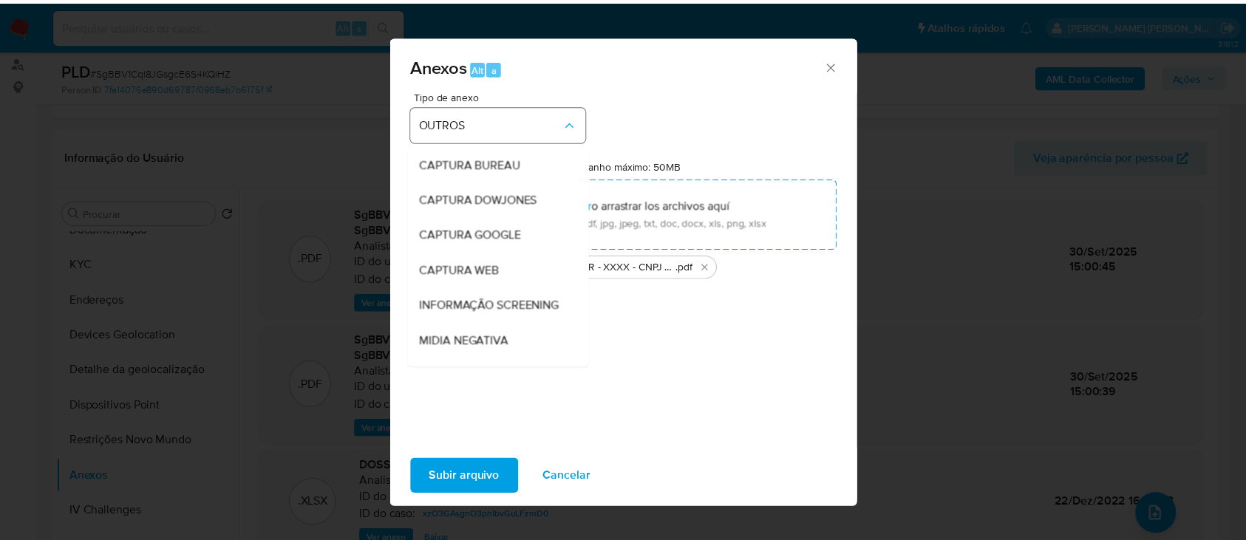
scroll to position [184, 0]
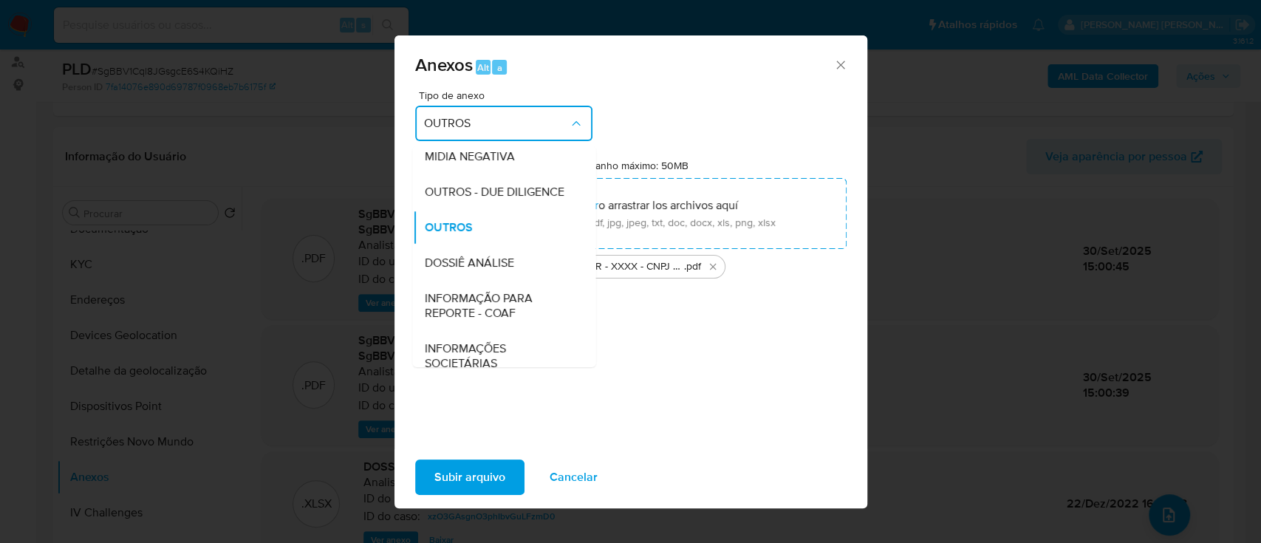
click at [732, 121] on div "Tipo de anexo OUTROS CAPTURA BUREAU CAPTURA DOWJONES CAPTURA GOOGLE CAPTURA WEB…" at bounding box center [630, 264] width 431 height 349
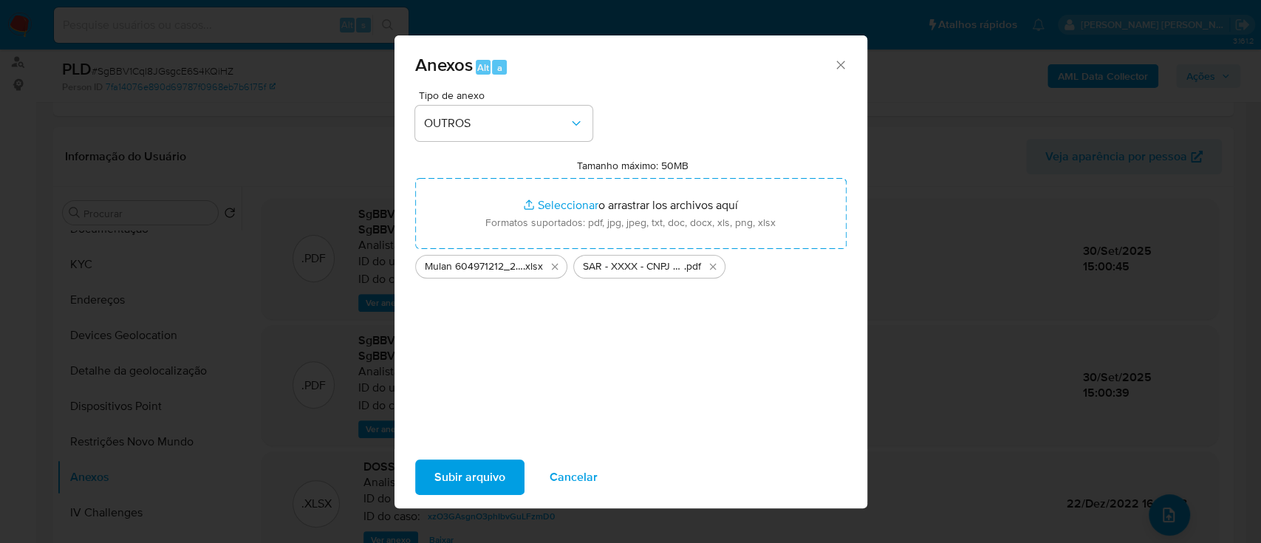
click at [485, 474] on span "Subir arquivo" at bounding box center [469, 477] width 71 height 33
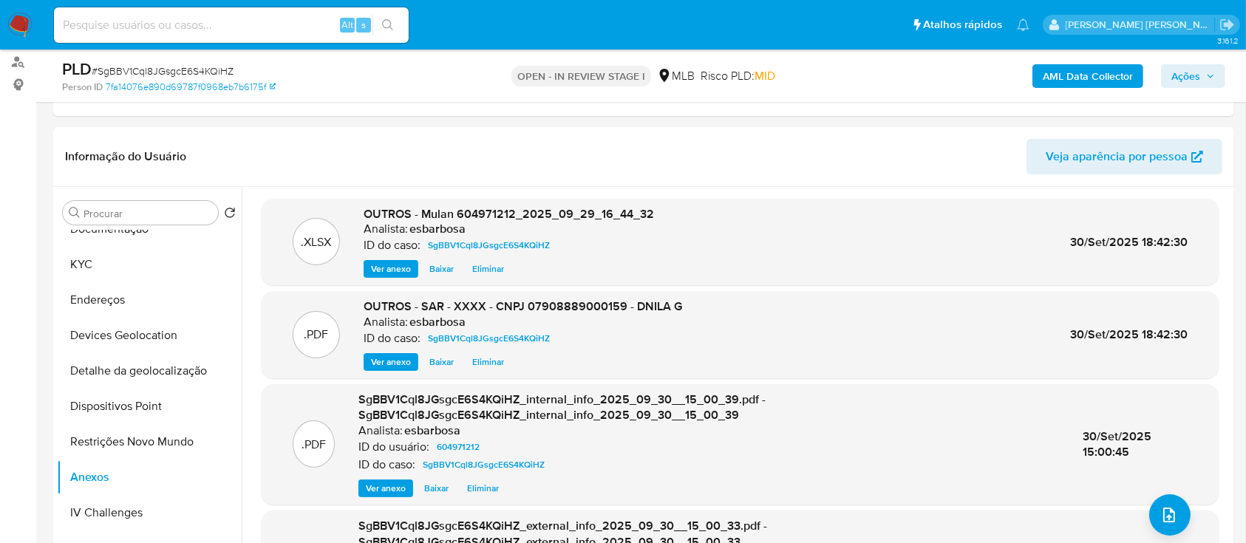
click at [1192, 81] on span "Ações" at bounding box center [1185, 76] width 29 height 24
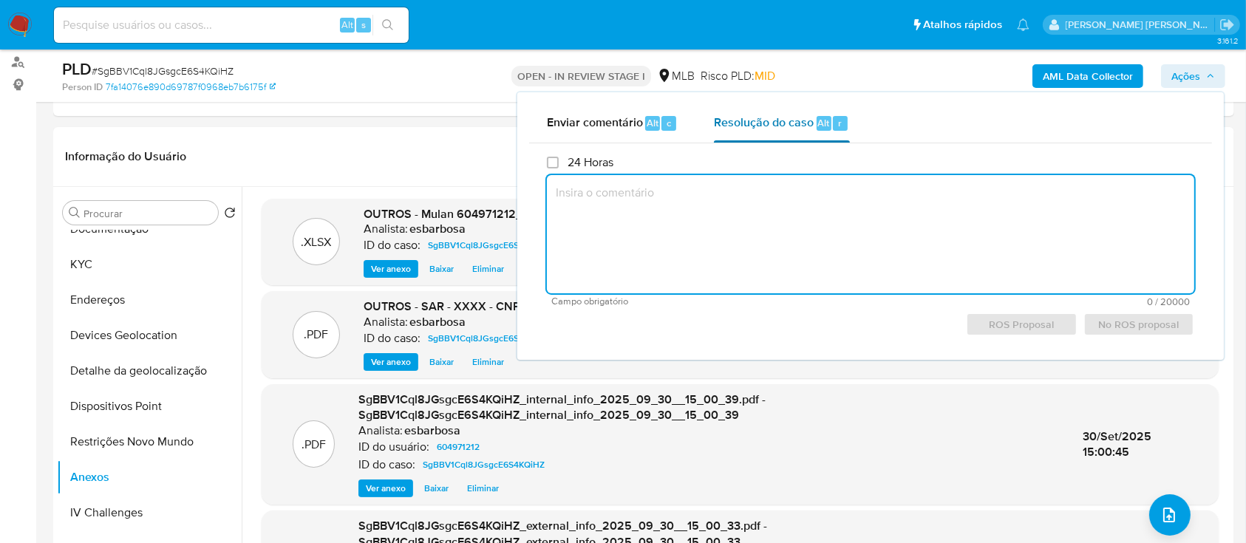
click at [743, 127] on span "Resolução do caso" at bounding box center [764, 122] width 100 height 17
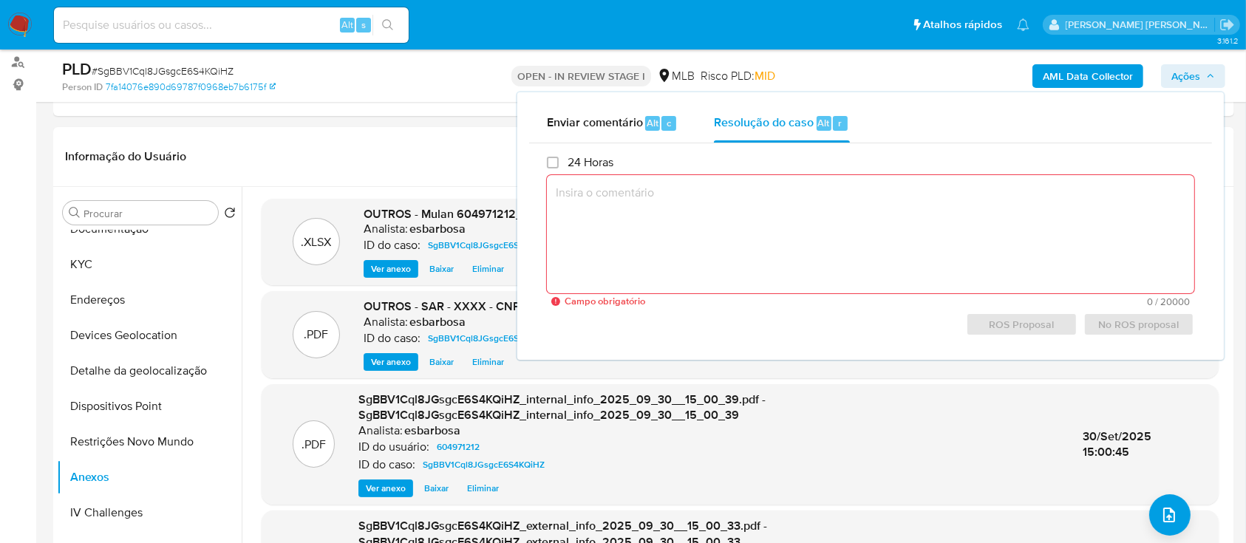
click at [739, 198] on textarea at bounding box center [870, 234] width 647 height 118
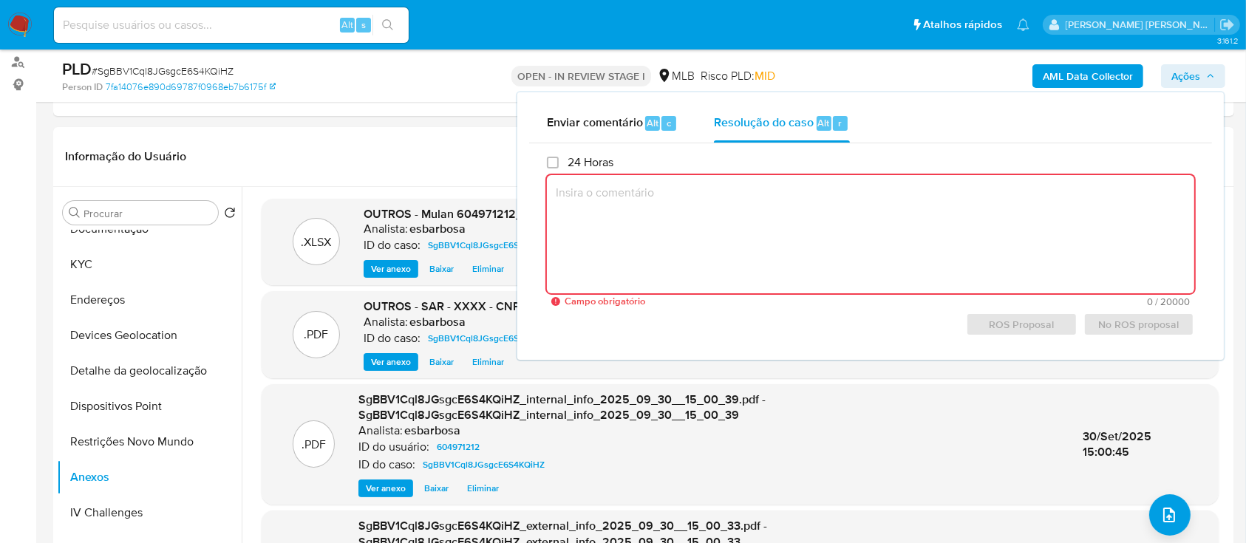
paste textarea "Fatos relevantes concluídos pelo analista: Cliente empresa, localizada em URUCA…"
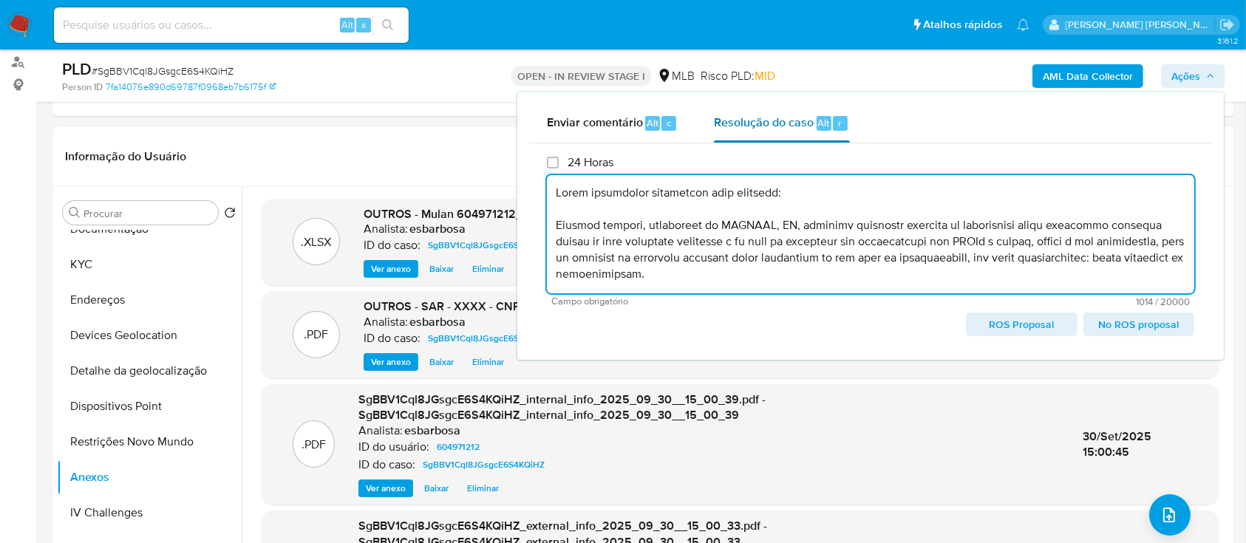
scroll to position [151, 0]
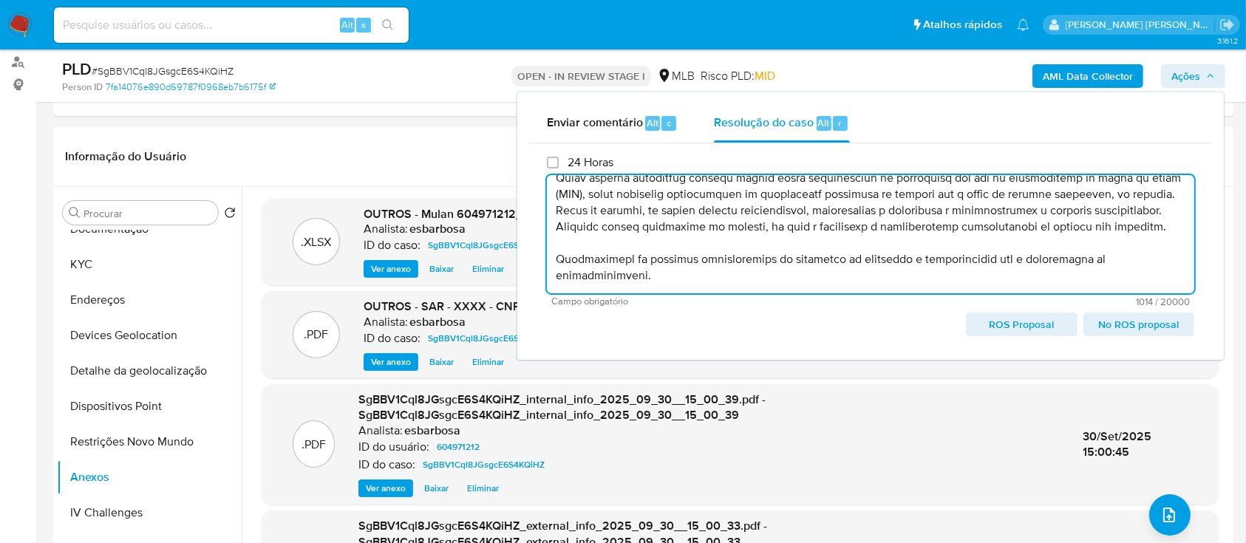
paste textarea "-------------------------------------------------------------------------------…"
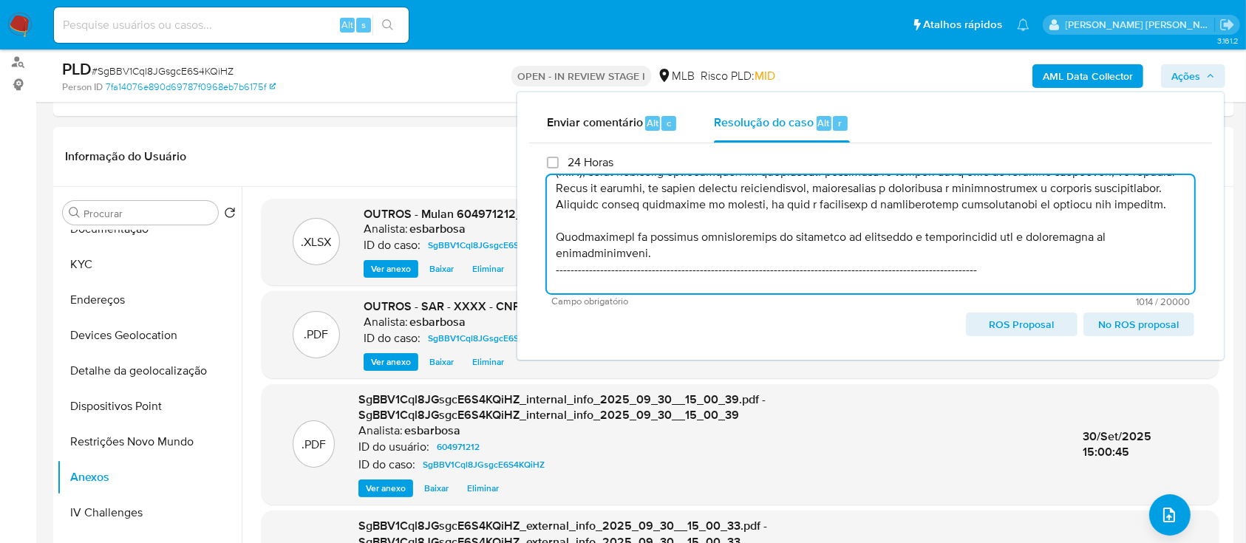
scroll to position [248, 0]
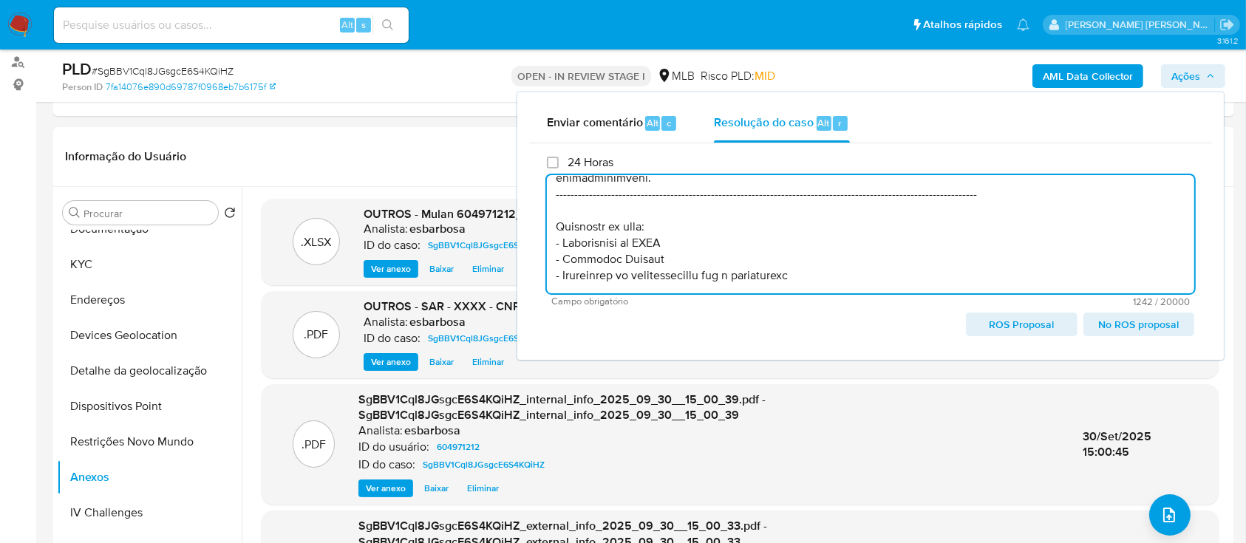
click at [1005, 327] on span "ROS Proposal" at bounding box center [1021, 324] width 90 height 21
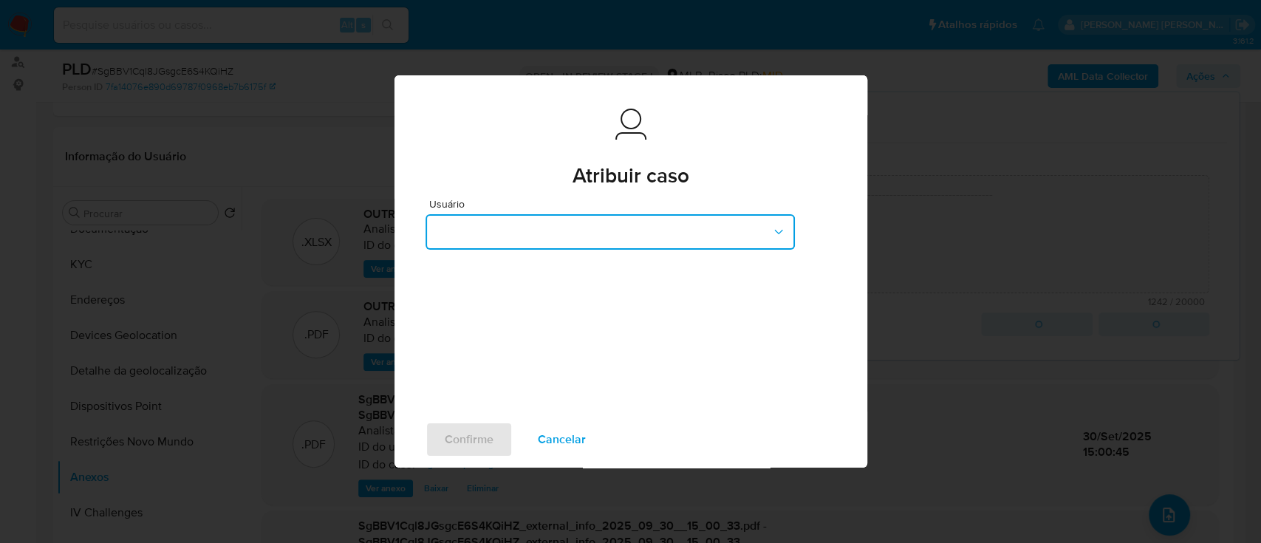
click at [632, 231] on button "button" at bounding box center [610, 231] width 369 height 35
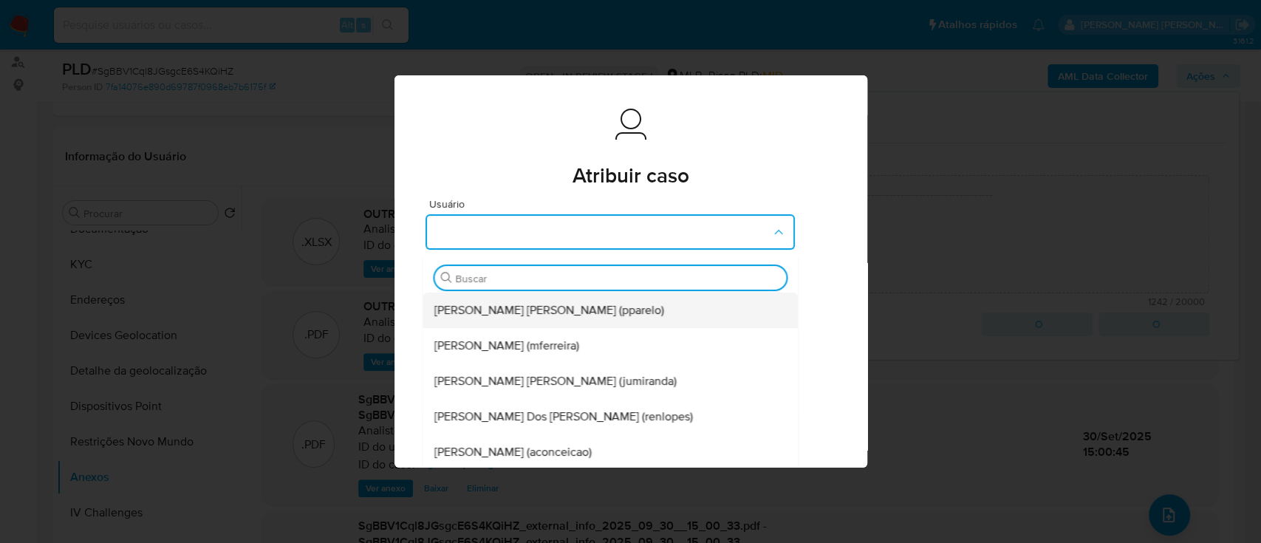
click at [609, 304] on span "Patricia Aparecida Da Paz Varelo (pparelo)" at bounding box center [549, 310] width 230 height 15
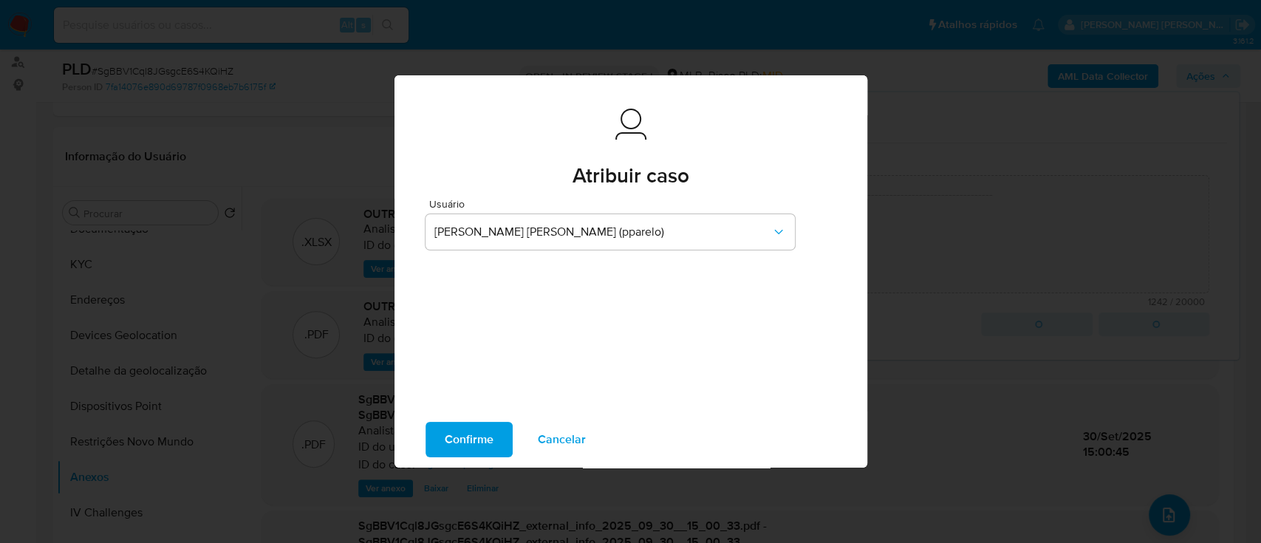
click at [482, 440] on span "Confirme" at bounding box center [469, 439] width 49 height 33
type textarea "Fatos relevantes concluídos pelo analista: Cliente empresa, localizada em URUCA…"
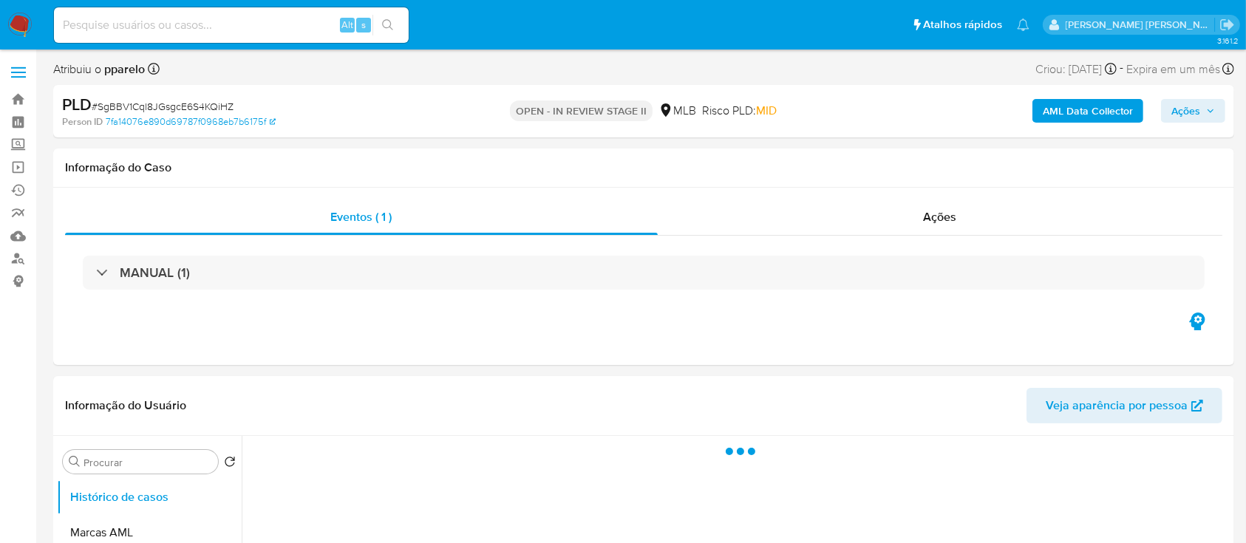
select select "10"
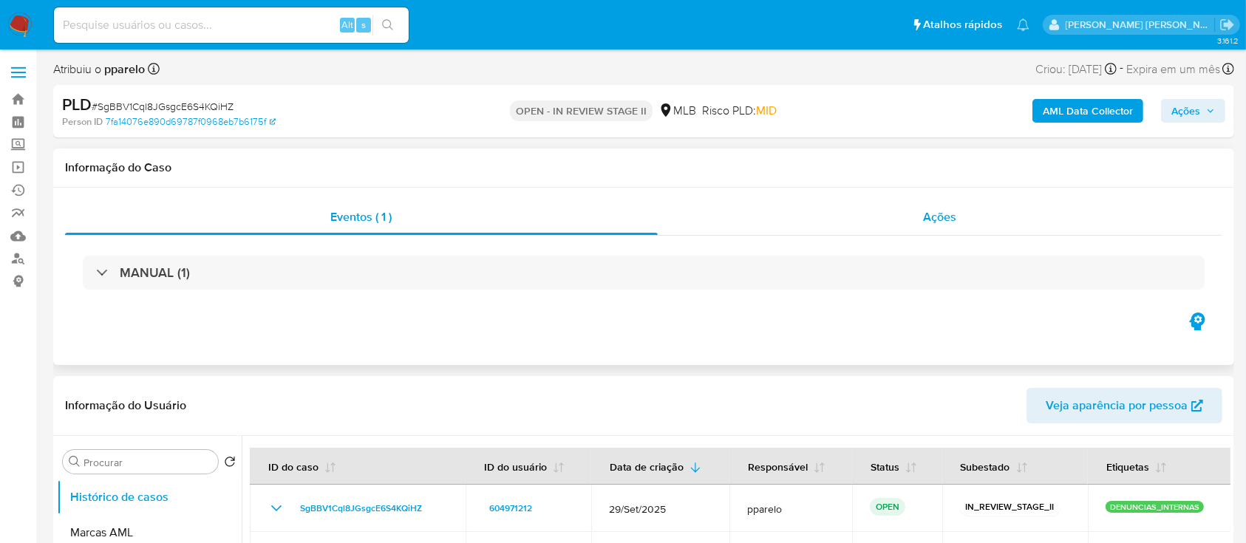
click at [764, 221] on div "Ações" at bounding box center [940, 216] width 564 height 35
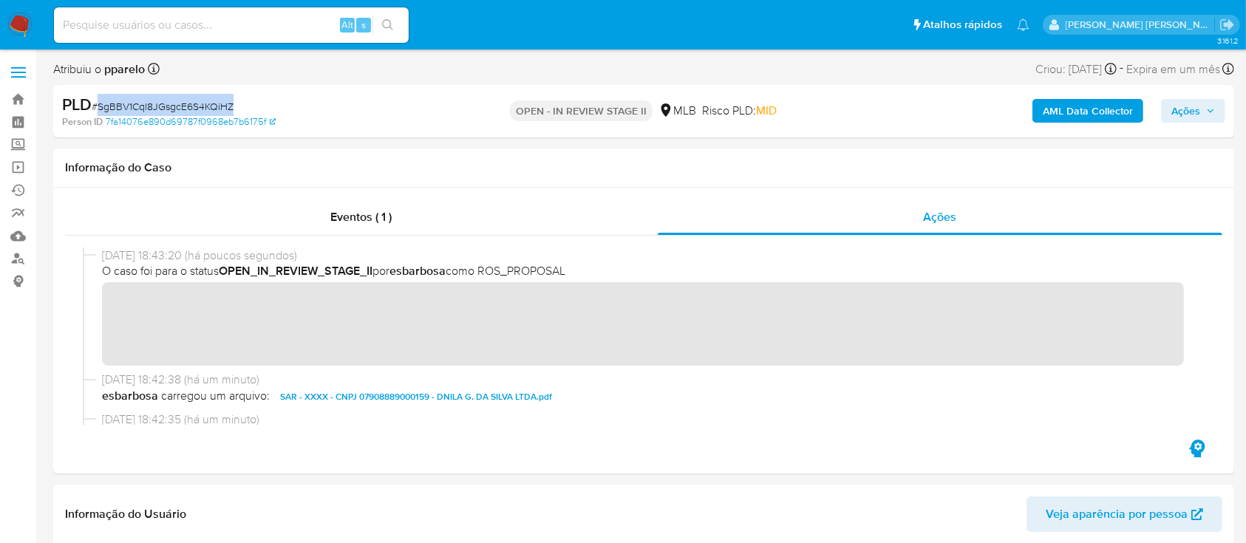
drag, startPoint x: 236, startPoint y: 104, endPoint x: 98, endPoint y: 104, distance: 138.2
click at [98, 104] on div "PLD # SgBBV1Cql8JGsgcE6S4KQiHZ" at bounding box center [253, 105] width 382 height 22
copy span "SgBBV1Cql8JGsgcE6S4KQiHZ"
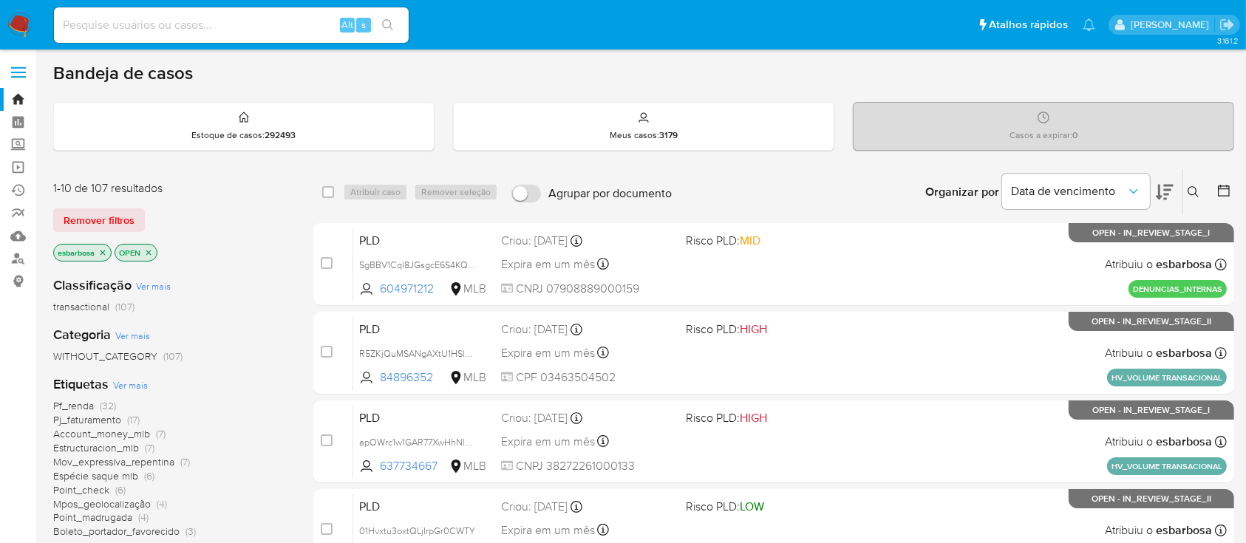
click at [20, 28] on img at bounding box center [19, 25] width 25 height 25
click at [1195, 187] on icon at bounding box center [1193, 192] width 12 height 12
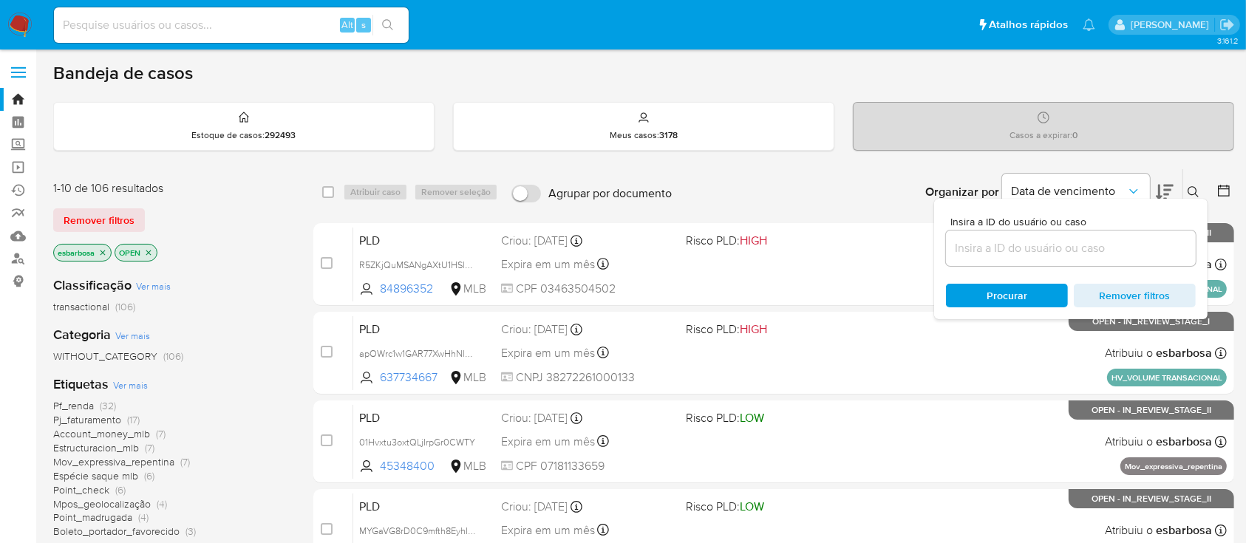
click at [986, 256] on input at bounding box center [1071, 248] width 250 height 19
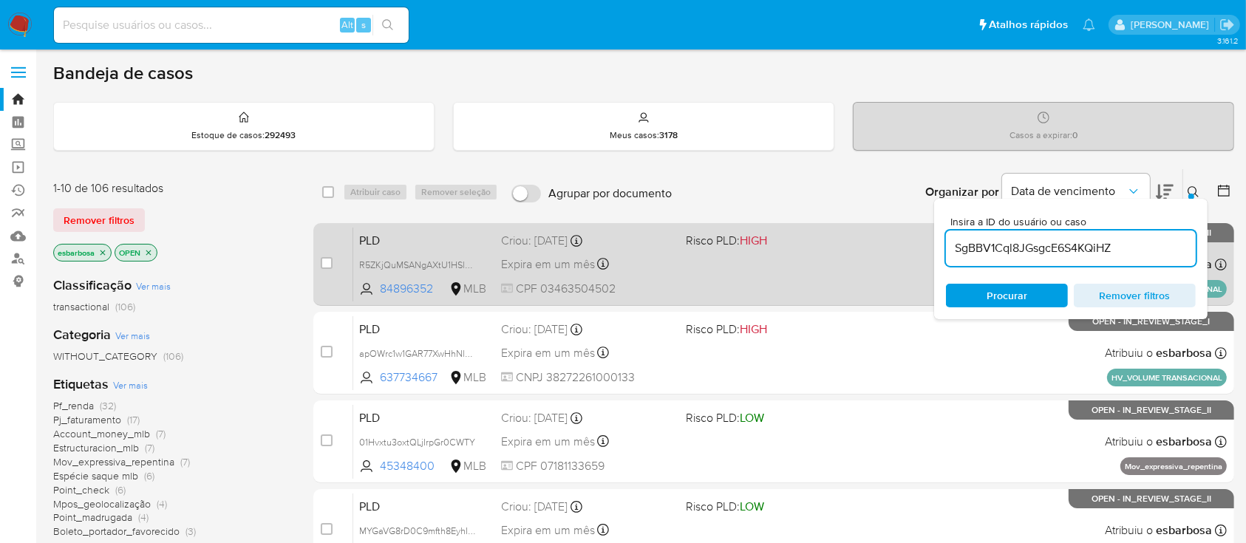
type input "SgBBV1Cql8JGsgcE6S4KQiHZ"
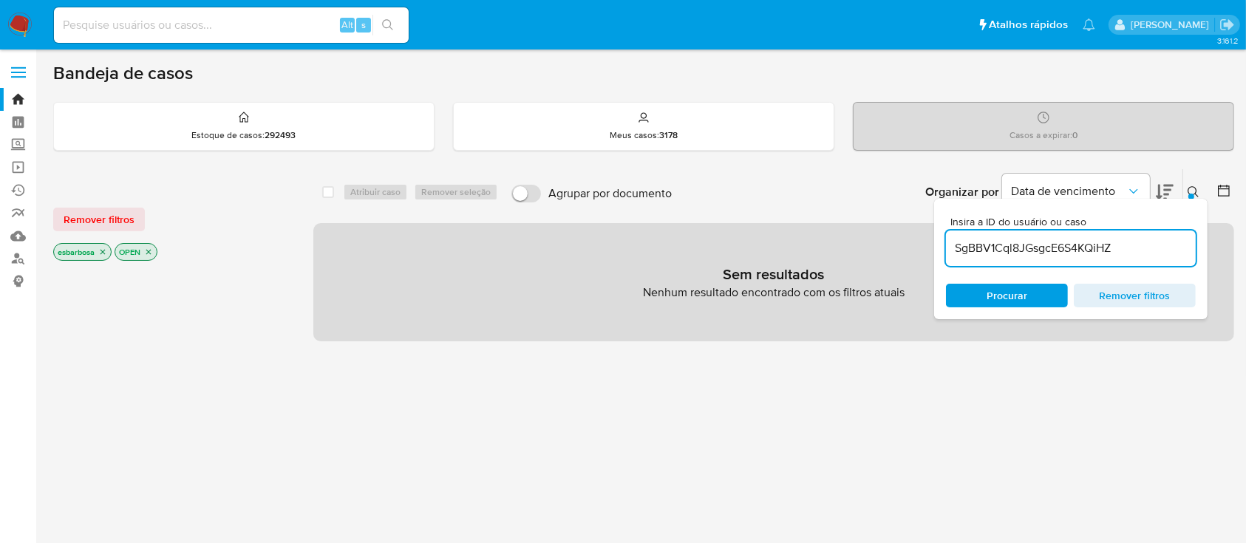
click at [106, 248] on icon "close-filter" at bounding box center [102, 252] width 9 height 9
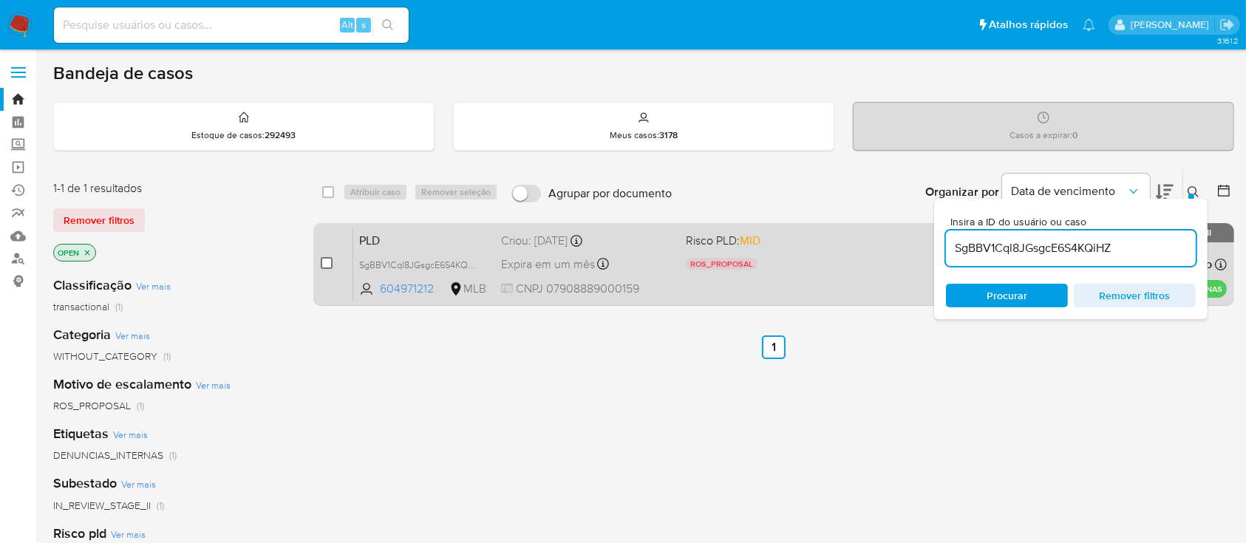
click at [327, 258] on input "checkbox" at bounding box center [327, 263] width 12 height 12
checkbox input "true"
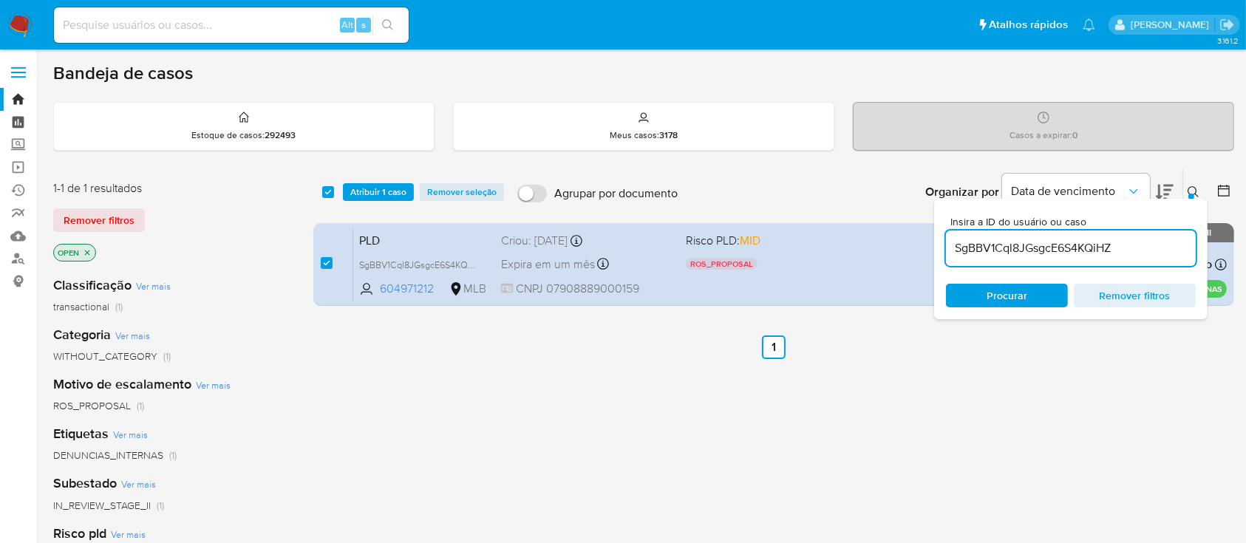
click at [19, 120] on link "Painel" at bounding box center [88, 122] width 176 height 23
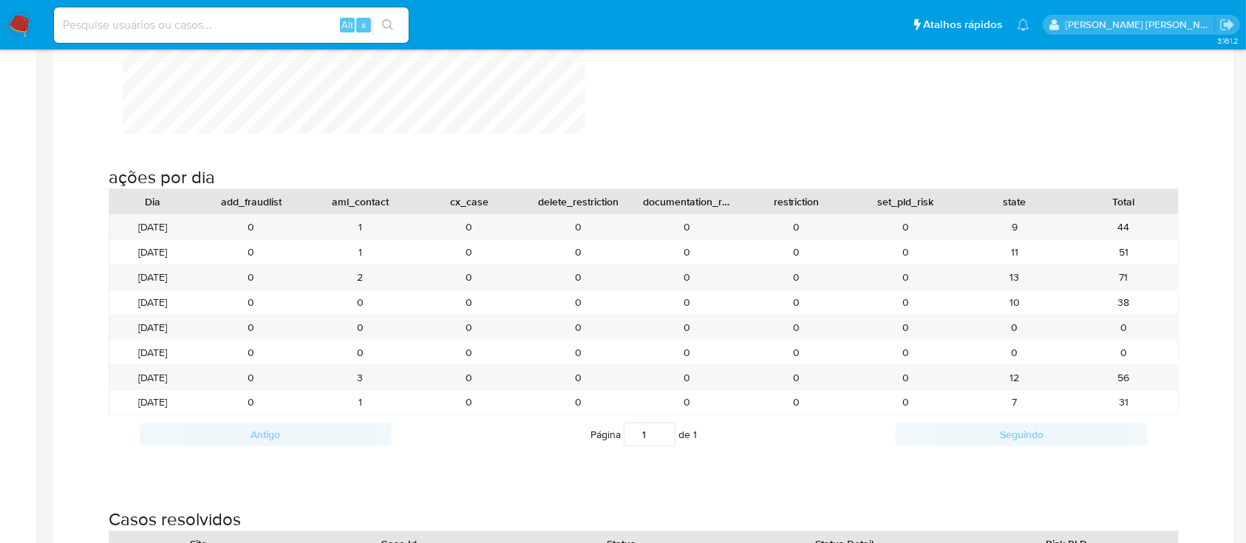
scroll to position [1674, 0]
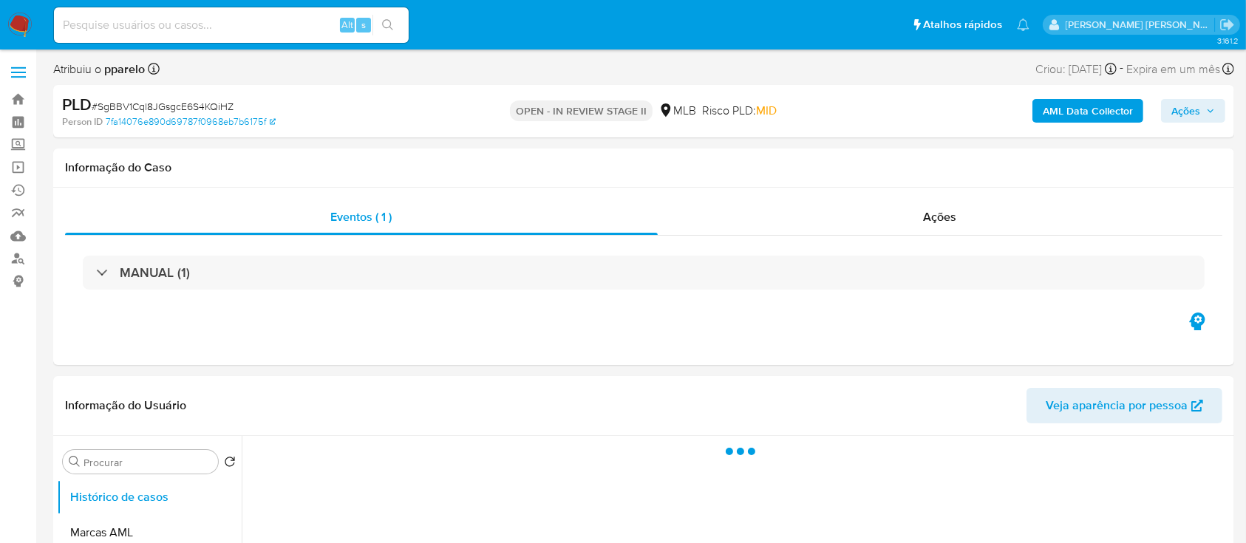
select select "10"
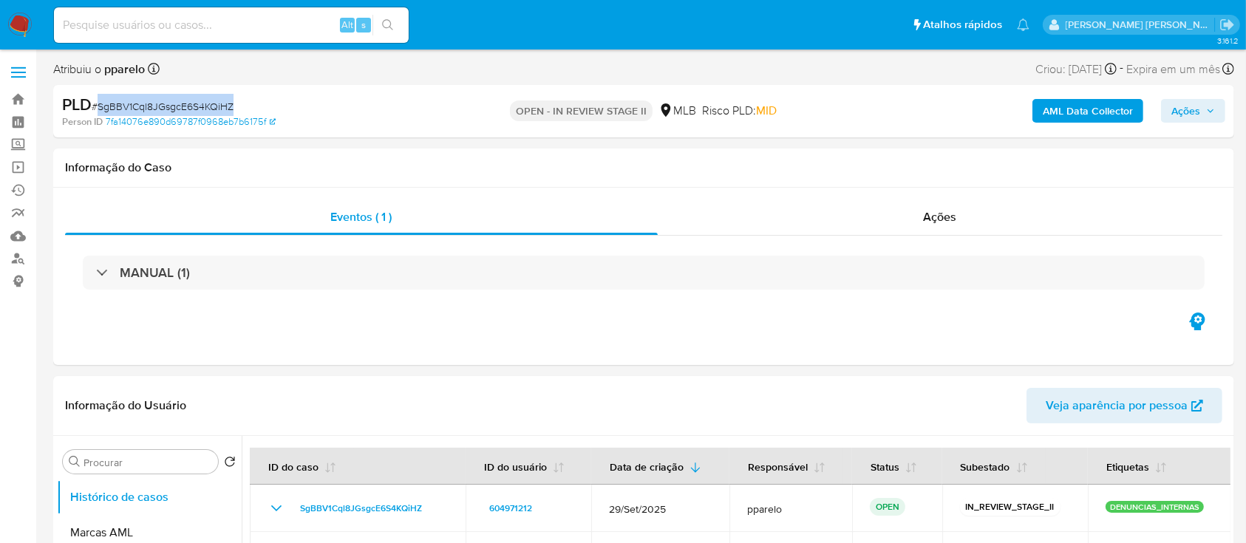
drag, startPoint x: 238, startPoint y: 106, endPoint x: 97, endPoint y: 106, distance: 141.1
click at [97, 106] on div "PLD # SgBBV1Cql8JGsgcE6S4KQiHZ" at bounding box center [253, 105] width 382 height 22
copy span "SgBBV1Cql8JGsgcE6S4KQiHZ"
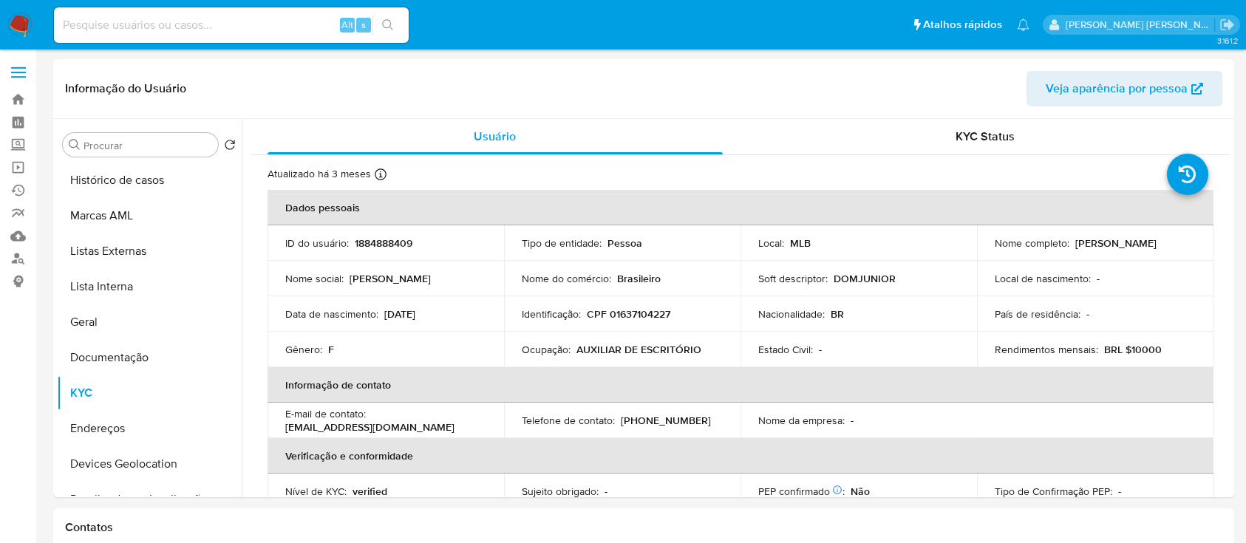
select select "10"
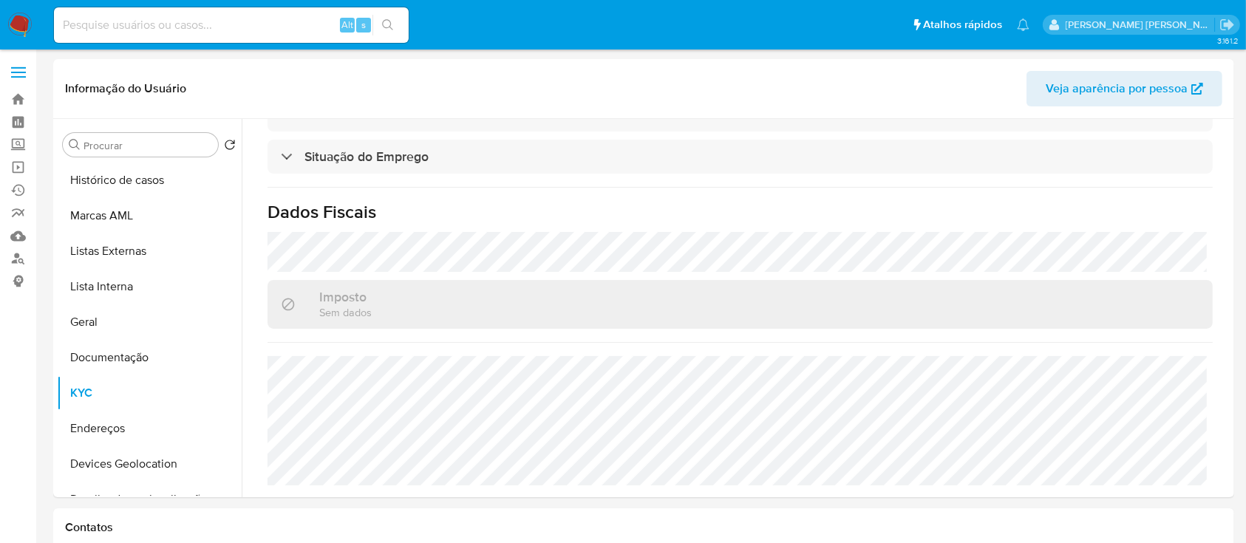
click at [21, 24] on img at bounding box center [19, 25] width 25 height 25
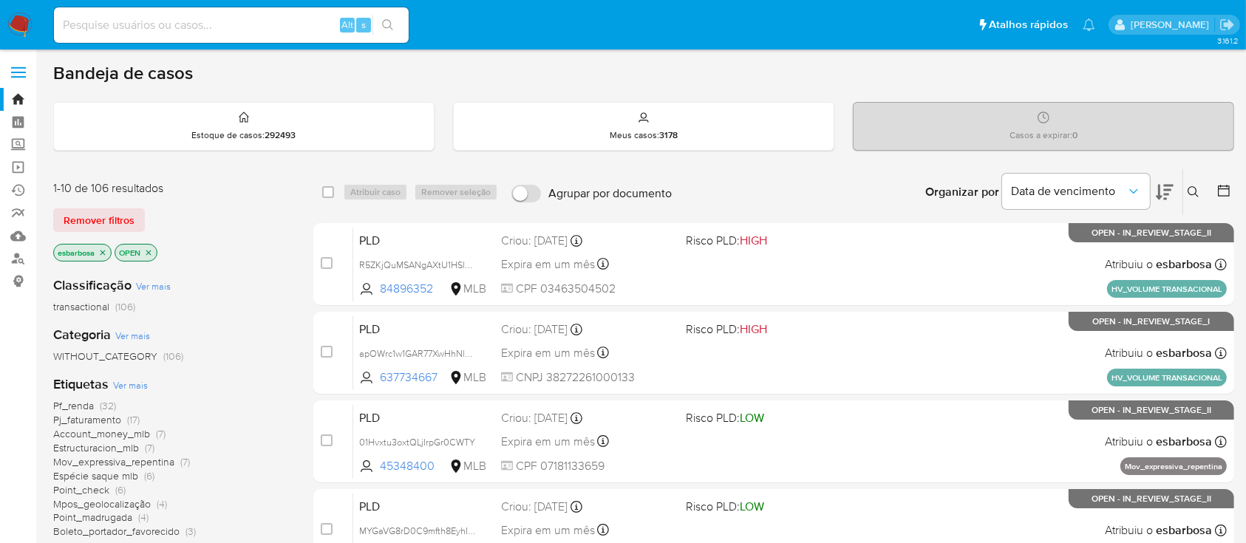
click at [1190, 184] on button at bounding box center [1195, 192] width 24 height 18
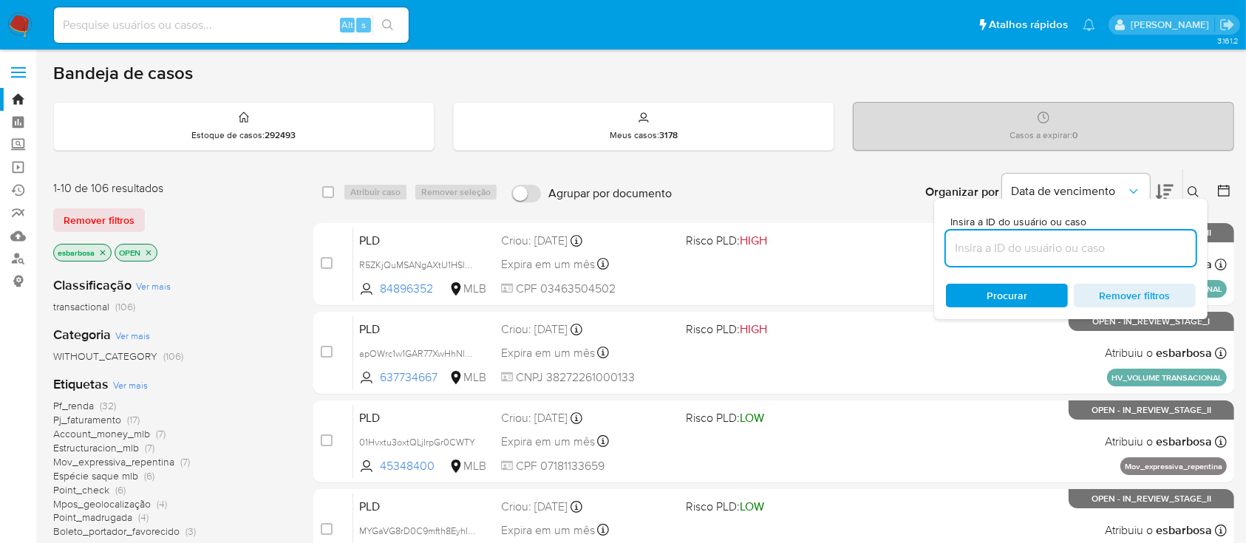
click at [1075, 239] on input at bounding box center [1071, 248] width 250 height 19
type input "SgBBV1Cql8JGsgcE6S4KQiHZ"
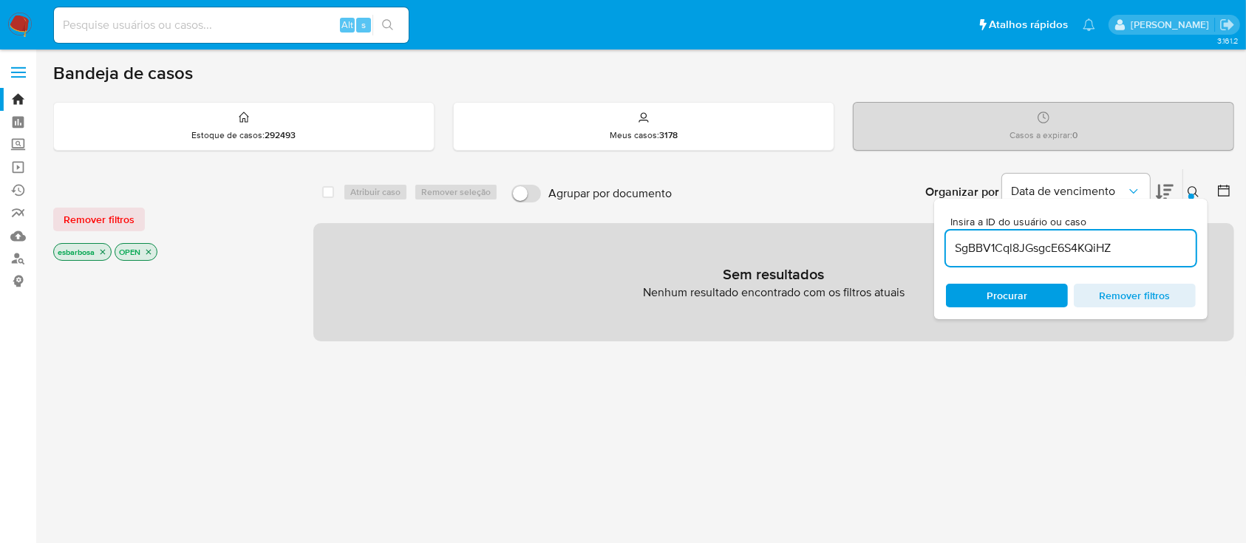
click at [103, 250] on icon "close-filter" at bounding box center [102, 252] width 5 height 5
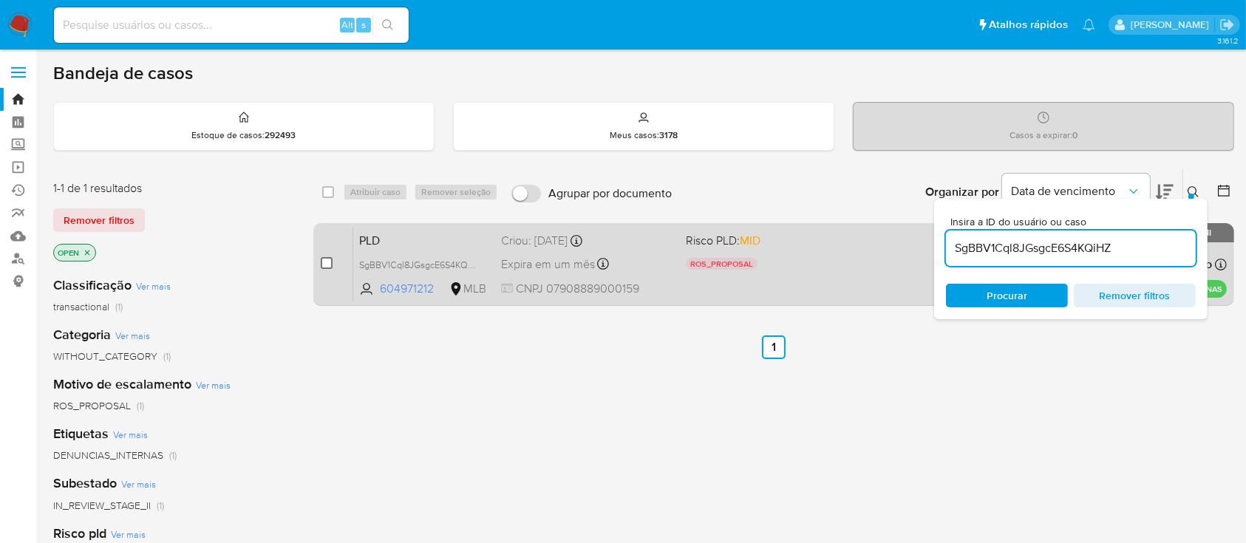
click at [331, 257] on input "checkbox" at bounding box center [327, 263] width 12 height 12
checkbox input "true"
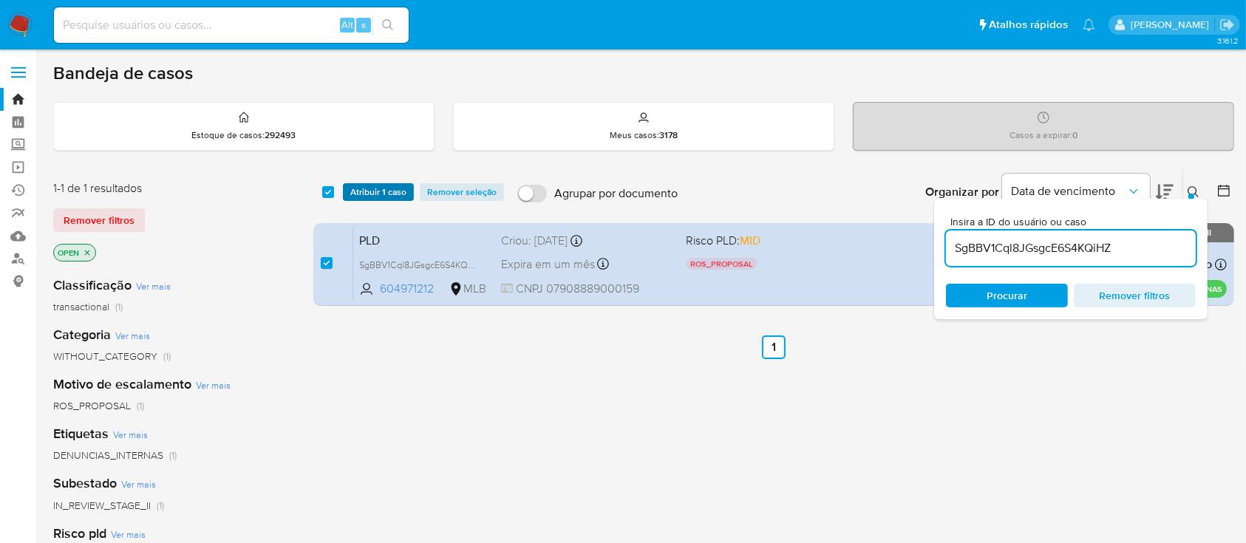
click at [374, 193] on span "Atribuir 1 caso" at bounding box center [378, 192] width 56 height 15
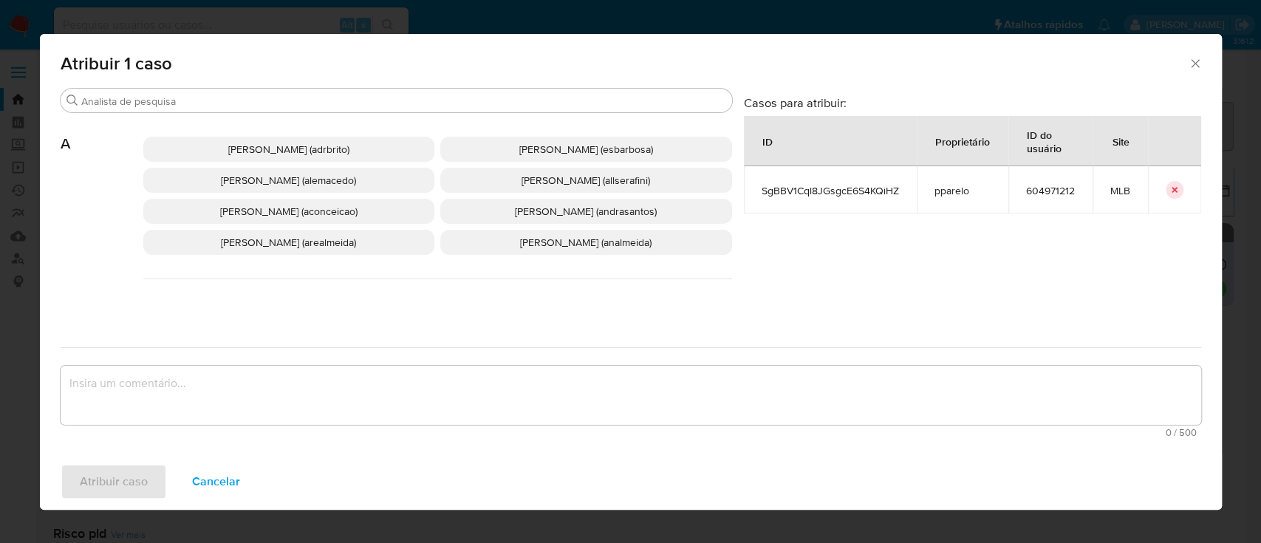
click at [319, 378] on textarea "assign-modal" at bounding box center [631, 395] width 1141 height 59
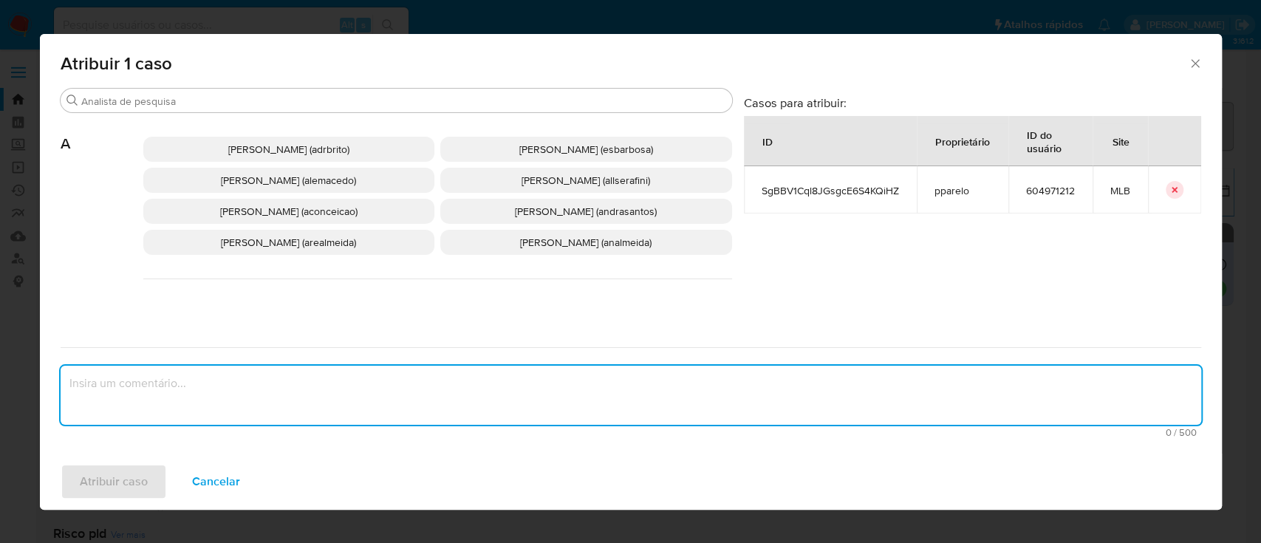
paste textarea "SgBBV1Cql8JGsgcE6S4KQiHZ"
type textarea "SgBBV1Cql8JGsgcE6S4KQiHZ"
click at [519, 147] on span "[PERSON_NAME] [PERSON_NAME] (esbarbosa)" at bounding box center [586, 149] width 134 height 15
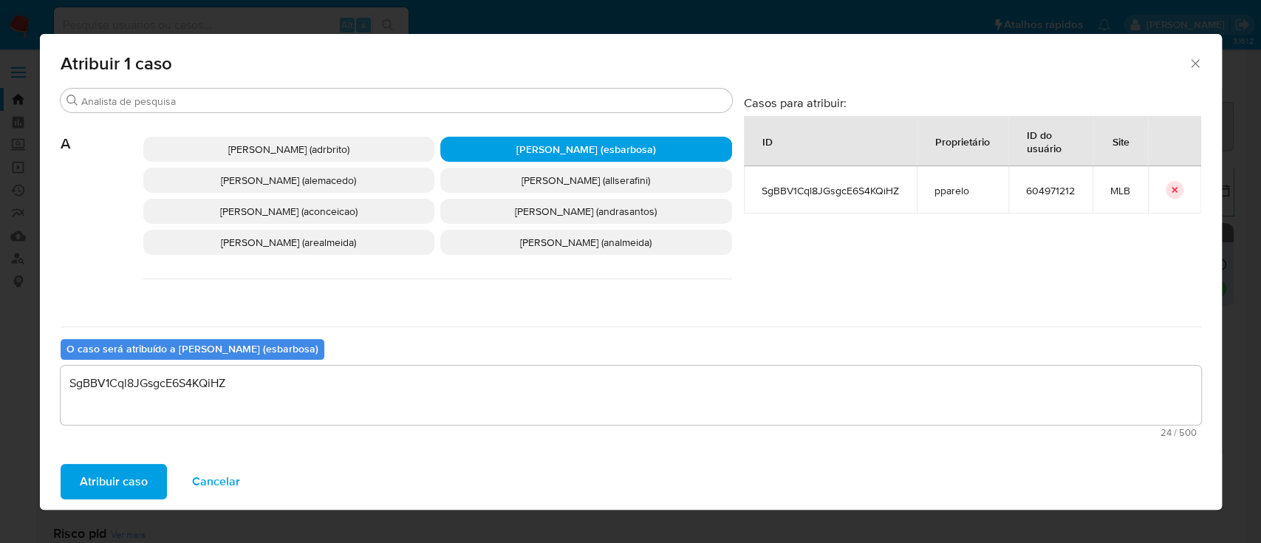
click at [120, 478] on span "Atribuir caso" at bounding box center [114, 481] width 68 height 33
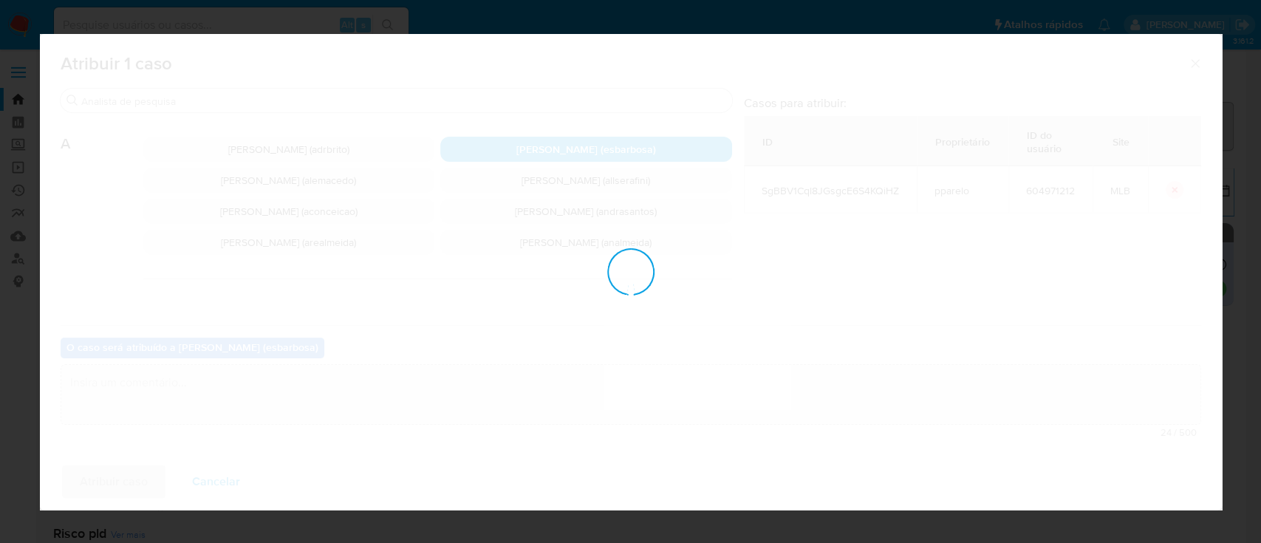
checkbox input "false"
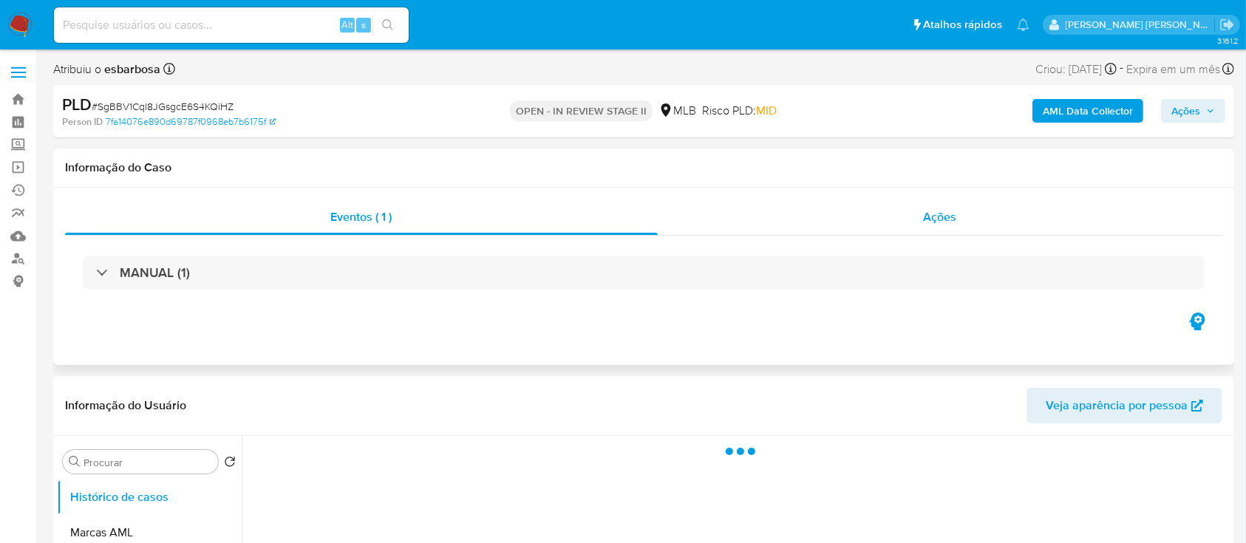
click at [777, 221] on div "Ações" at bounding box center [940, 216] width 564 height 35
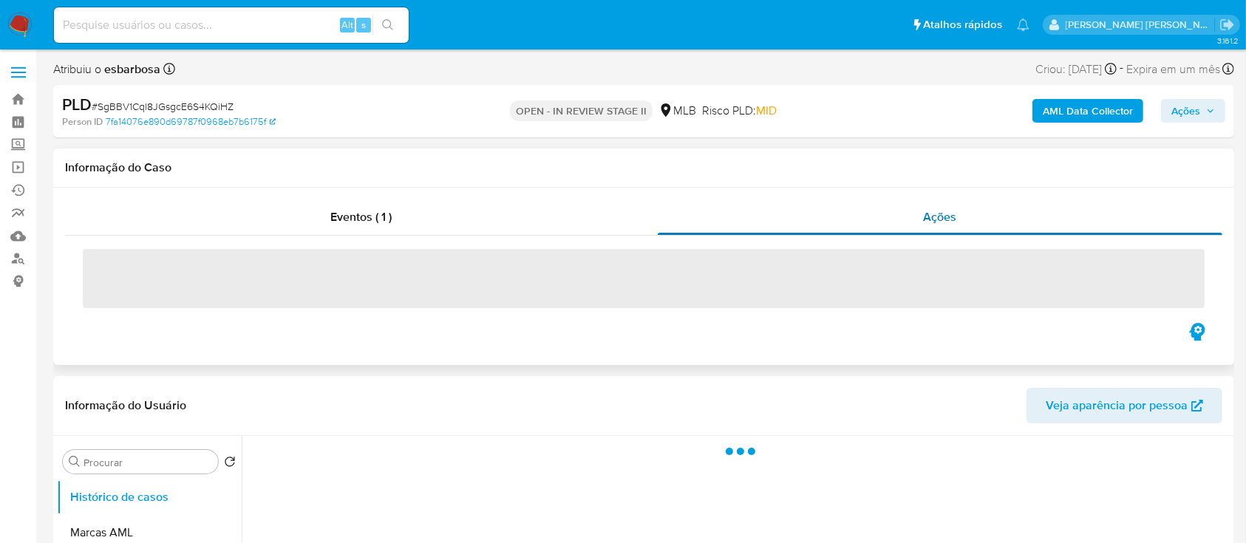
select select "10"
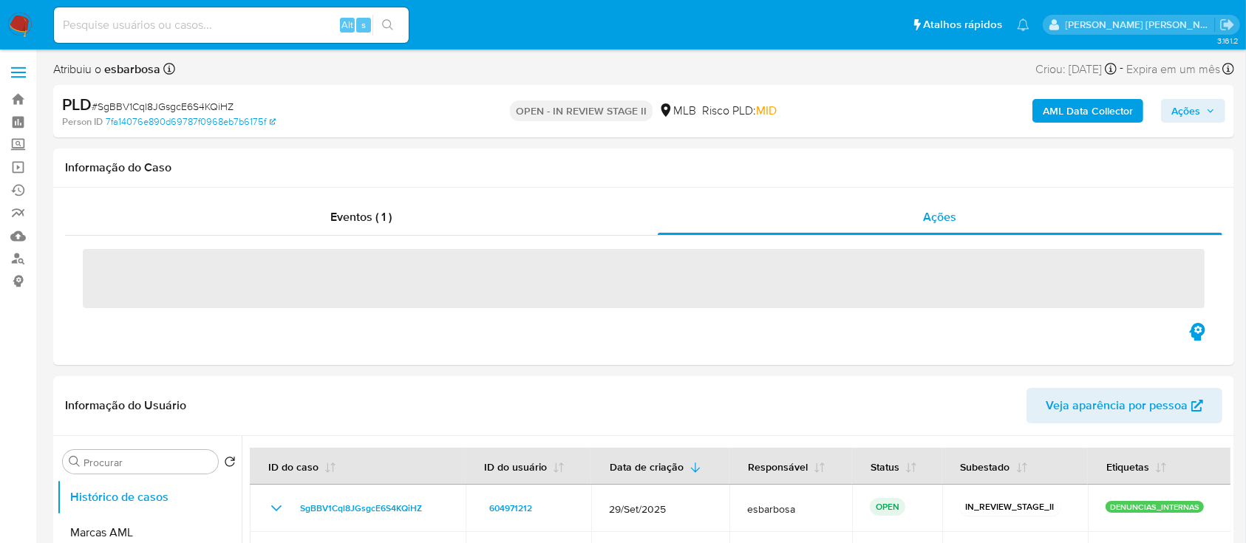
click at [1190, 112] on span "Ações" at bounding box center [1185, 111] width 29 height 24
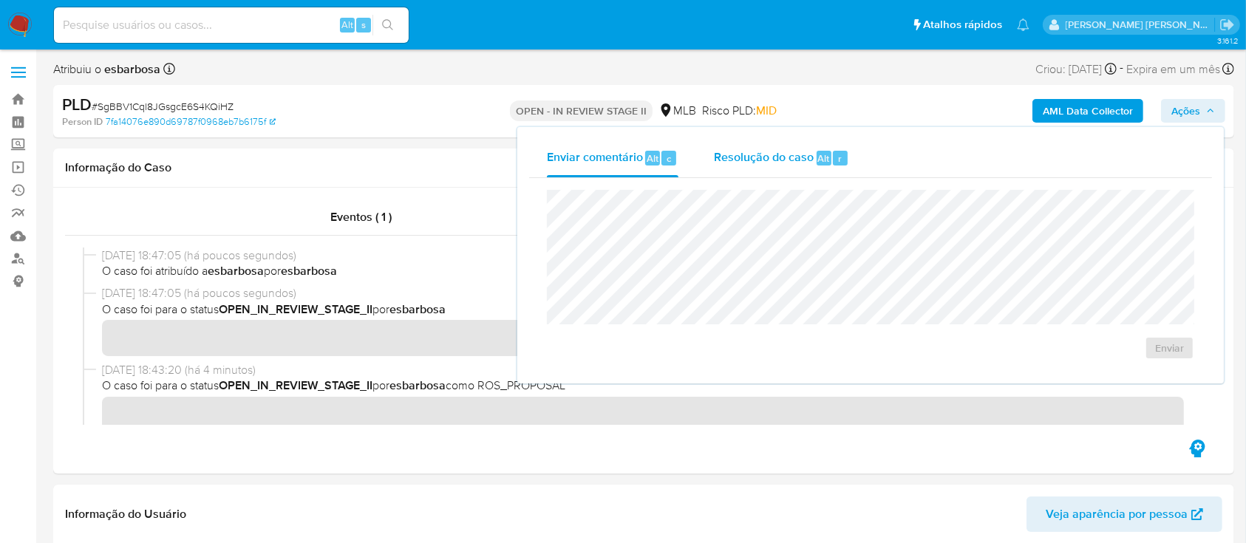
click at [765, 163] on span "Resolução do caso" at bounding box center [764, 157] width 100 height 17
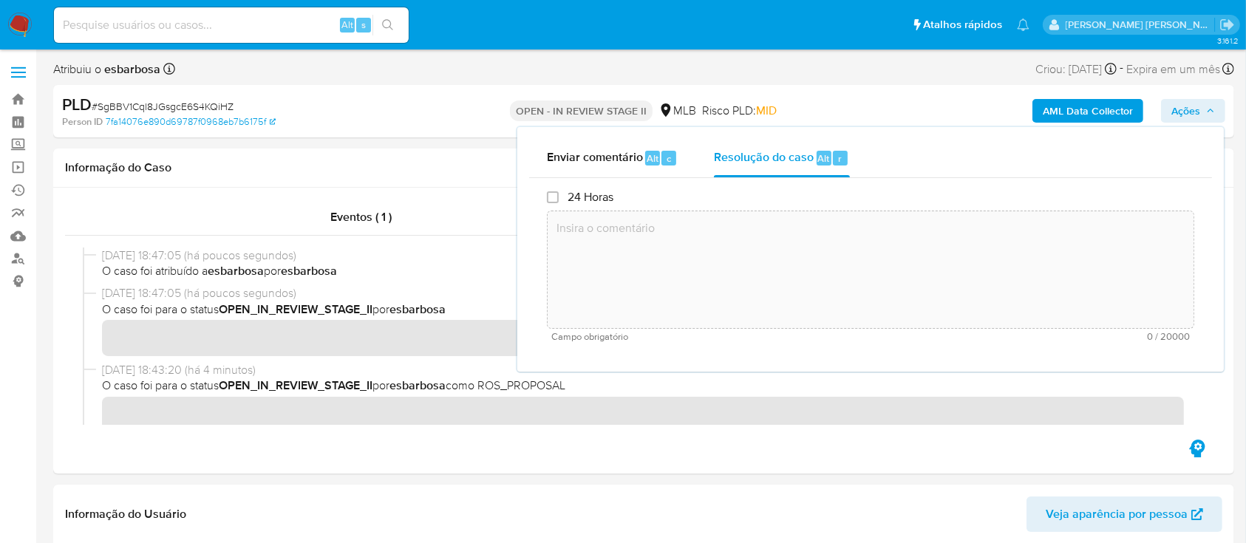
click at [818, 262] on textarea at bounding box center [870, 270] width 646 height 118
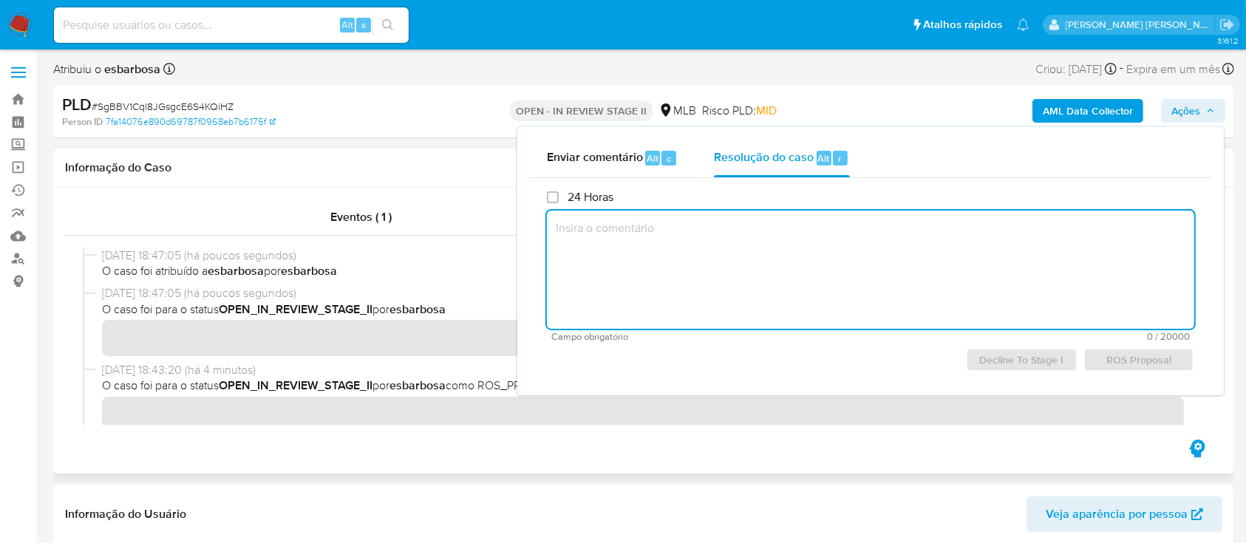
scroll to position [98, 0]
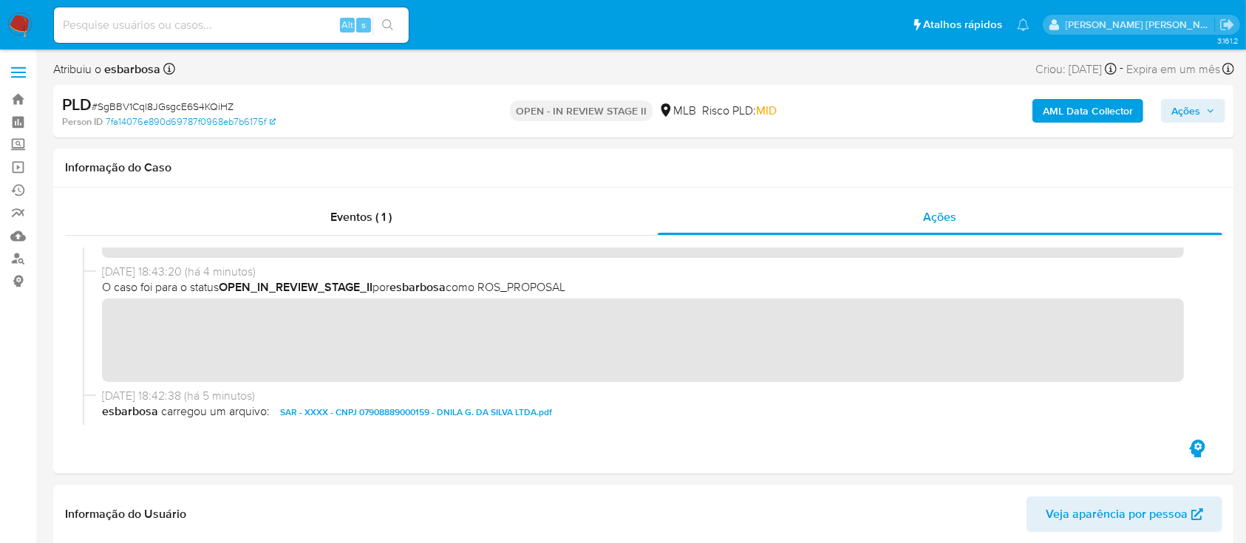
click at [1173, 114] on span "Ações" at bounding box center [1185, 111] width 29 height 24
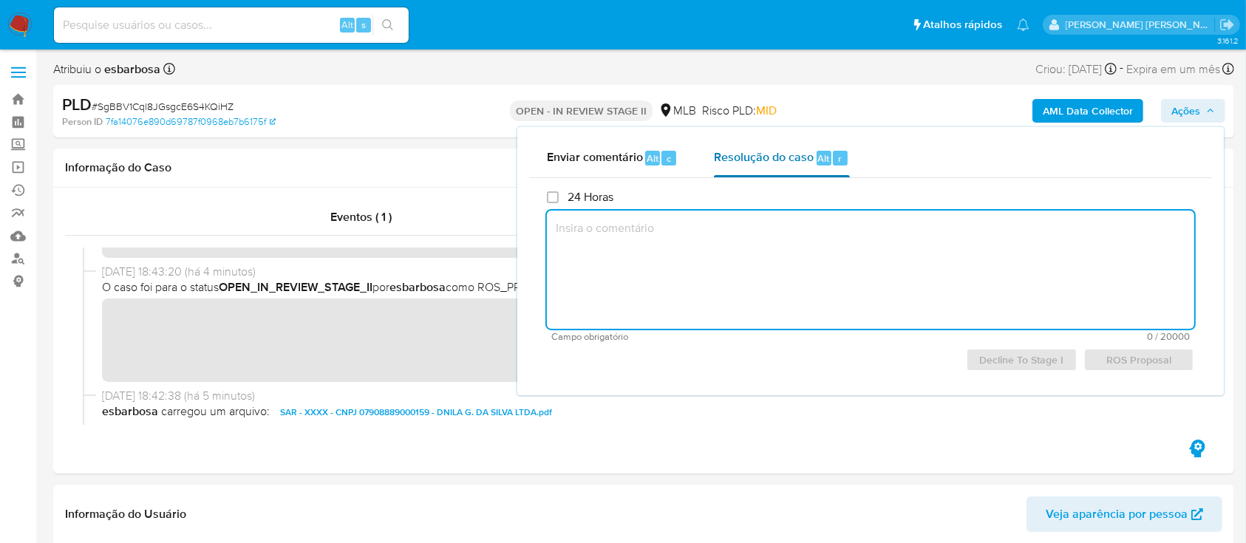
click at [751, 156] on span "Resolução do caso" at bounding box center [764, 157] width 100 height 17
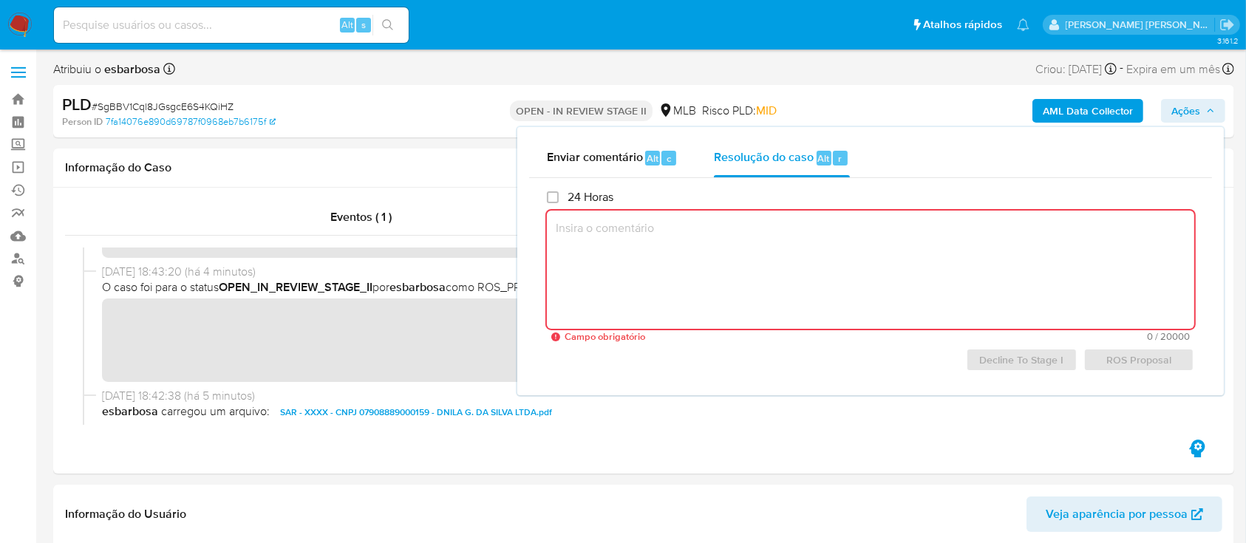
click at [757, 250] on textarea at bounding box center [870, 270] width 647 height 118
paste textarea "Fatos relevantes concluídos pelo analista: Cliente empresa, localizada em URUCA…"
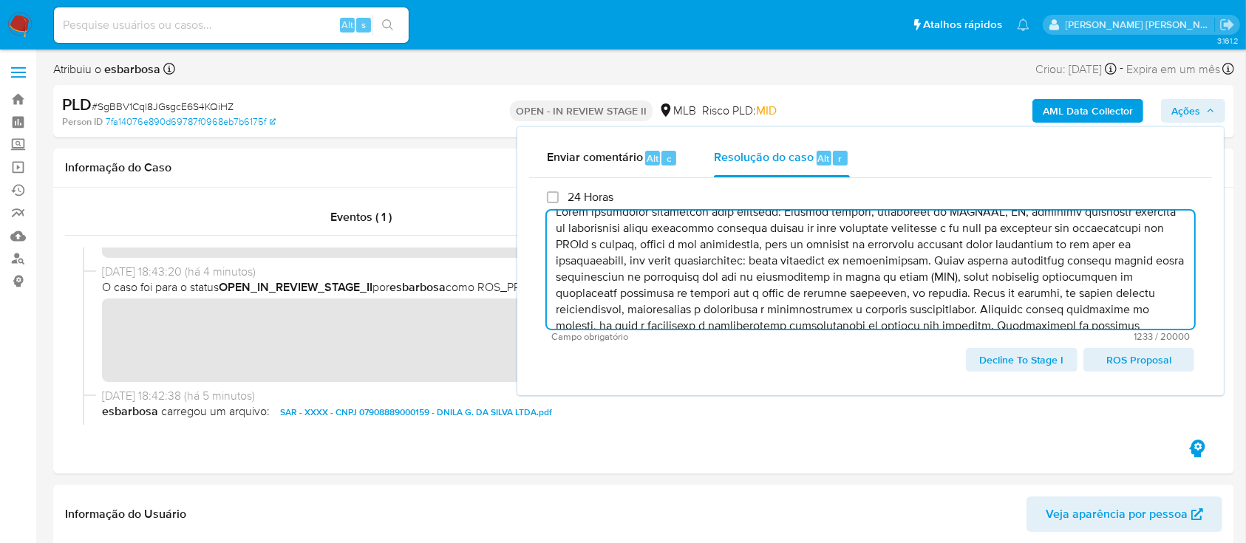
scroll to position [0, 0]
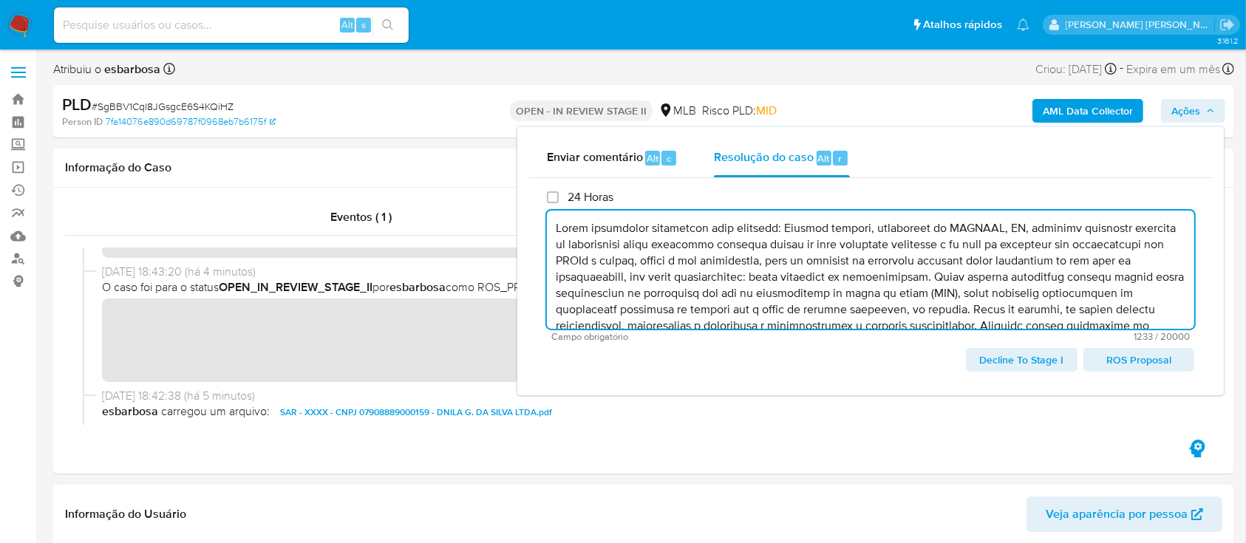
drag, startPoint x: 1062, startPoint y: 287, endPoint x: 524, endPoint y: 214, distance: 543.6
click at [524, 214] on div "Enviar comentário Alt c Resolução do caso Alt r 24 Horas Campo obrigatório 1233…" at bounding box center [870, 261] width 706 height 268
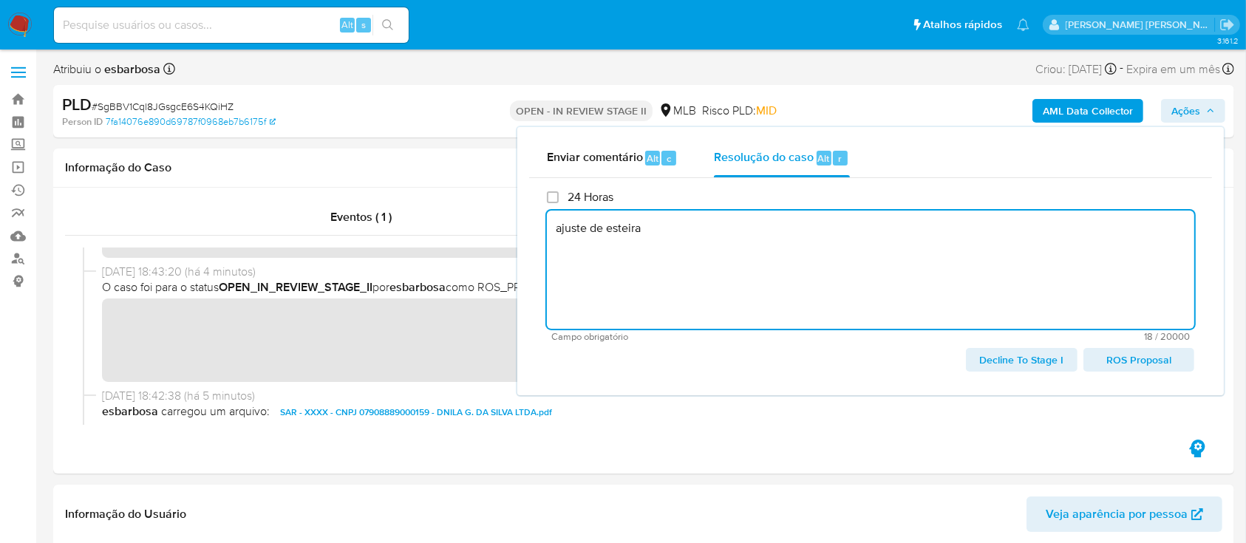
click at [1010, 363] on span "Decline To Stage I" at bounding box center [1021, 359] width 90 height 21
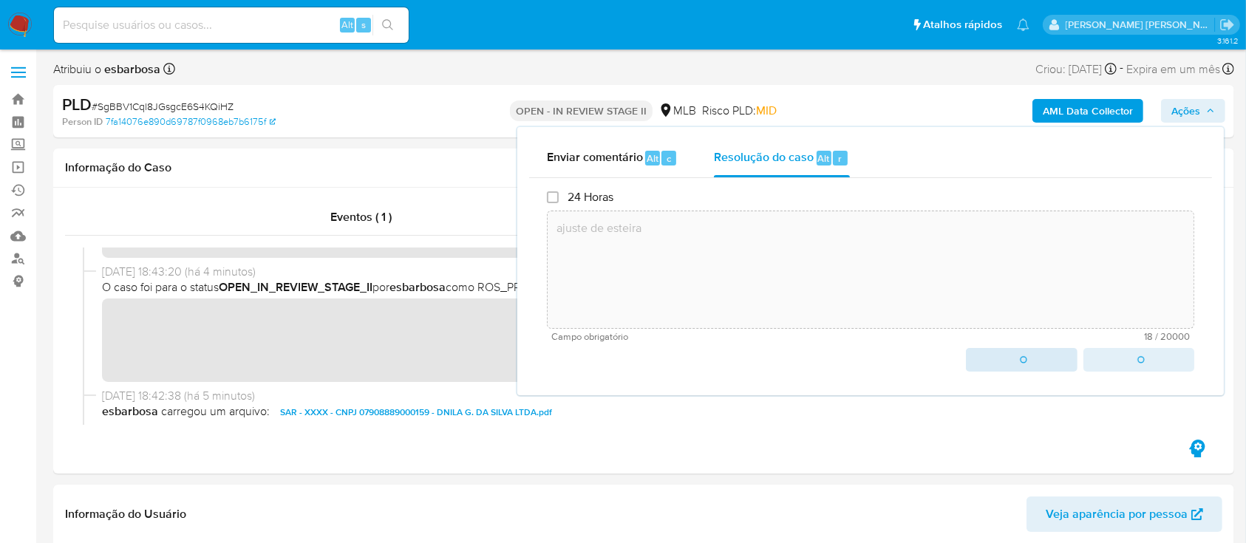
type textarea "ajuste de esteira"
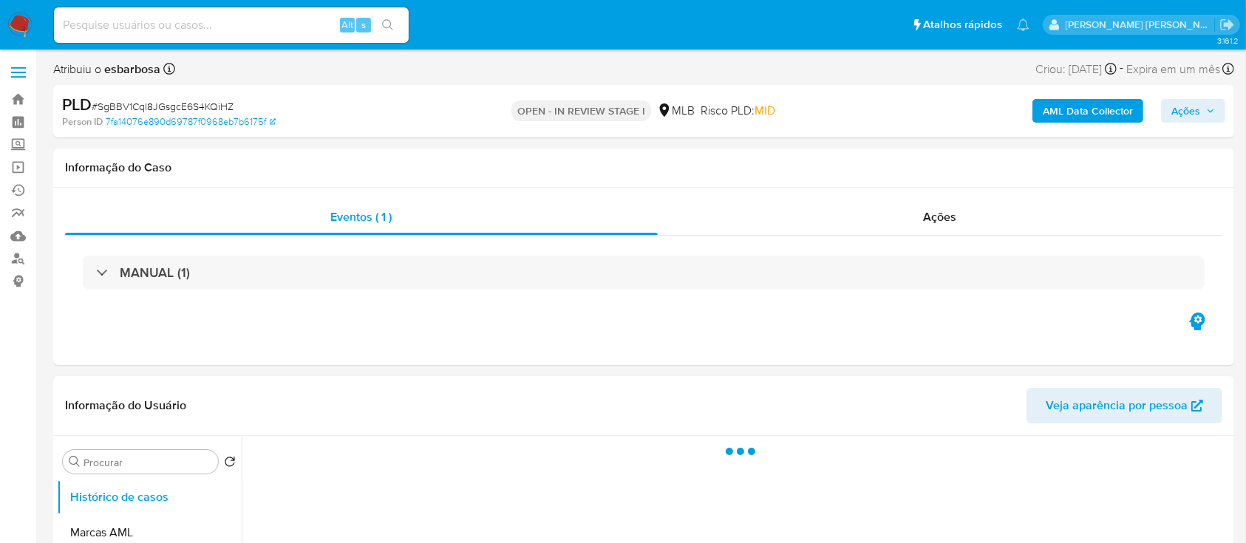
select select "10"
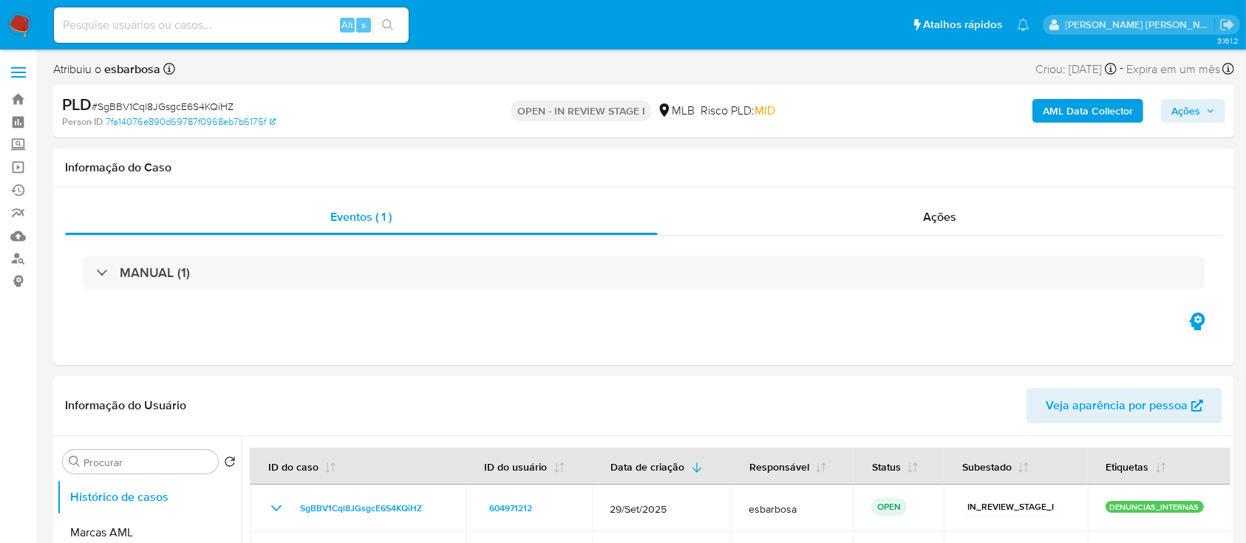
click at [1183, 115] on span "Ações" at bounding box center [1185, 111] width 29 height 24
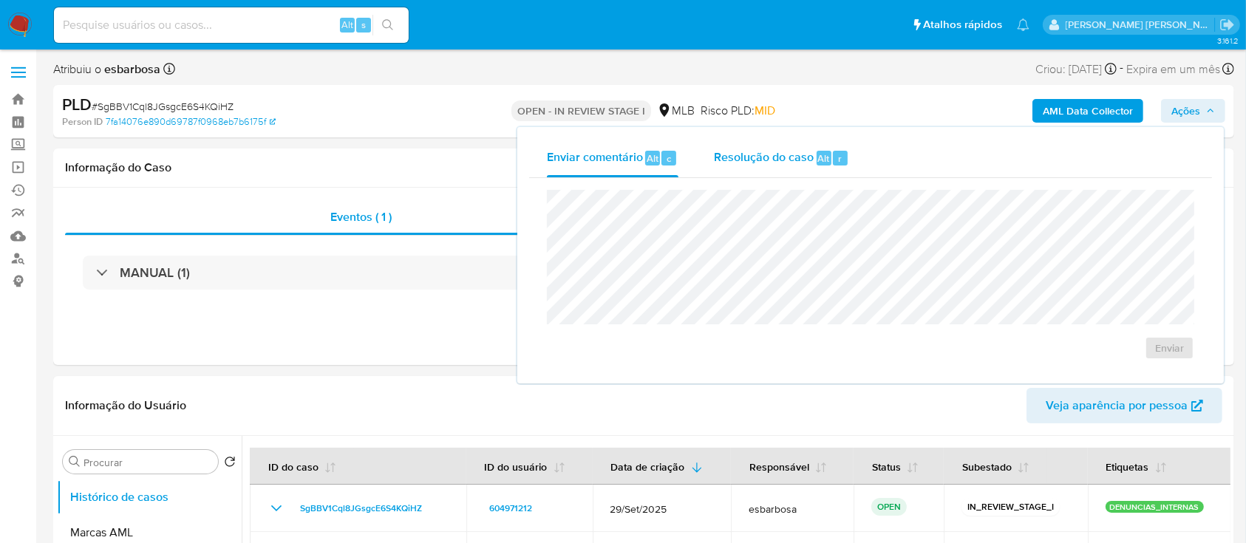
click at [765, 171] on div "Resolução do caso Alt r" at bounding box center [781, 158] width 135 height 38
click at [740, 237] on textarea at bounding box center [870, 270] width 646 height 118
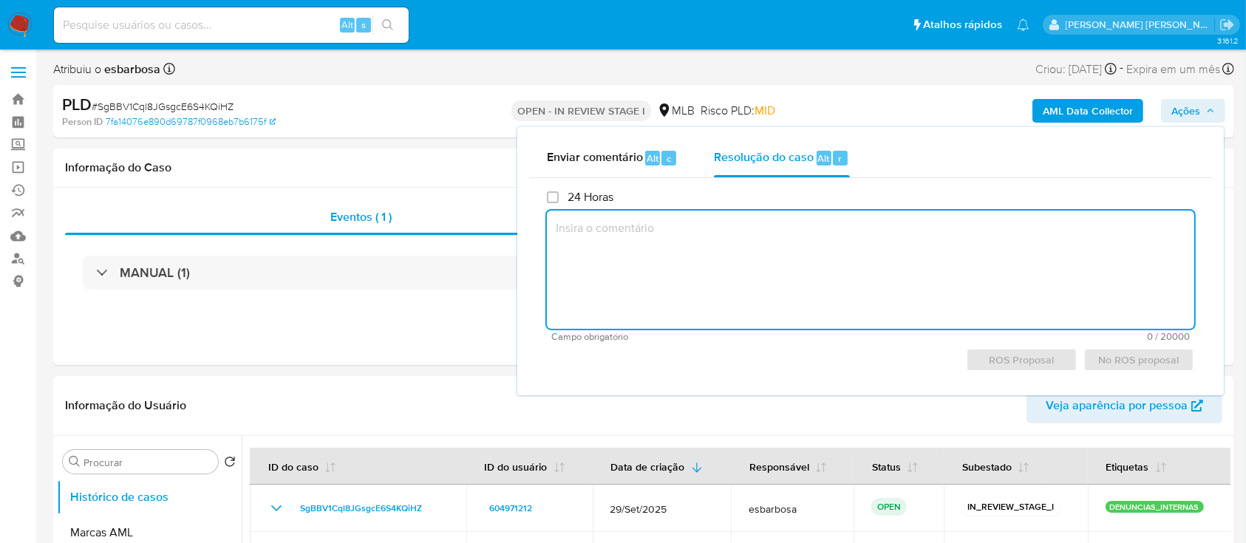
paste textarea "Lorem ipsumdolor sitametcon adip elitsedd: Eiusmod tempori, utlaboreet do MAGNA…"
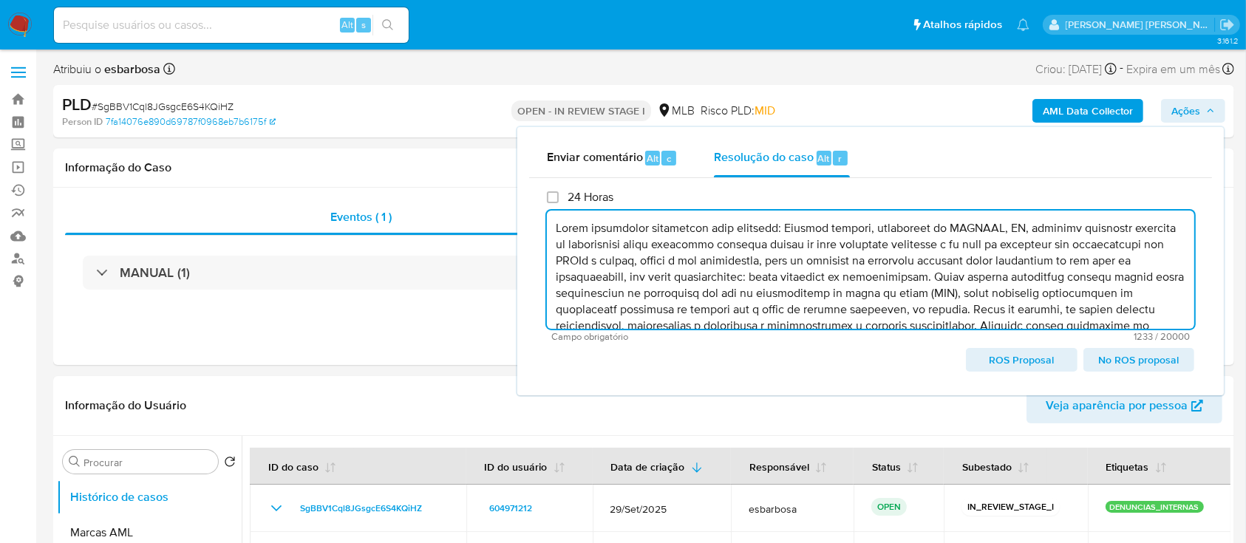
click at [553, 233] on textarea at bounding box center [870, 270] width 647 height 118
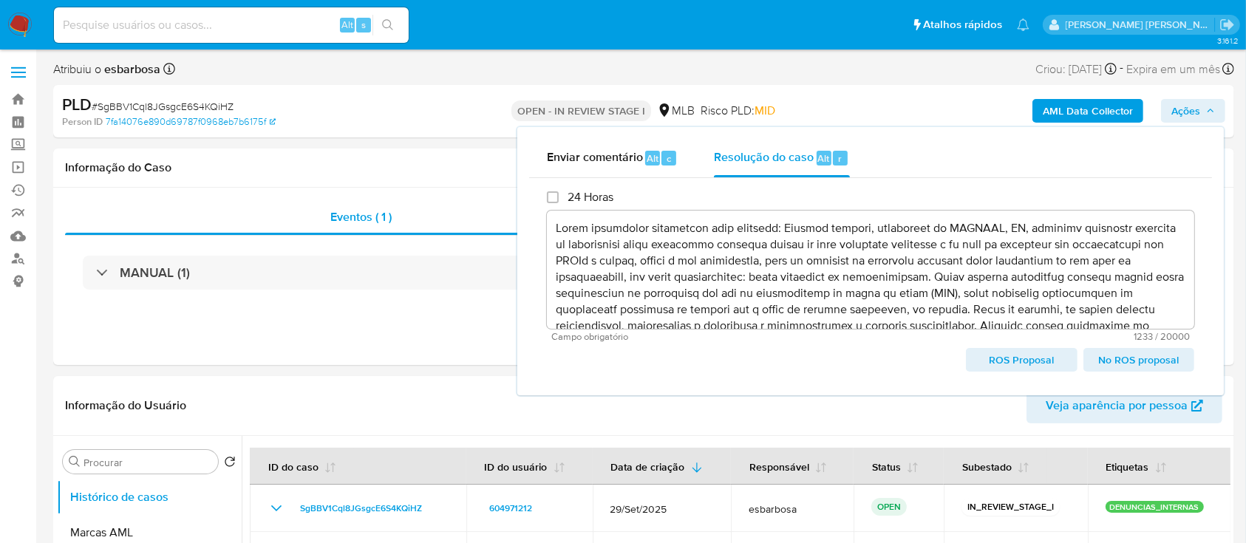
click at [1023, 355] on span "ROS Proposal" at bounding box center [1021, 359] width 90 height 21
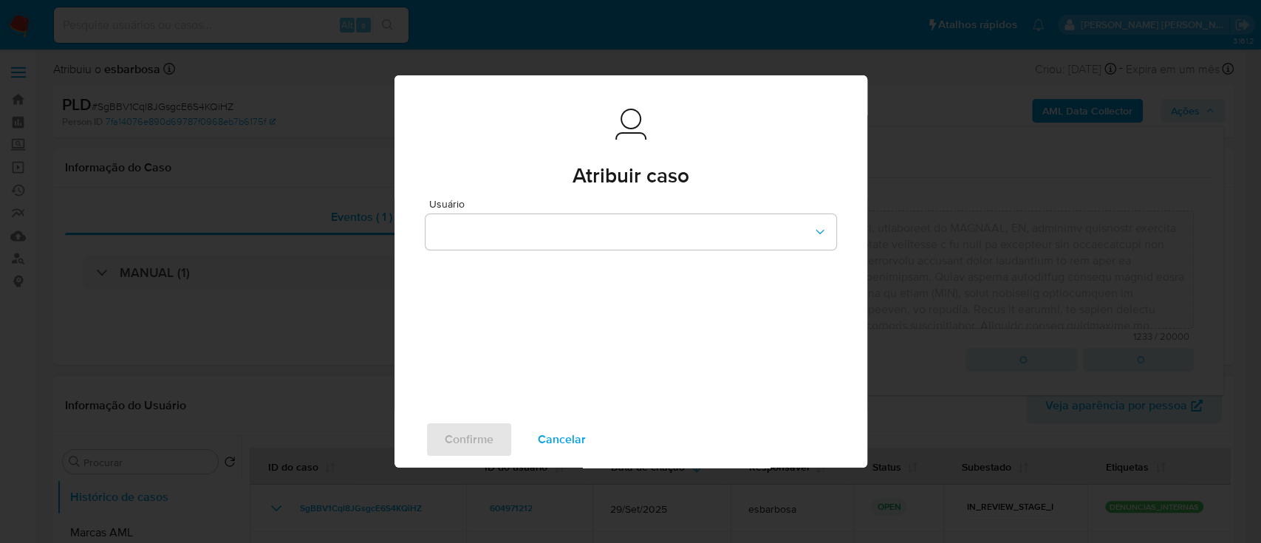
click at [562, 441] on span "Cancelar" at bounding box center [562, 439] width 48 height 33
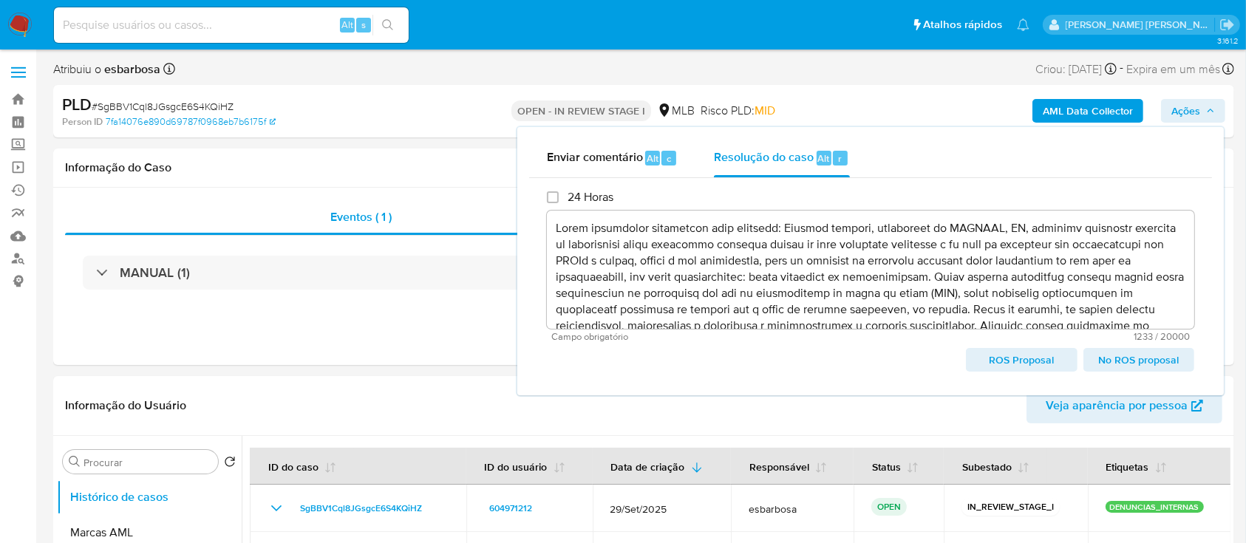
click at [1005, 355] on span "ROS Proposal" at bounding box center [1021, 359] width 90 height 21
type textarea "Fatos relevantes concluídos pelo analista: Cliente empresa, localizada em URUCA…"
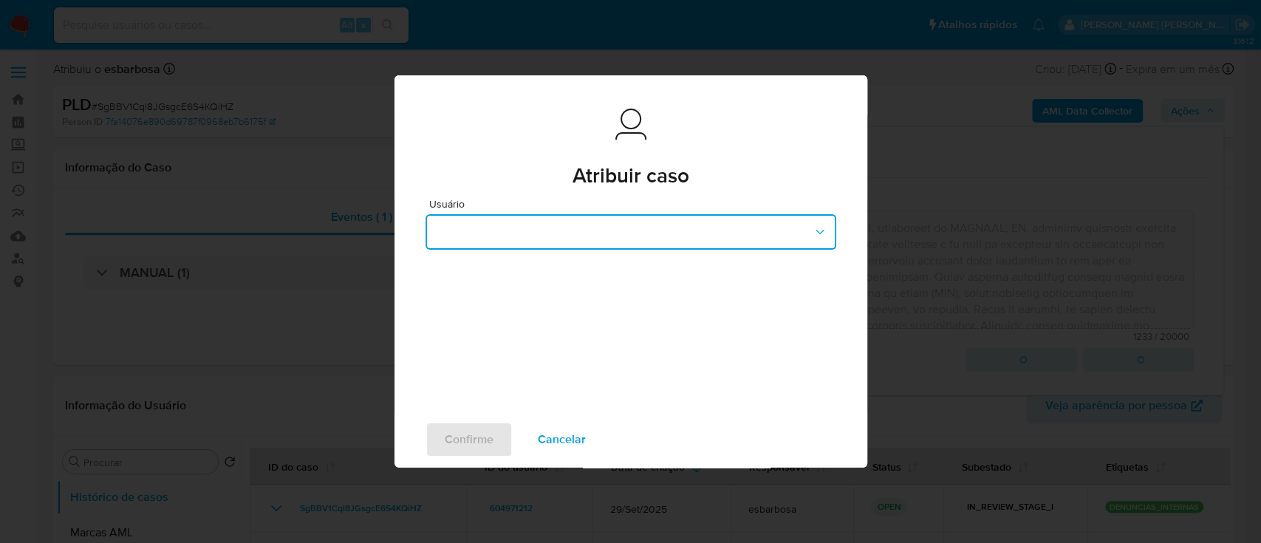
click at [697, 233] on button "button" at bounding box center [631, 231] width 411 height 35
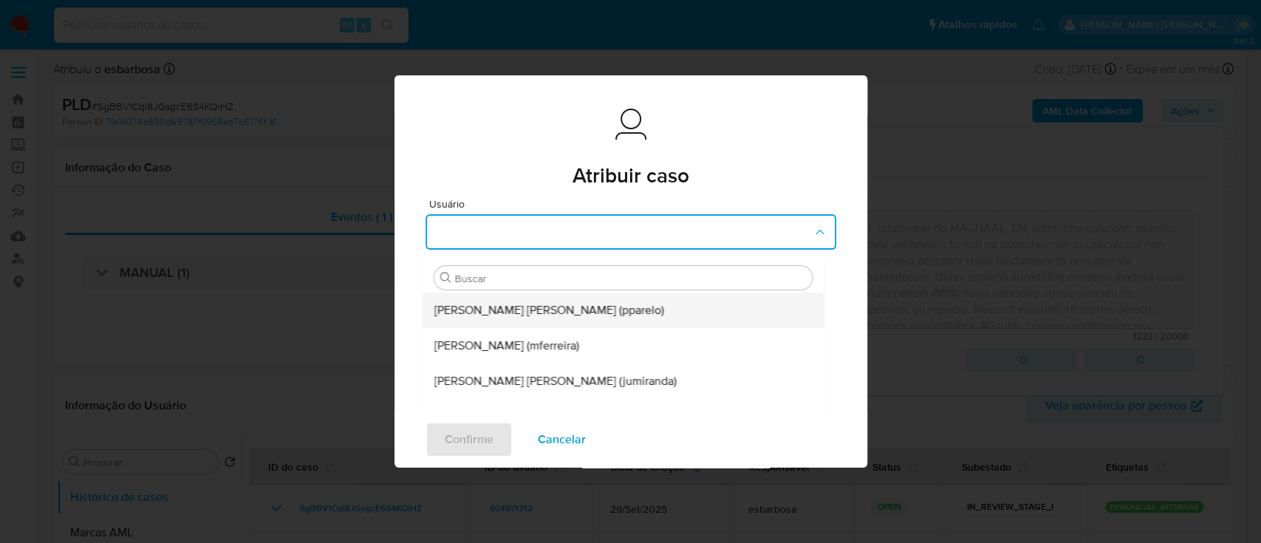
click at [615, 308] on span "Patricia Aparecida Da Paz Varelo (pparelo)" at bounding box center [549, 310] width 230 height 15
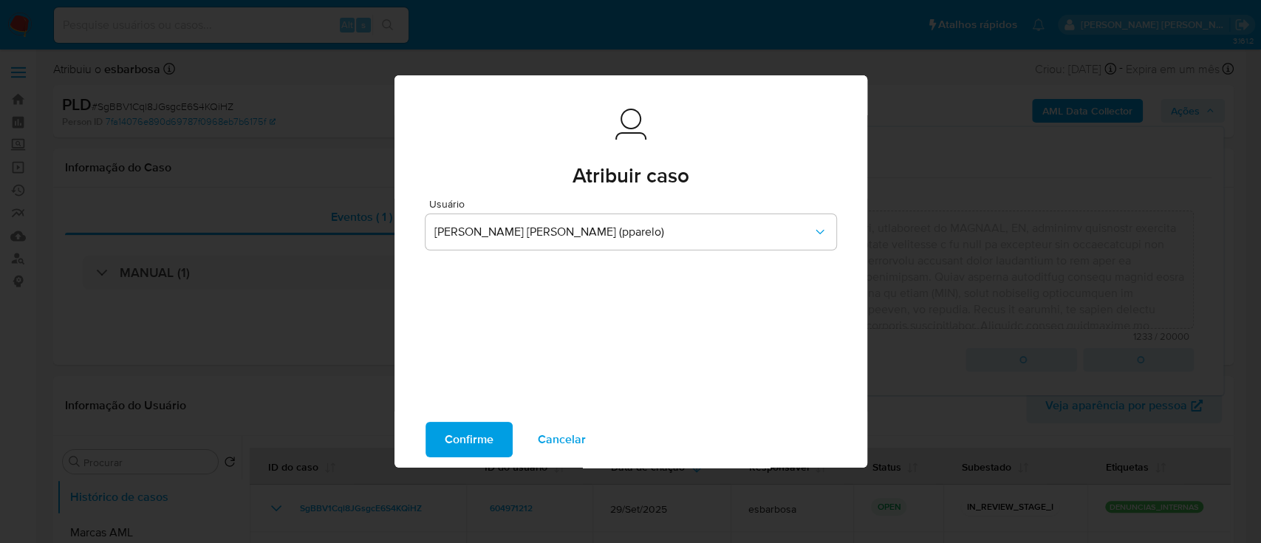
click at [474, 443] on span "Confirme" at bounding box center [469, 439] width 49 height 33
type textarea "Fatos relevantes concluídos pelo analista: Cliente empresa, localizada em URUCA…"
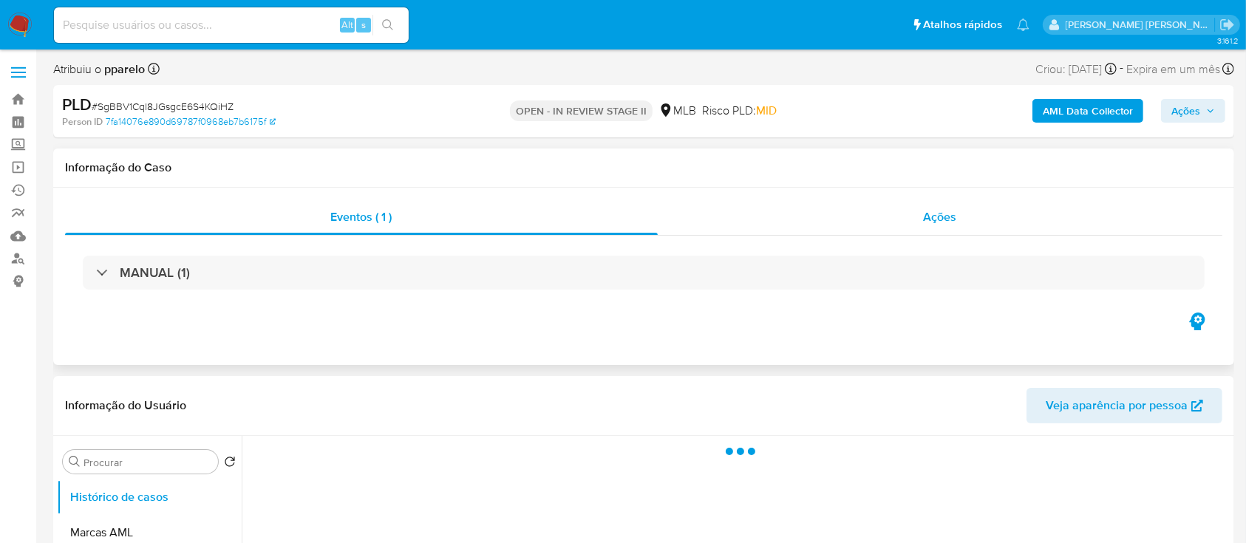
click at [754, 222] on div "Ações" at bounding box center [940, 216] width 564 height 35
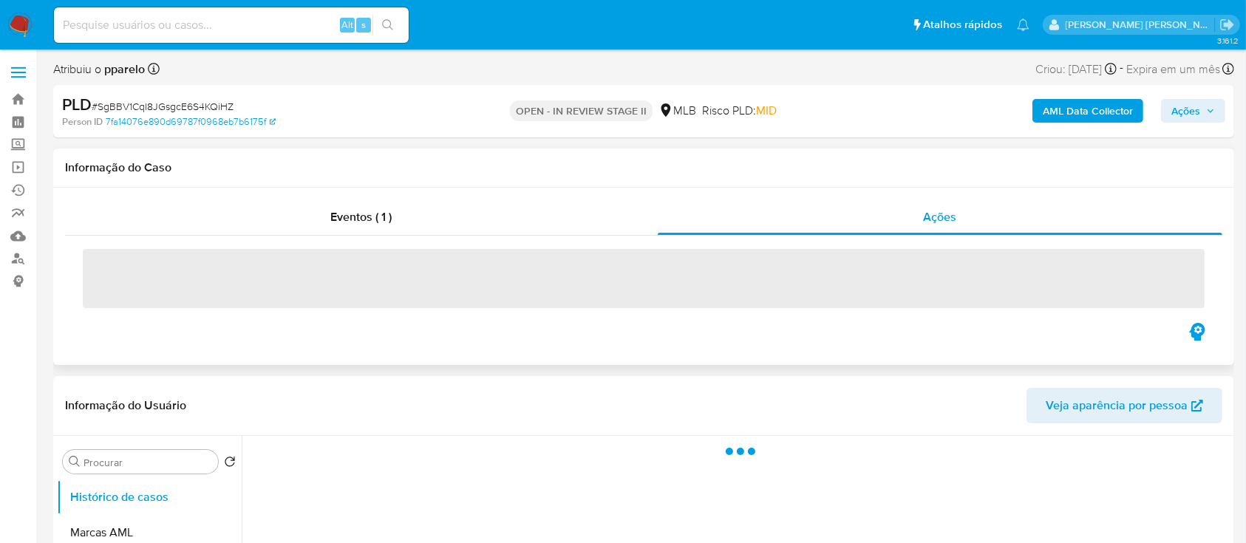
select select "10"
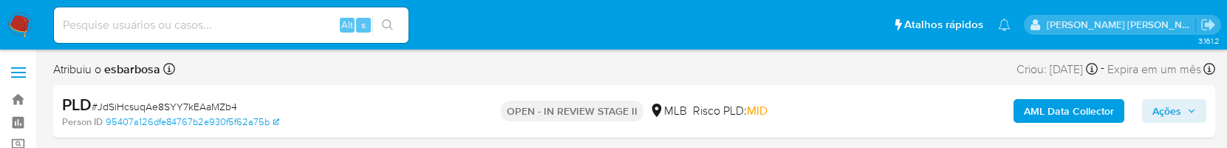
select select "10"
